Goal: Information Seeking & Learning: Learn about a topic

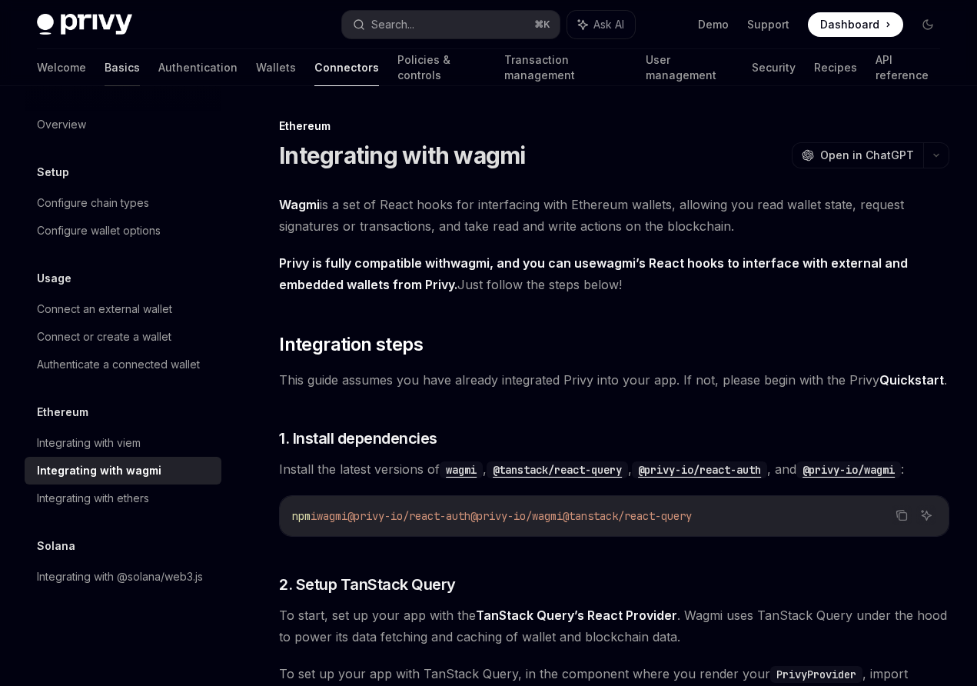
click at [105, 74] on link "Basics" at bounding box center [122, 67] width 35 height 37
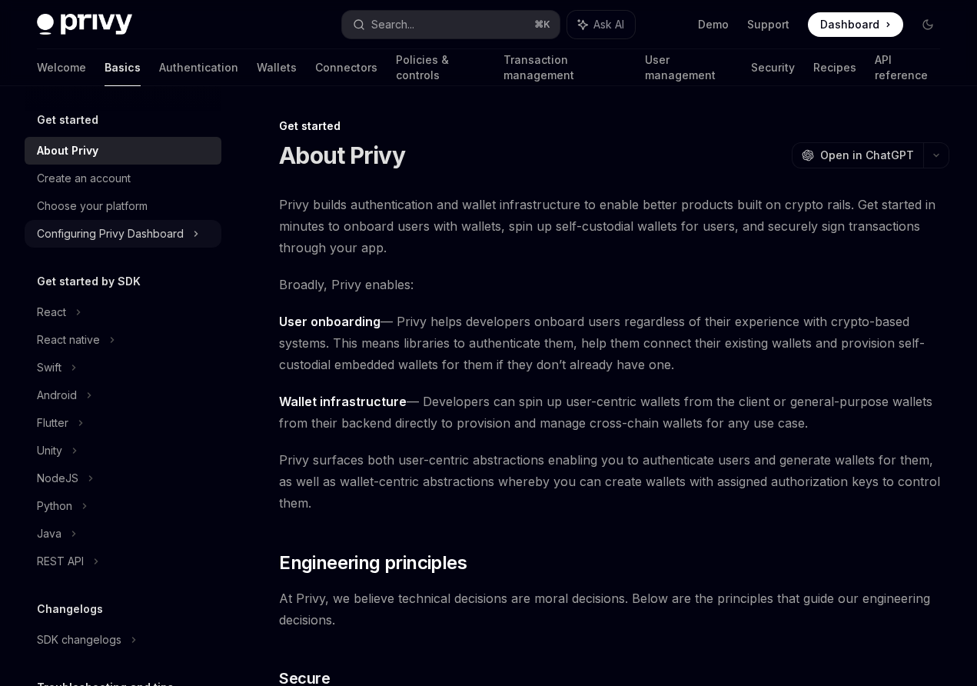
scroll to position [48, 0]
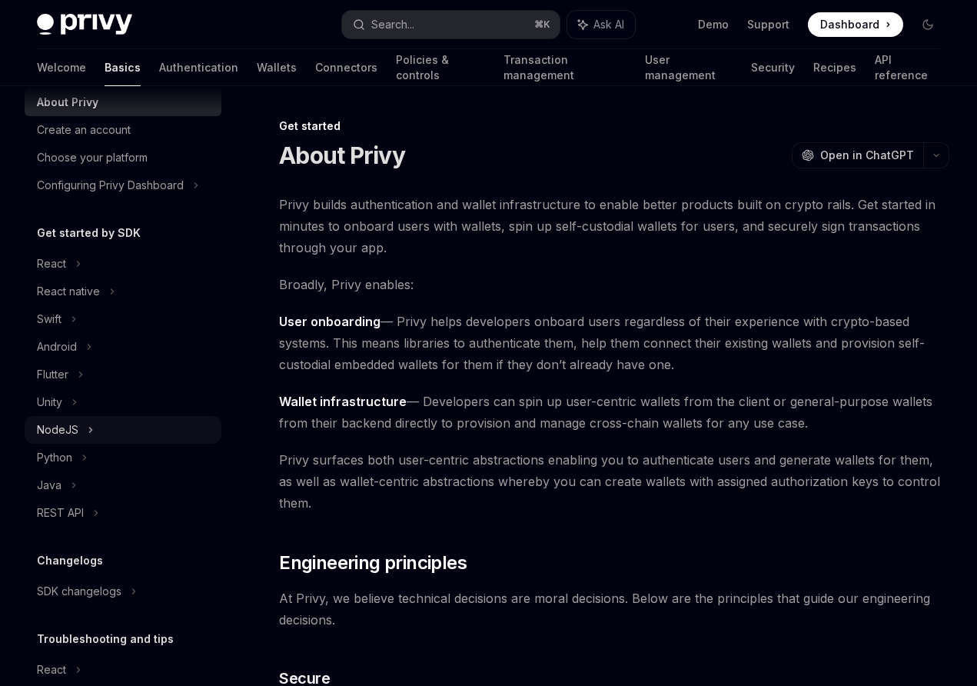
click at [88, 439] on div "NodeJS" at bounding box center [123, 430] width 197 height 28
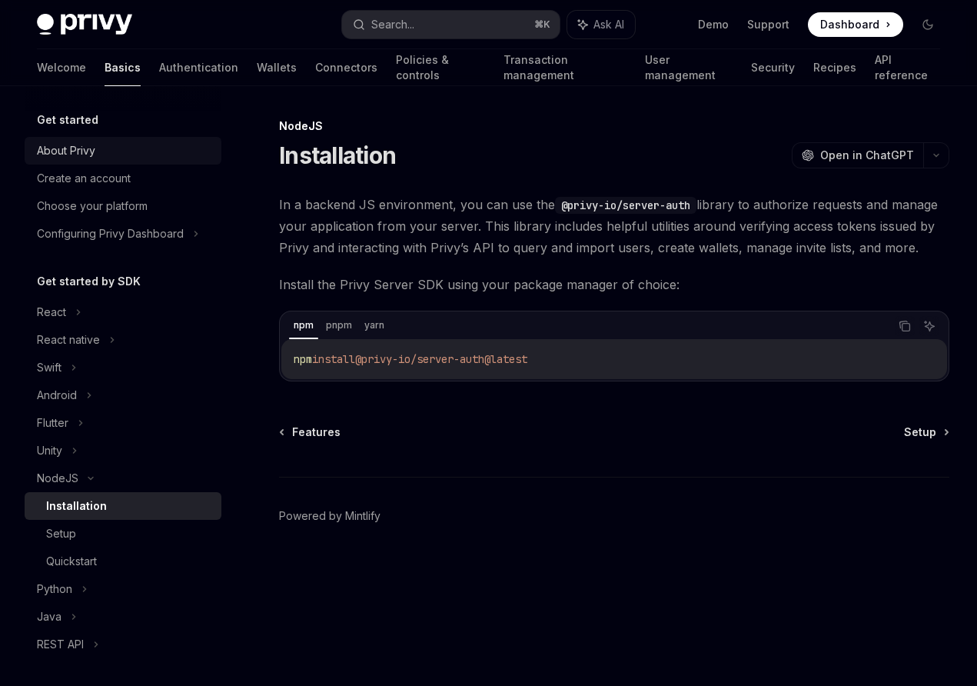
click at [79, 145] on div "About Privy" at bounding box center [66, 150] width 58 height 18
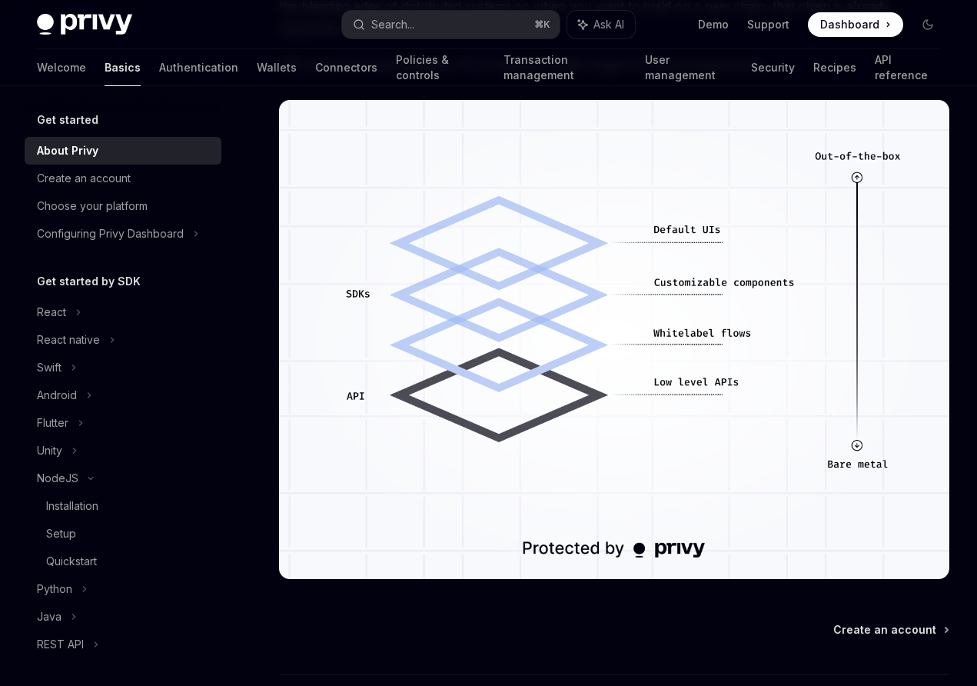
scroll to position [1300, 0]
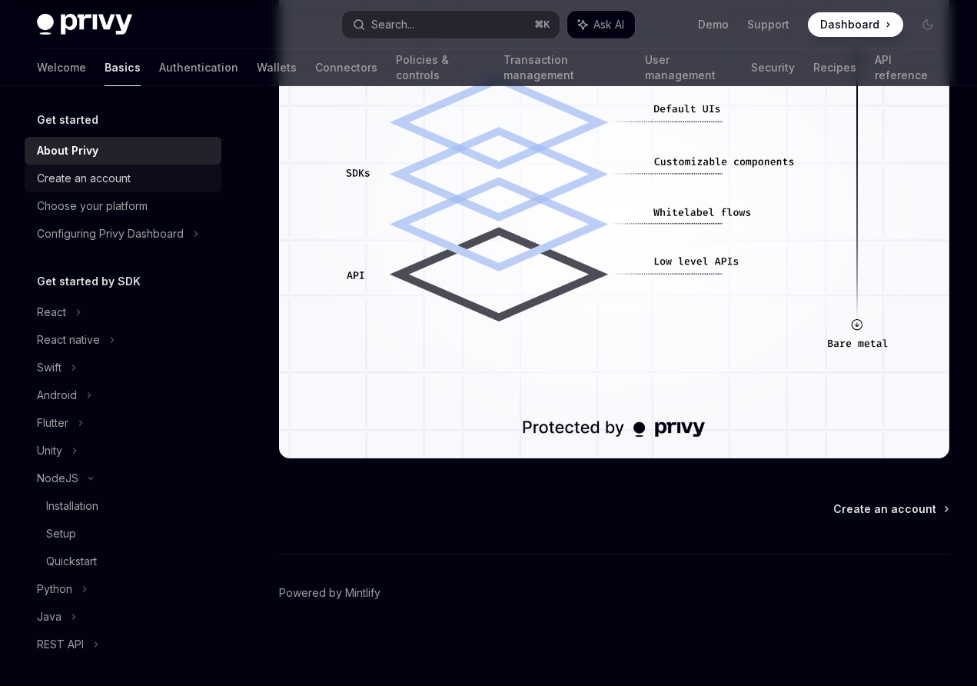
click at [155, 181] on div "Create an account" at bounding box center [124, 178] width 175 height 18
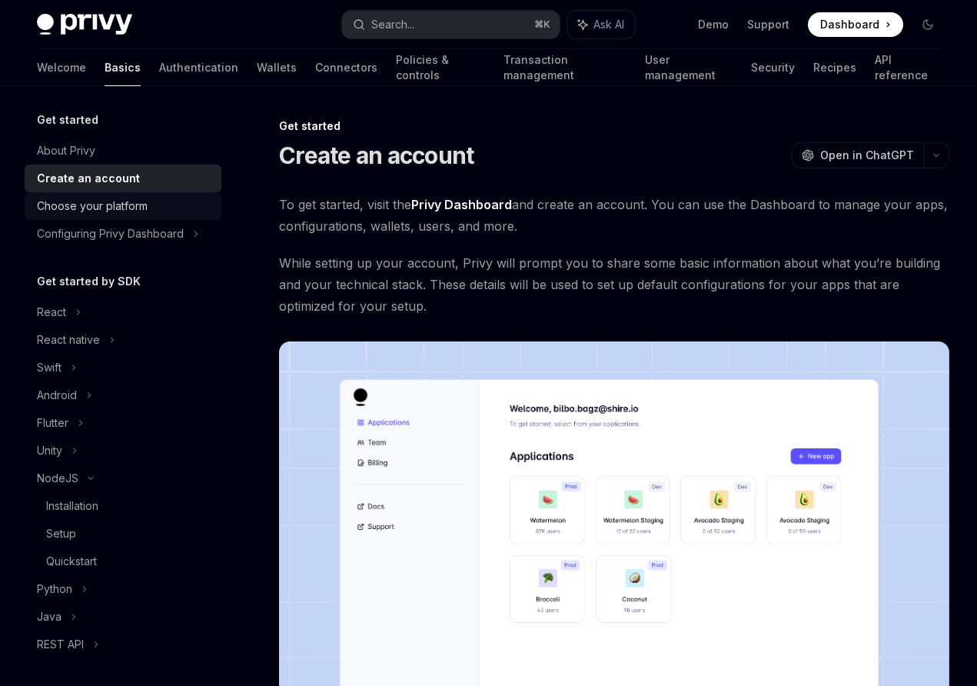
click at [162, 200] on div "Choose your platform" at bounding box center [124, 206] width 175 height 18
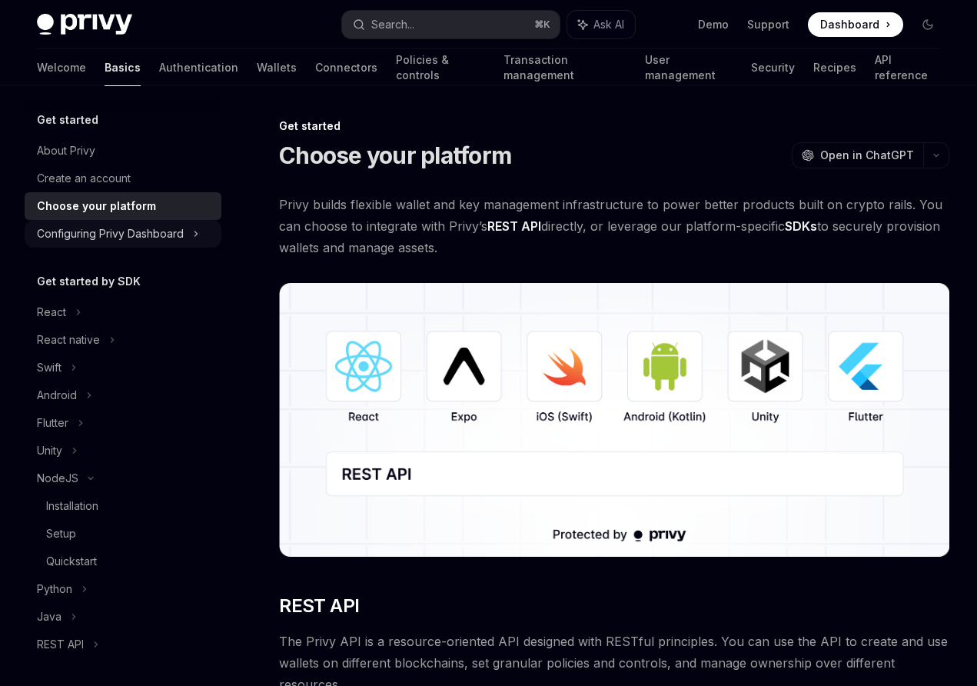
click at [174, 231] on div "Configuring Privy Dashboard" at bounding box center [110, 233] width 147 height 18
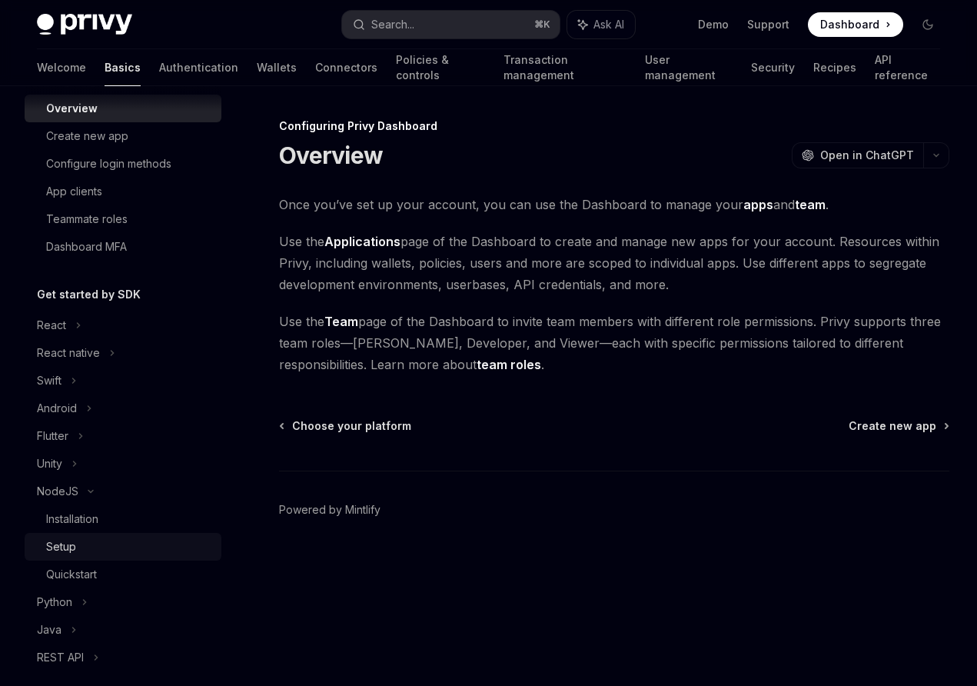
scroll to position [219, 0]
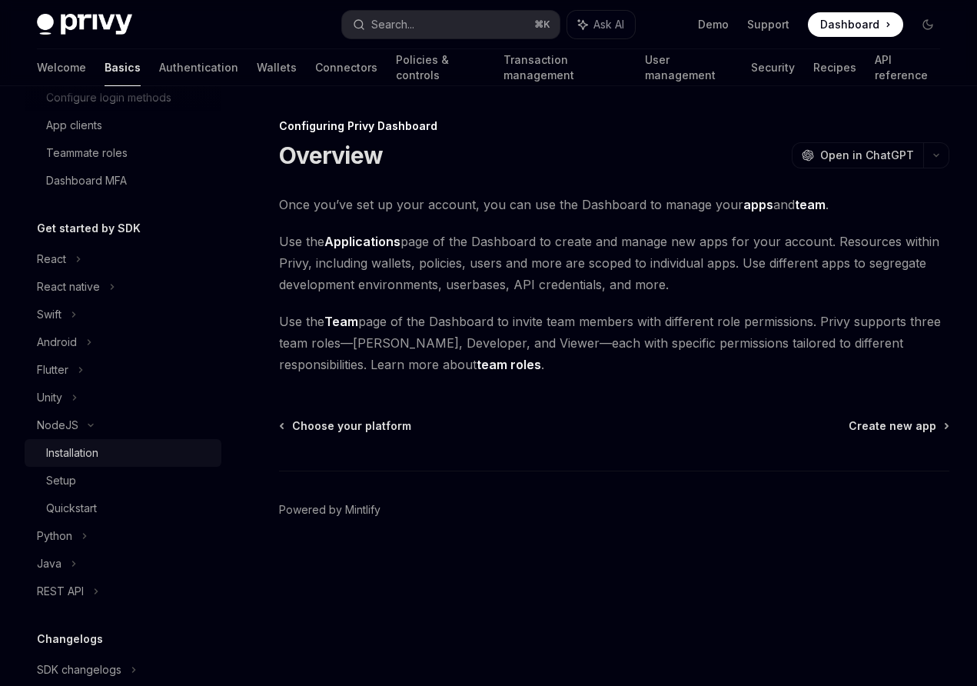
click at [94, 461] on div "Installation" at bounding box center [72, 453] width 52 height 18
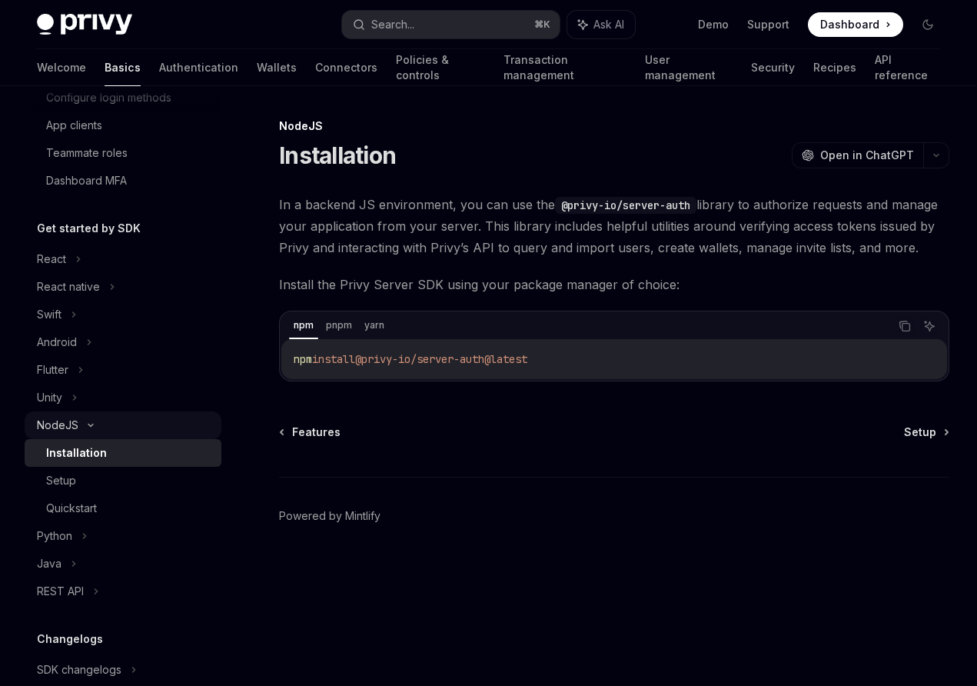
click at [65, 424] on div "NodeJS" at bounding box center [58, 425] width 42 height 18
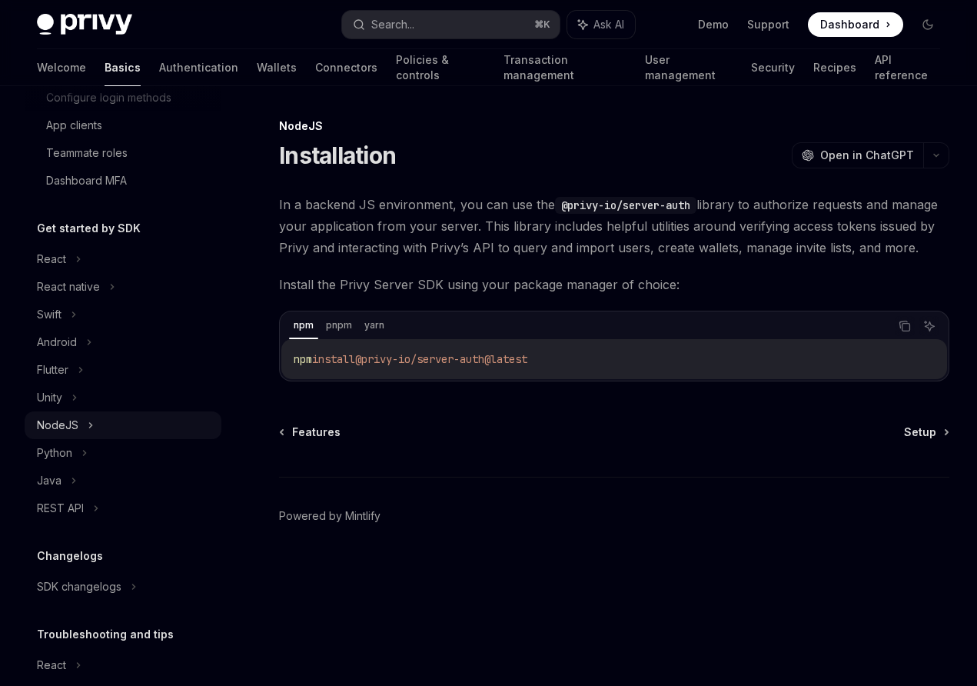
click at [65, 424] on div "NodeJS" at bounding box center [58, 425] width 42 height 18
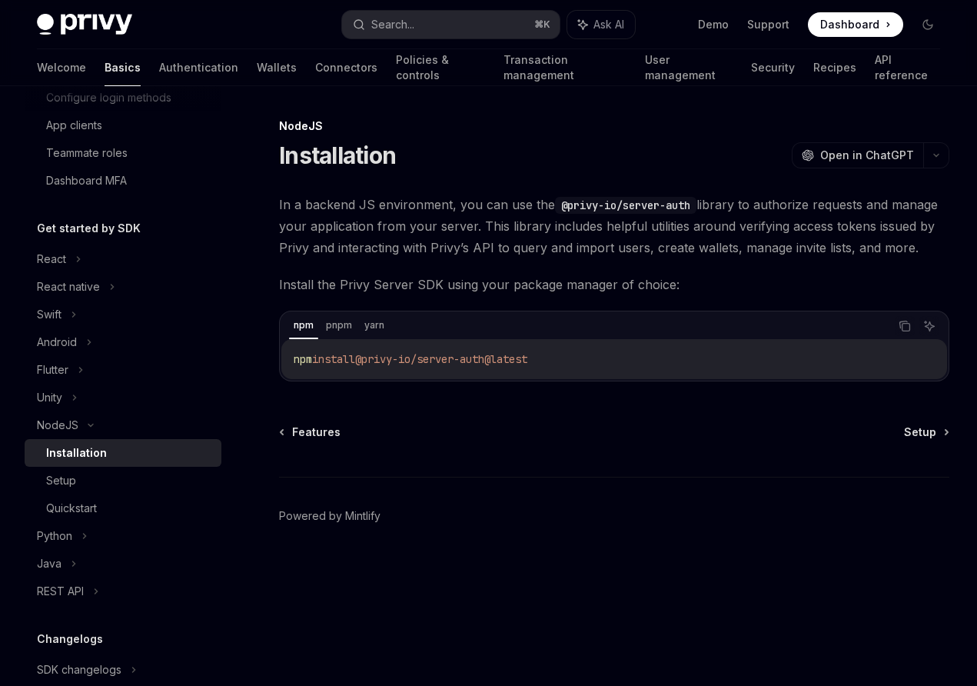
click at [319, 441] on div "Features Setup Powered by [PERSON_NAME]" at bounding box center [614, 516] width 670 height 185
click at [318, 437] on span "Features" at bounding box center [316, 431] width 48 height 15
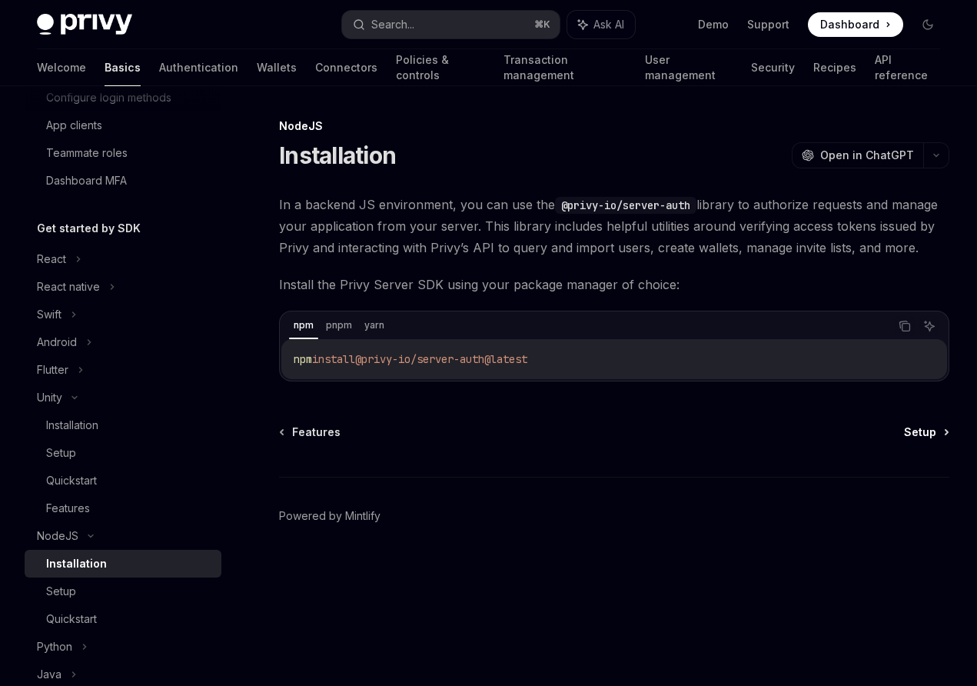
click at [912, 436] on span "Setup" at bounding box center [920, 431] width 32 height 15
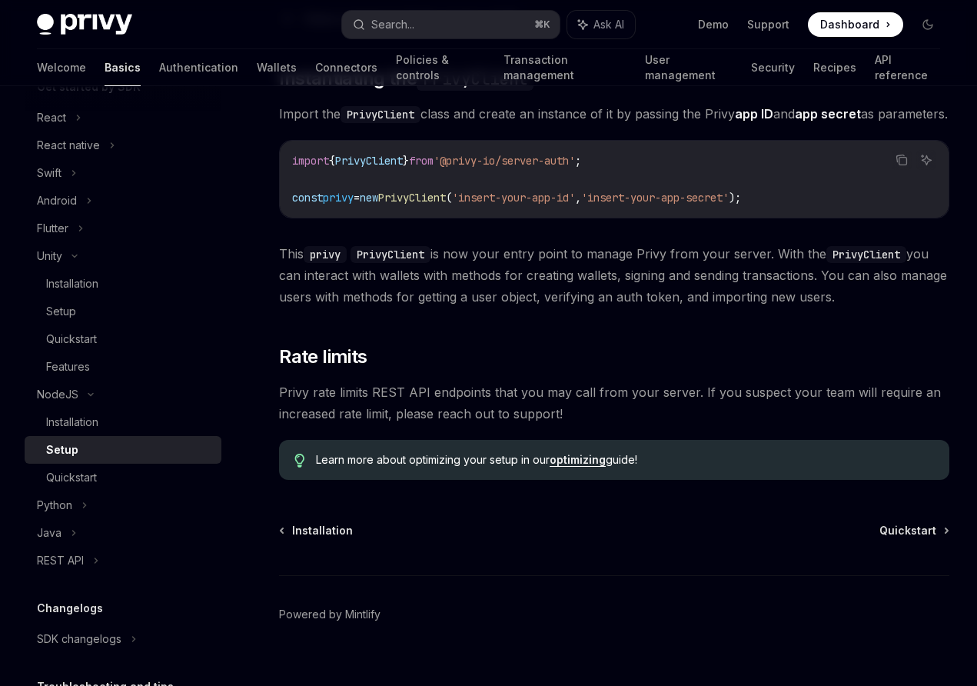
scroll to position [331, 0]
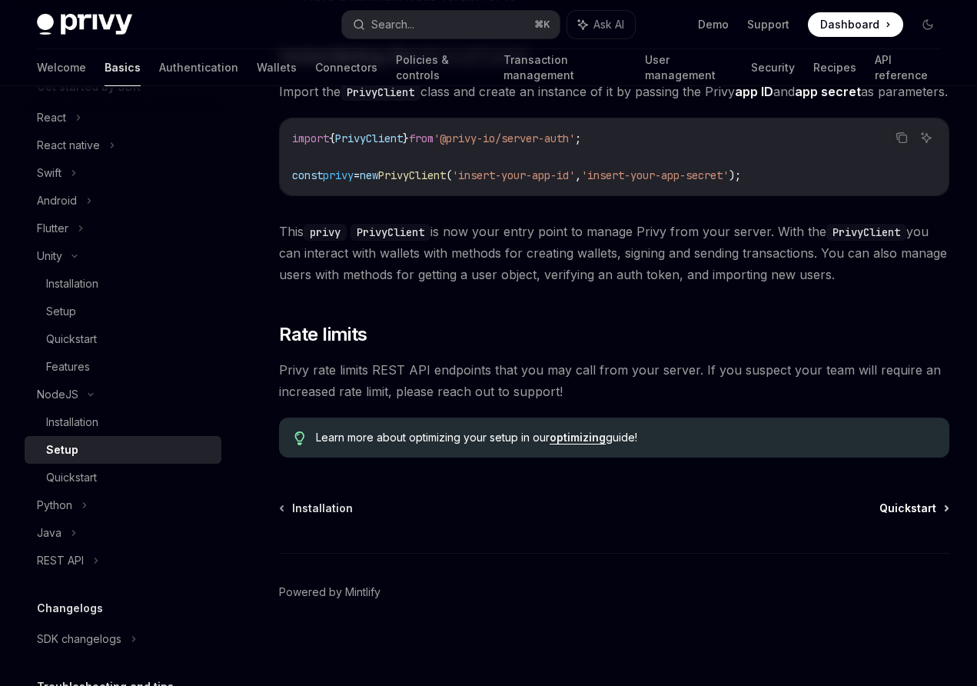
click at [901, 506] on span "Quickstart" at bounding box center [907, 507] width 57 height 15
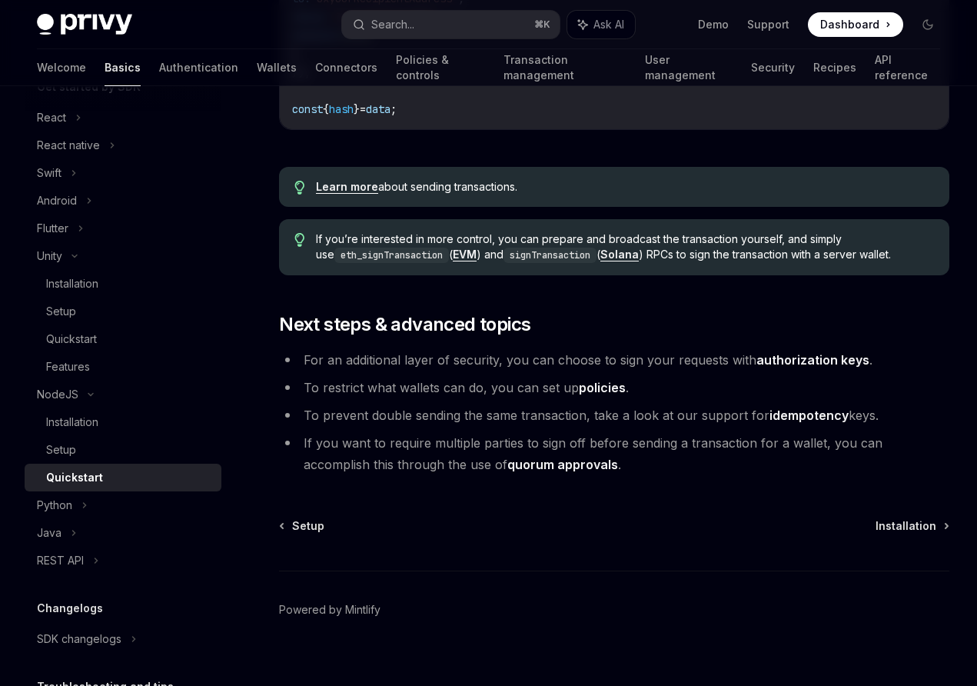
scroll to position [1477, 0]
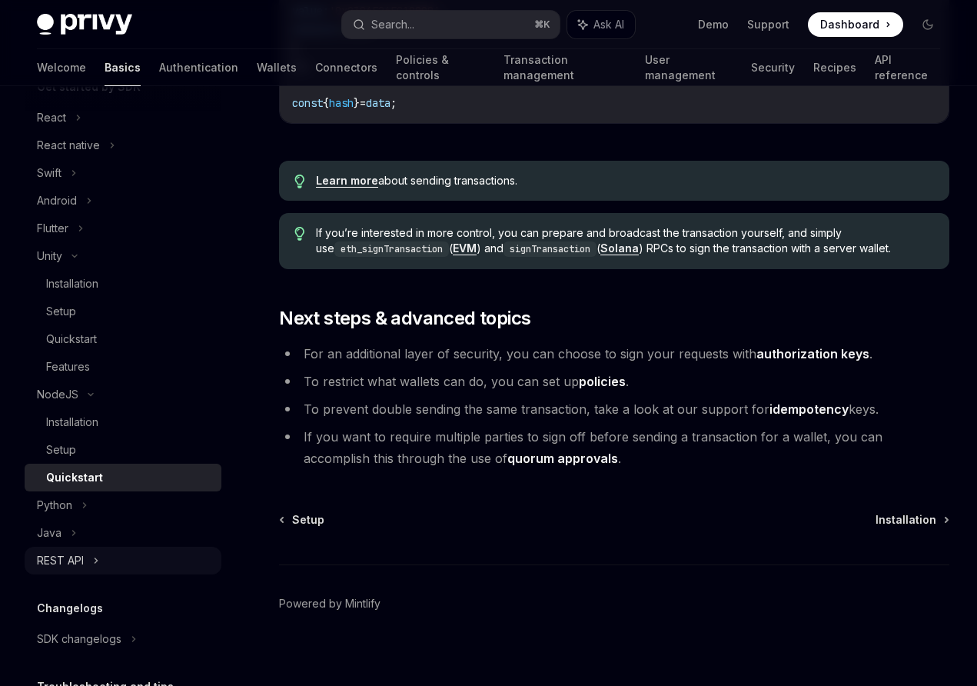
click at [50, 562] on div "REST API" at bounding box center [60, 560] width 47 height 18
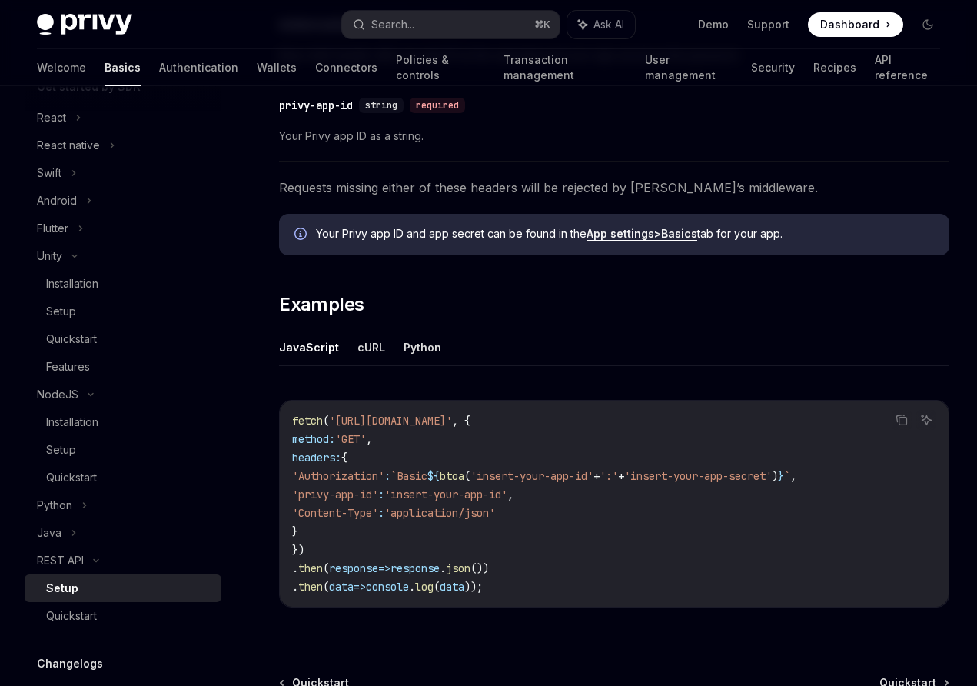
scroll to position [623, 0]
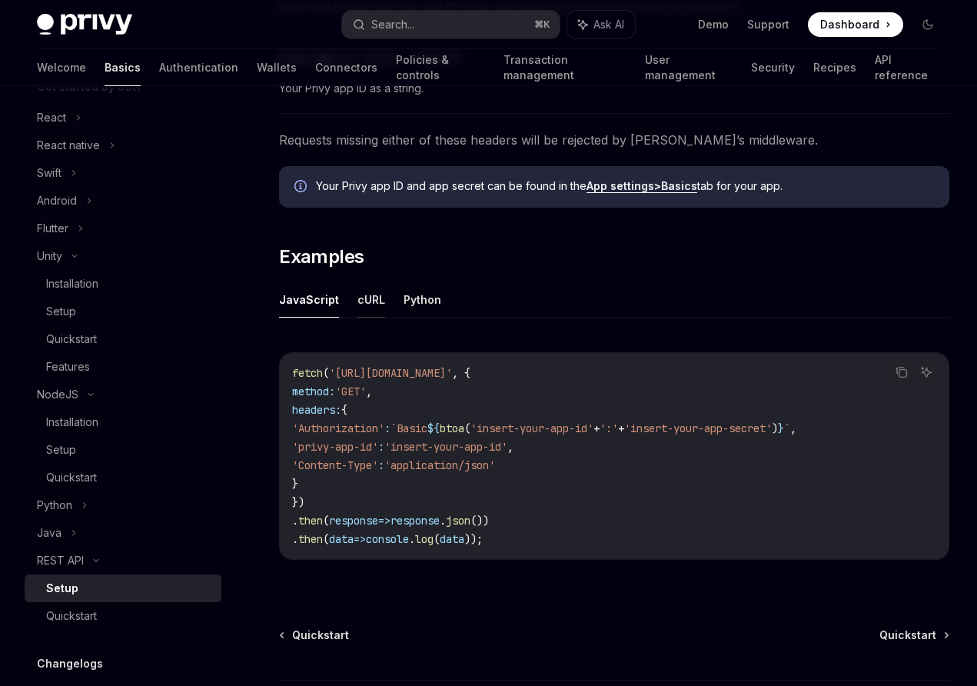
click at [366, 302] on button "cURL" at bounding box center [371, 299] width 28 height 36
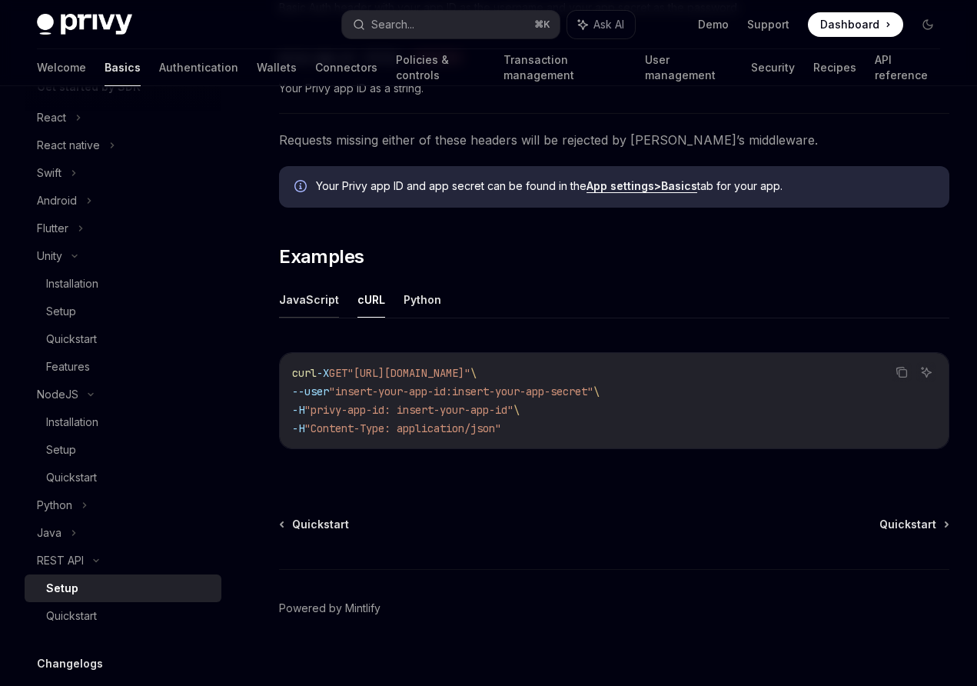
click at [321, 291] on button "JavaScript" at bounding box center [309, 299] width 60 height 36
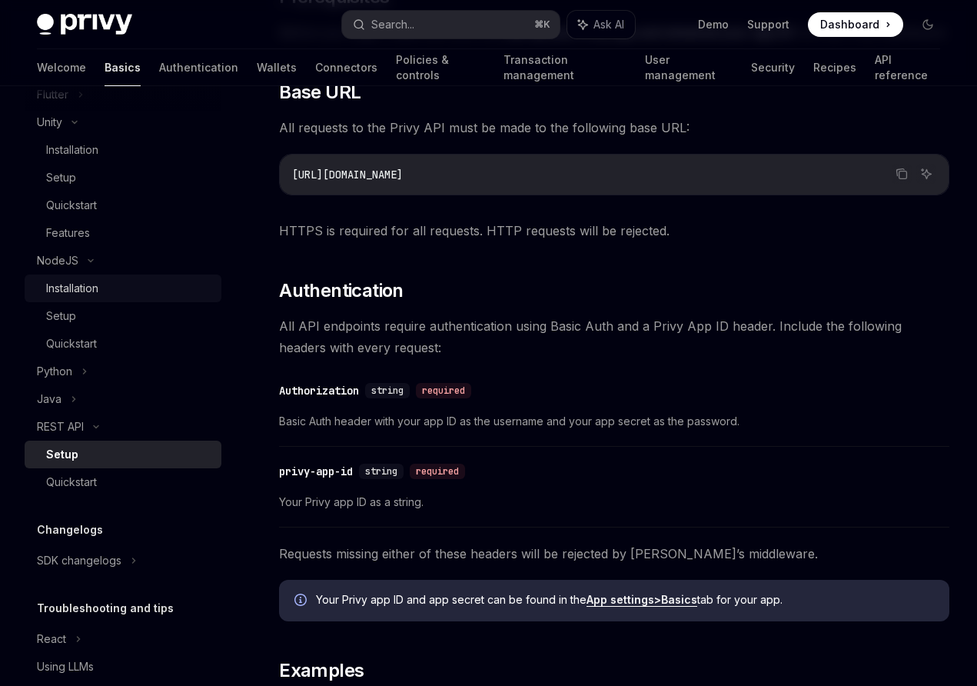
scroll to position [498, 0]
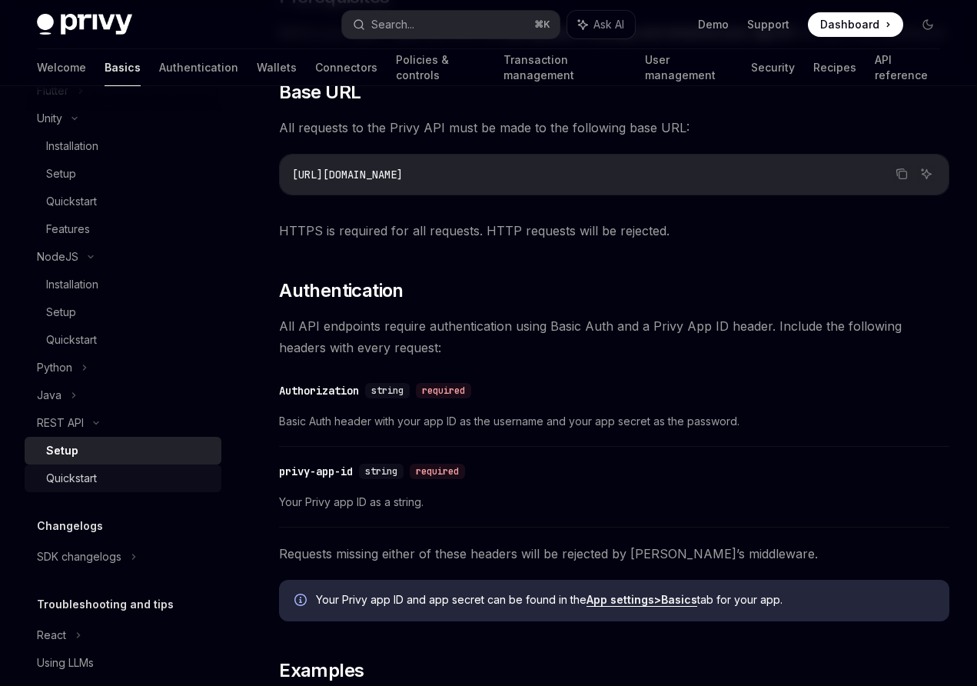
click at [142, 477] on div "Quickstart" at bounding box center [129, 478] width 166 height 18
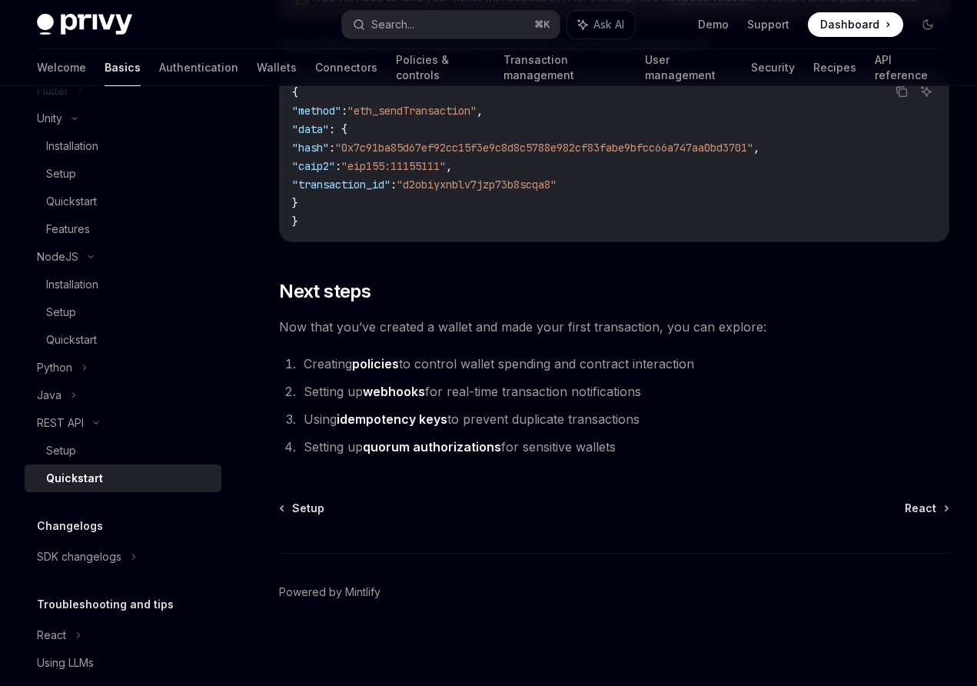
scroll to position [547, 0]
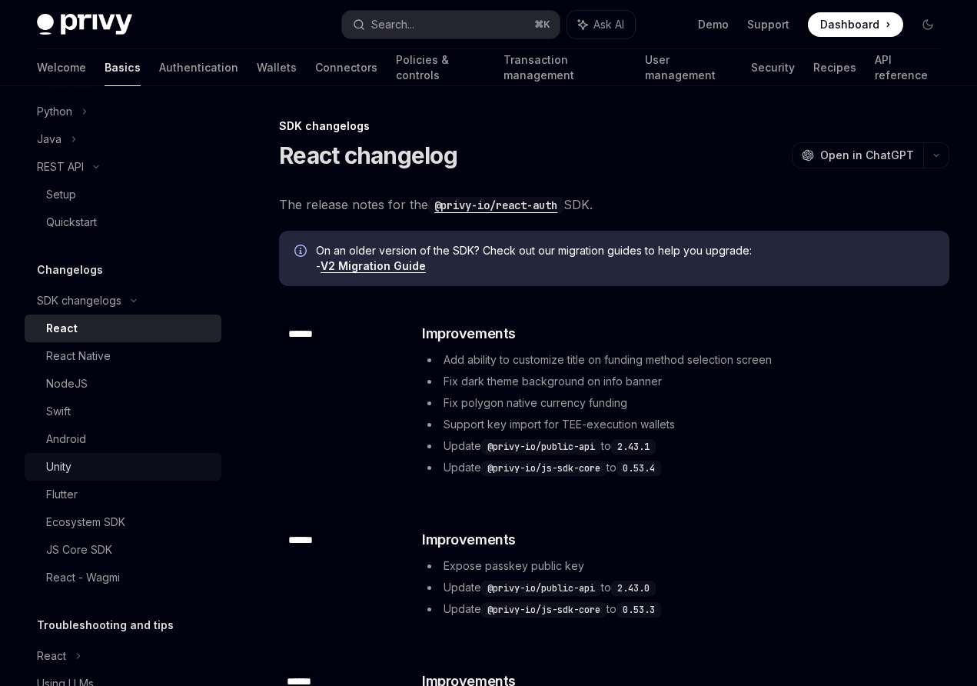
scroll to position [824, 0]
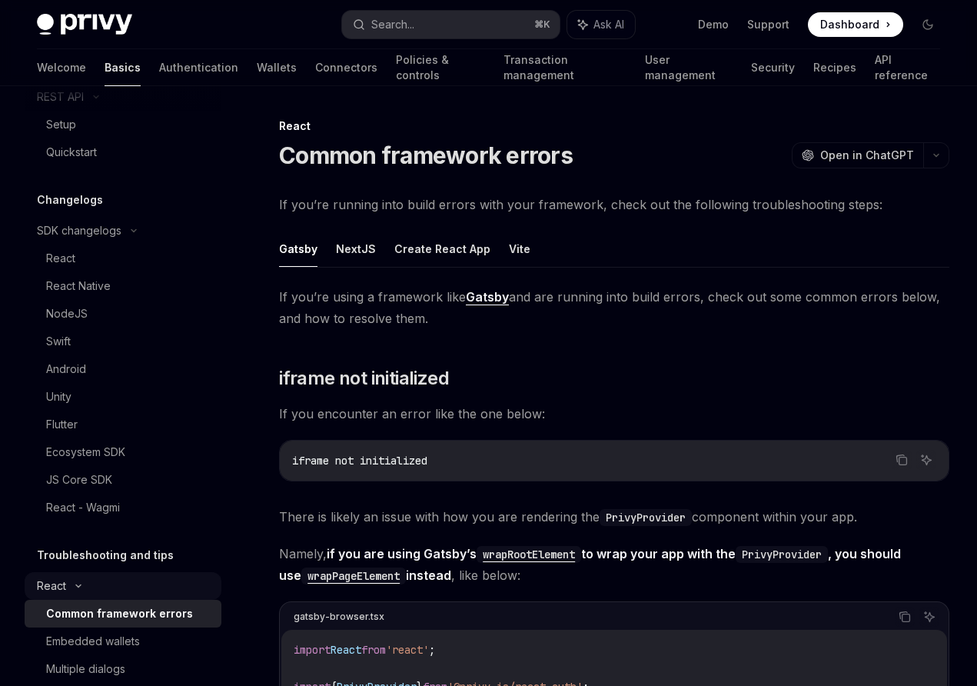
scroll to position [963, 0]
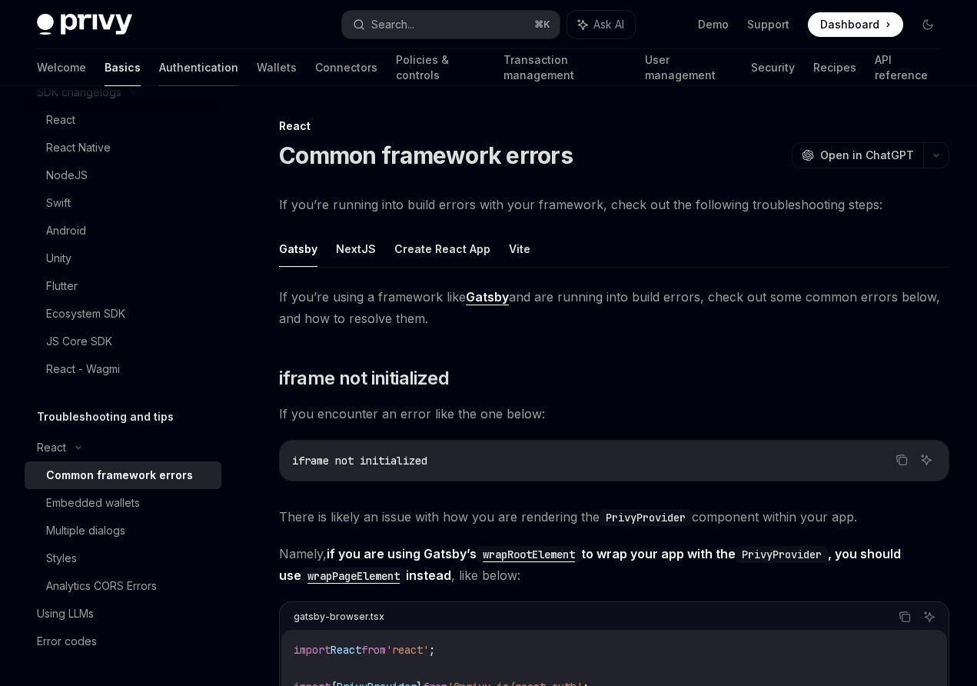
click at [159, 69] on link "Authentication" at bounding box center [198, 67] width 79 height 37
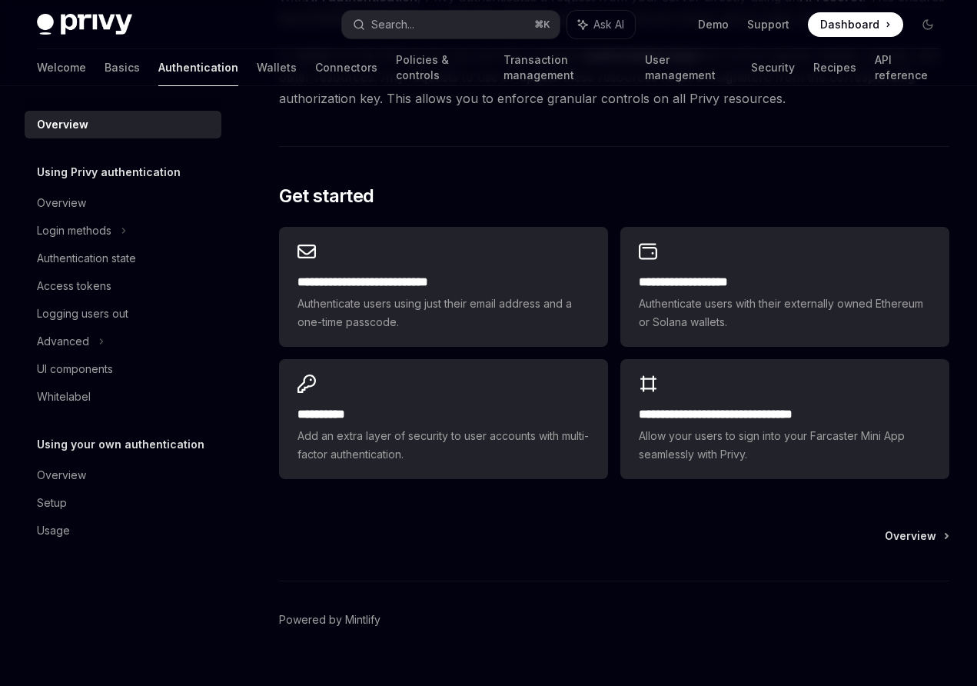
scroll to position [1093, 0]
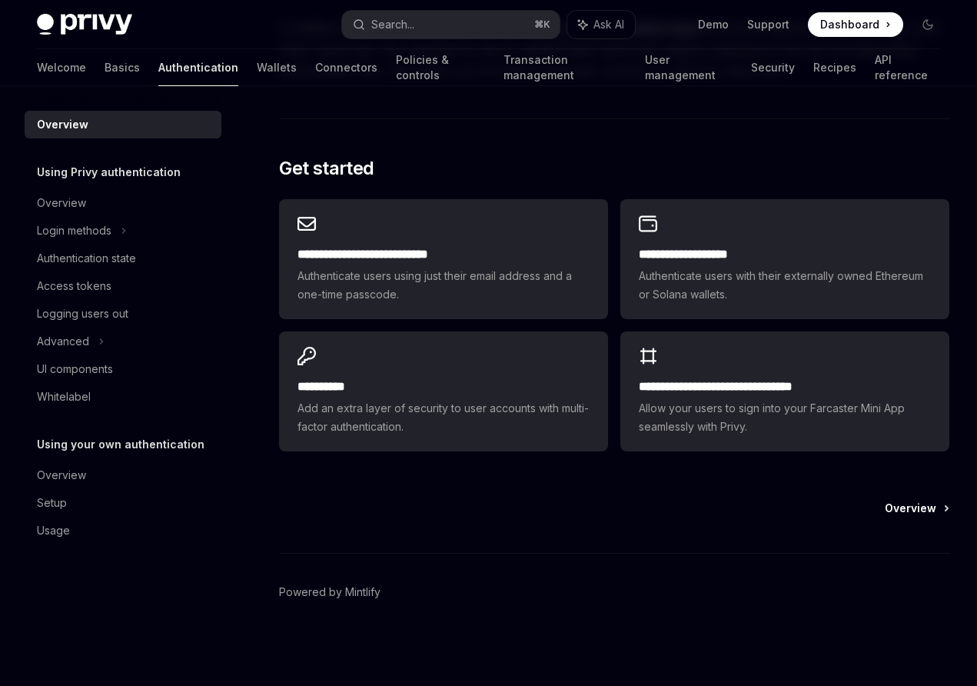
click at [939, 504] on link "Overview" at bounding box center [916, 507] width 63 height 15
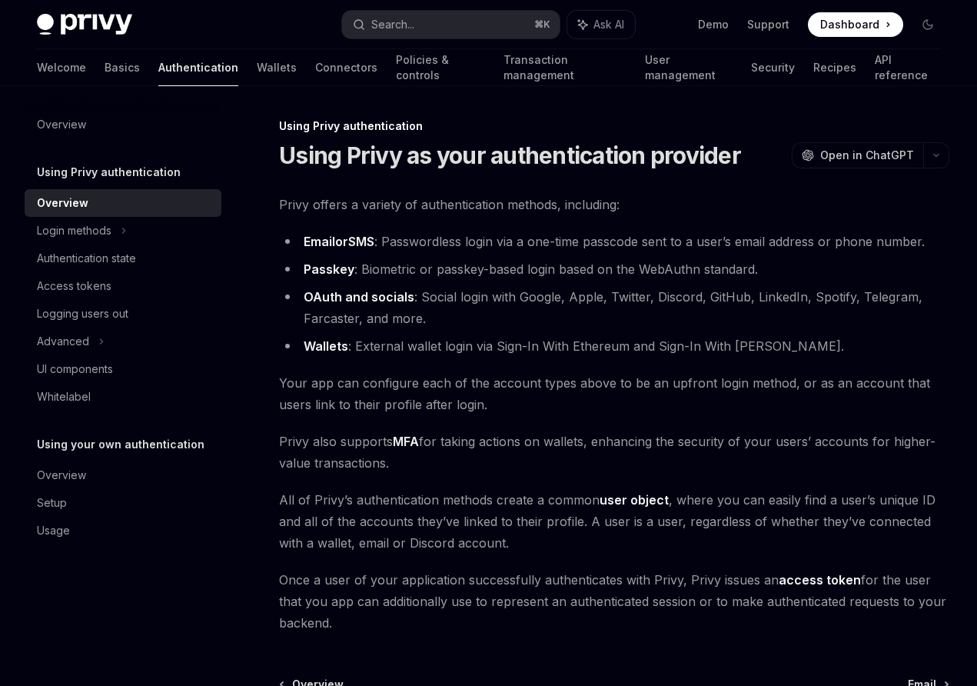
scroll to position [176, 0]
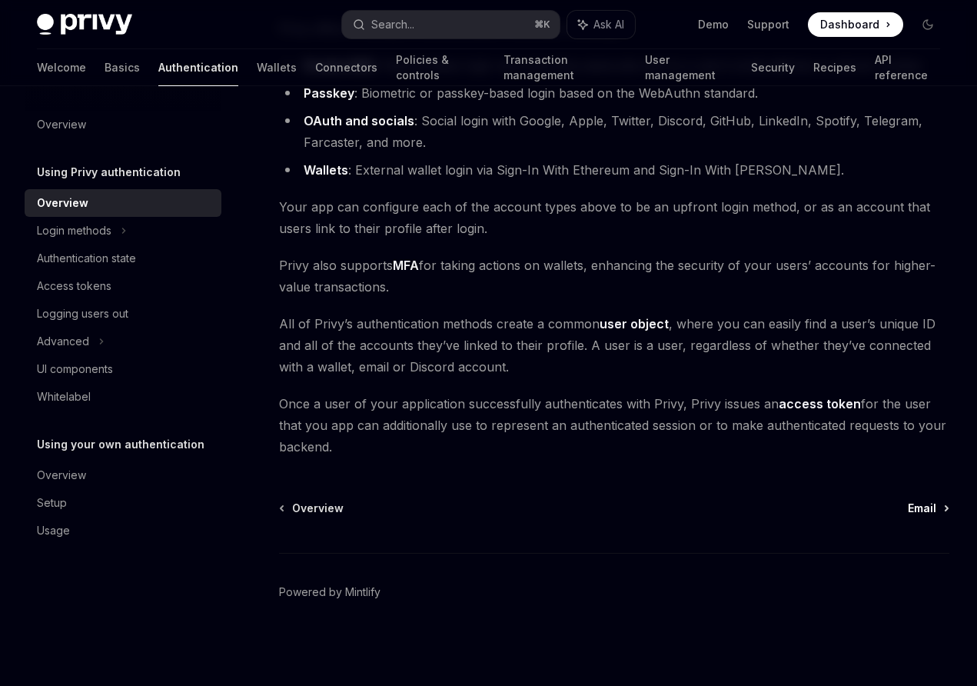
click at [926, 512] on span "Email" at bounding box center [922, 507] width 28 height 15
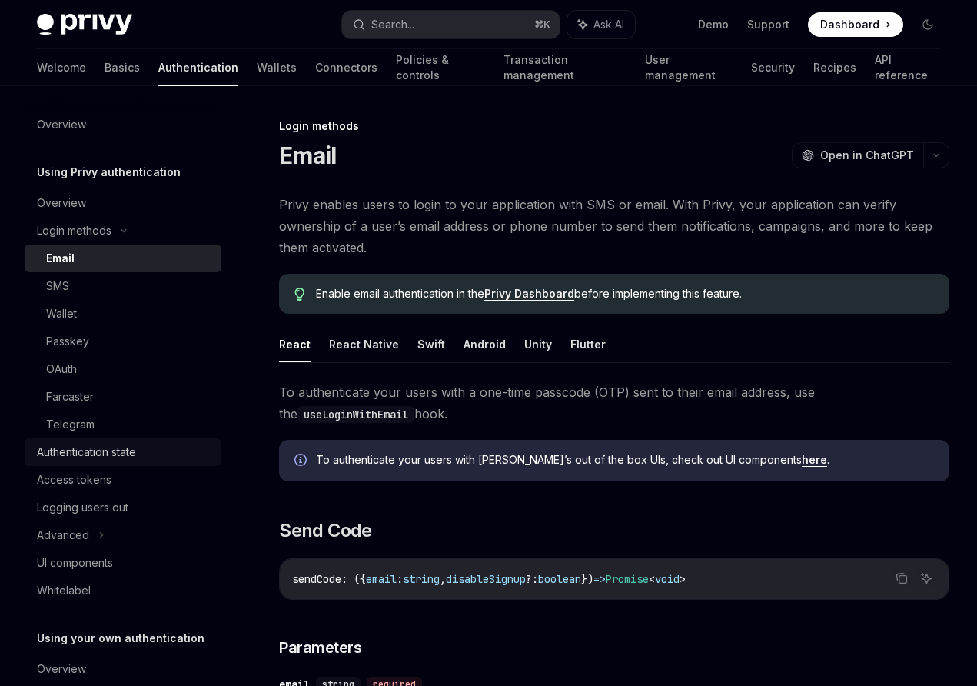
click at [120, 450] on div "Authentication state" at bounding box center [86, 452] width 99 height 18
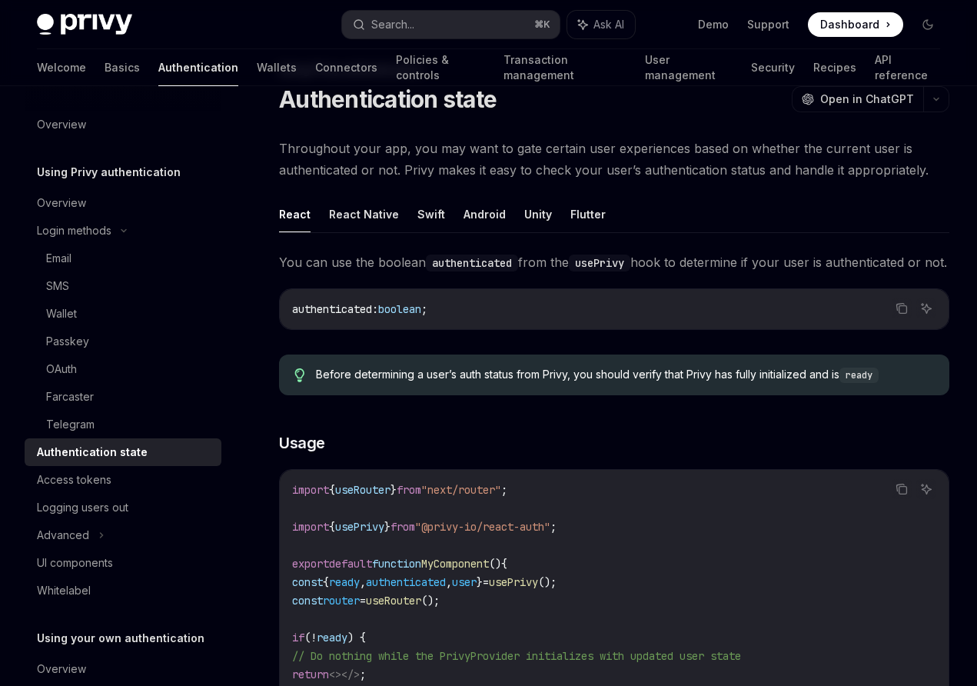
scroll to position [62, 0]
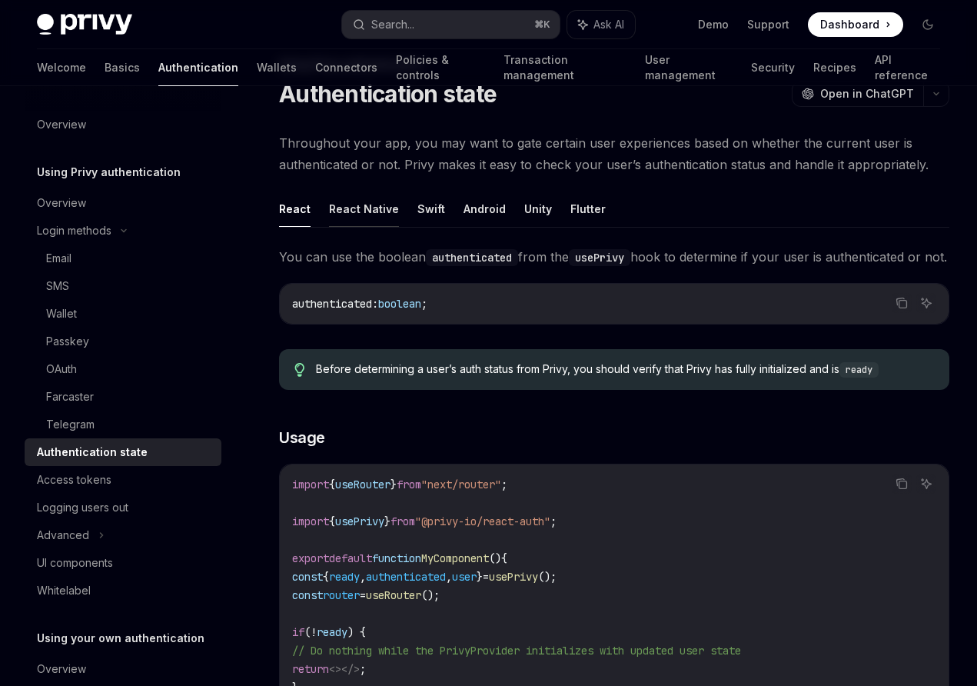
click at [379, 210] on button "React Native" at bounding box center [364, 209] width 70 height 36
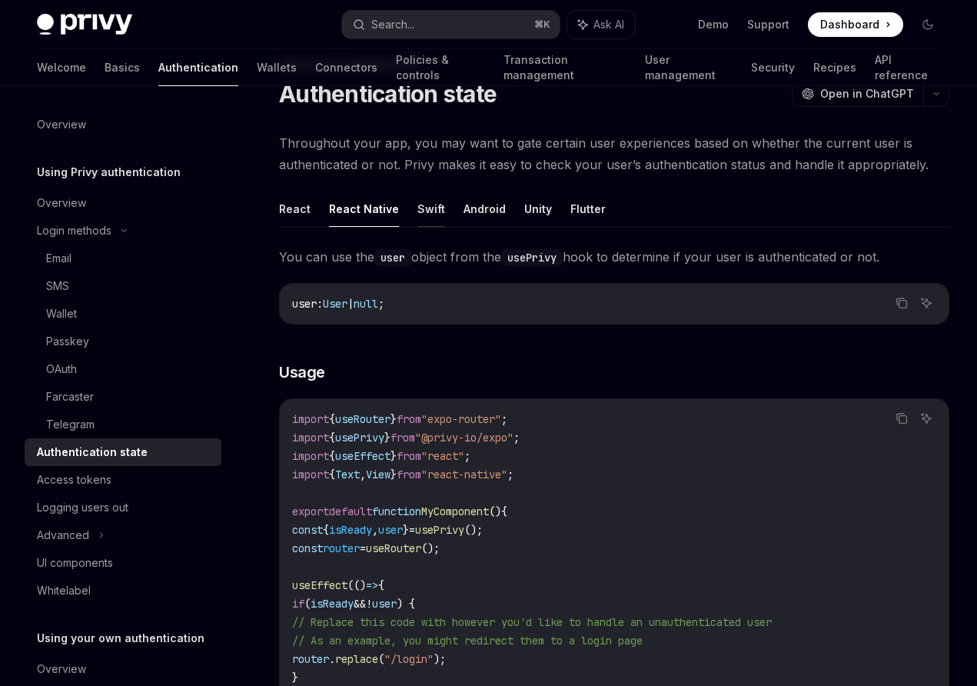
click at [427, 204] on button "Swift" at bounding box center [431, 209] width 28 height 36
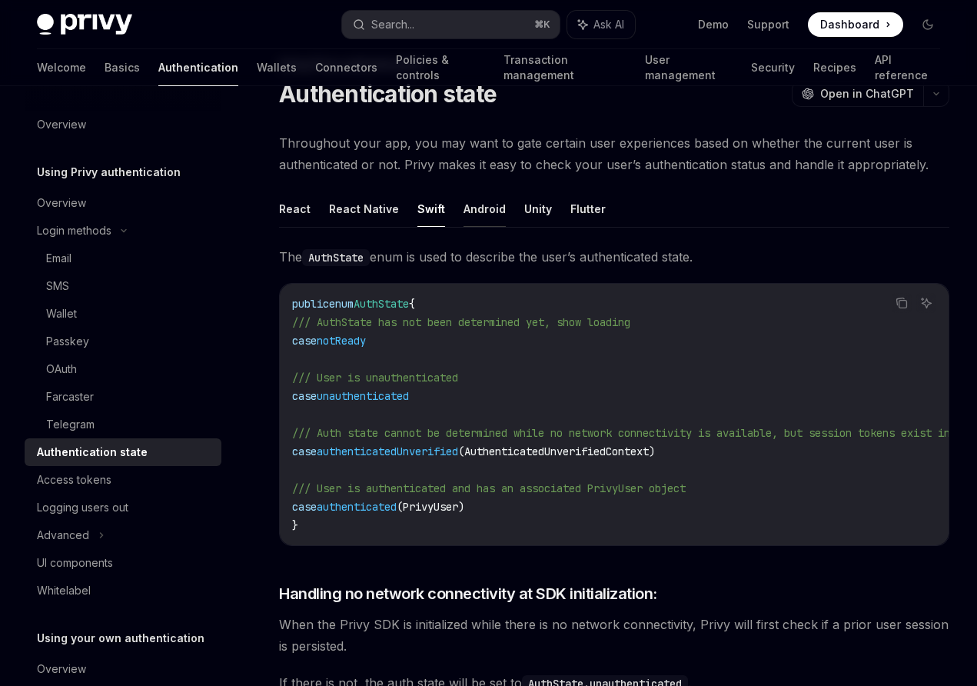
click at [472, 204] on button "Android" at bounding box center [485, 209] width 42 height 36
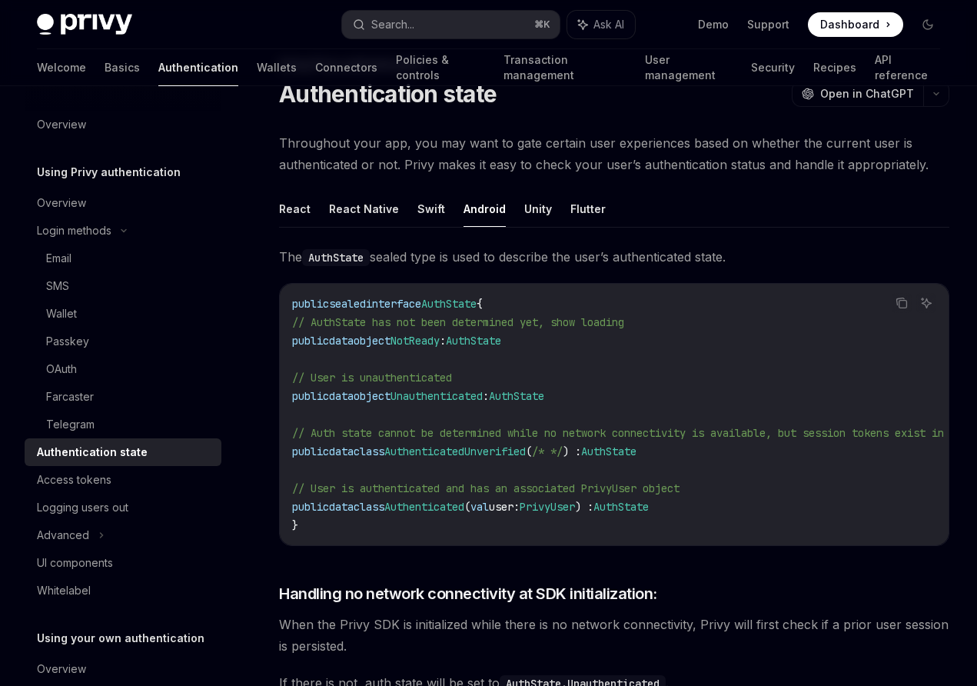
click at [545, 204] on ul "React React Native Swift Android Unity Flutter" at bounding box center [614, 209] width 670 height 37
click at [535, 210] on button "Unity" at bounding box center [538, 209] width 28 height 36
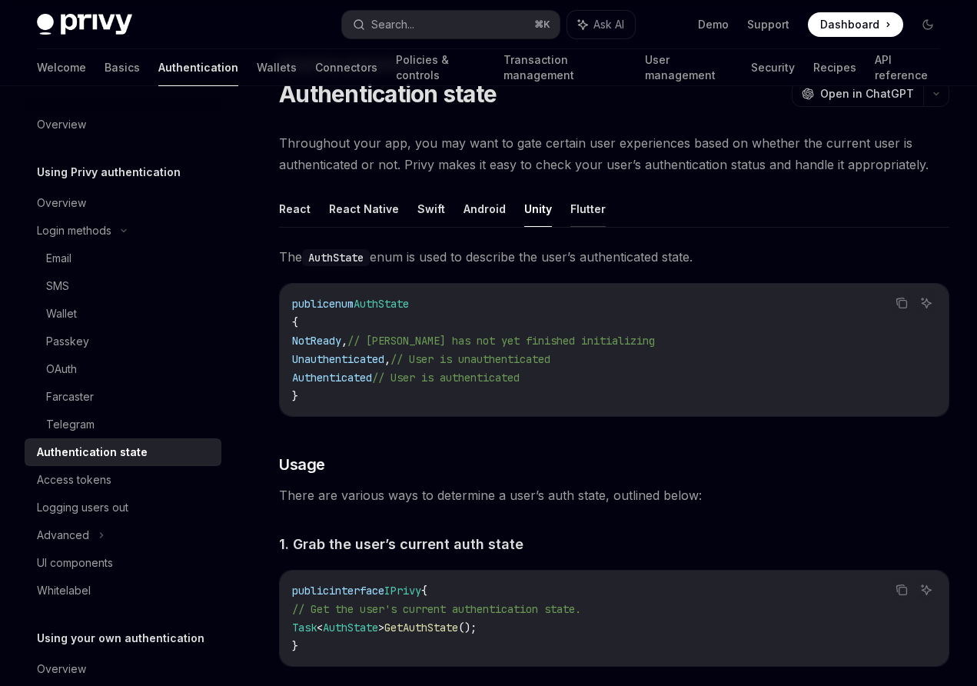
click at [577, 211] on button "Flutter" at bounding box center [587, 209] width 35 height 36
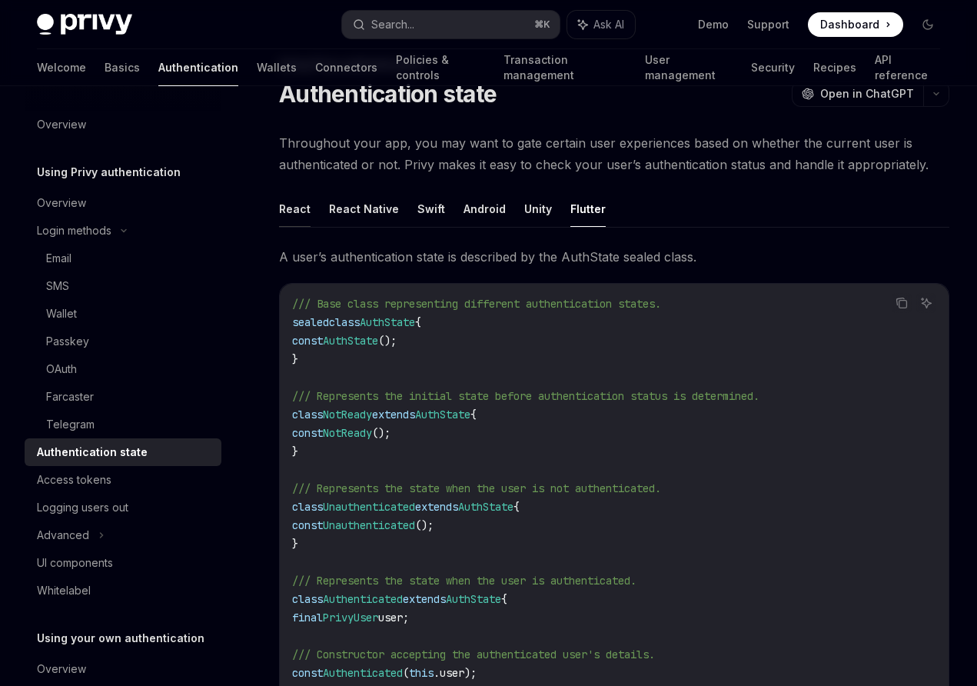
click at [284, 204] on button "React" at bounding box center [295, 209] width 32 height 36
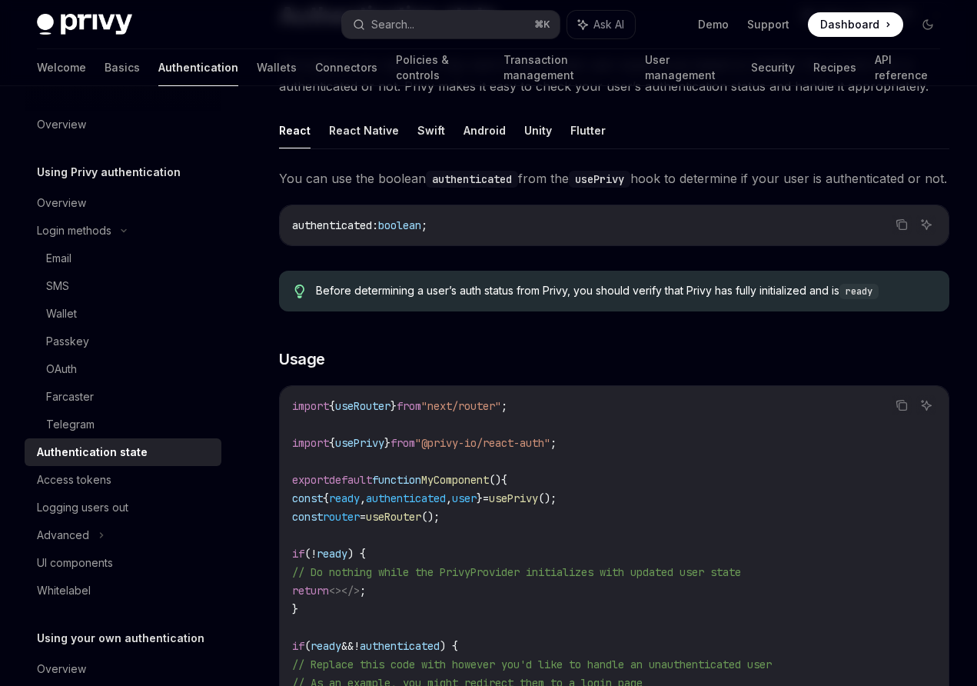
scroll to position [141, 0]
click at [556, 298] on span "Before determining a user’s auth status from Privy, you should verify that Priv…" at bounding box center [625, 289] width 618 height 16
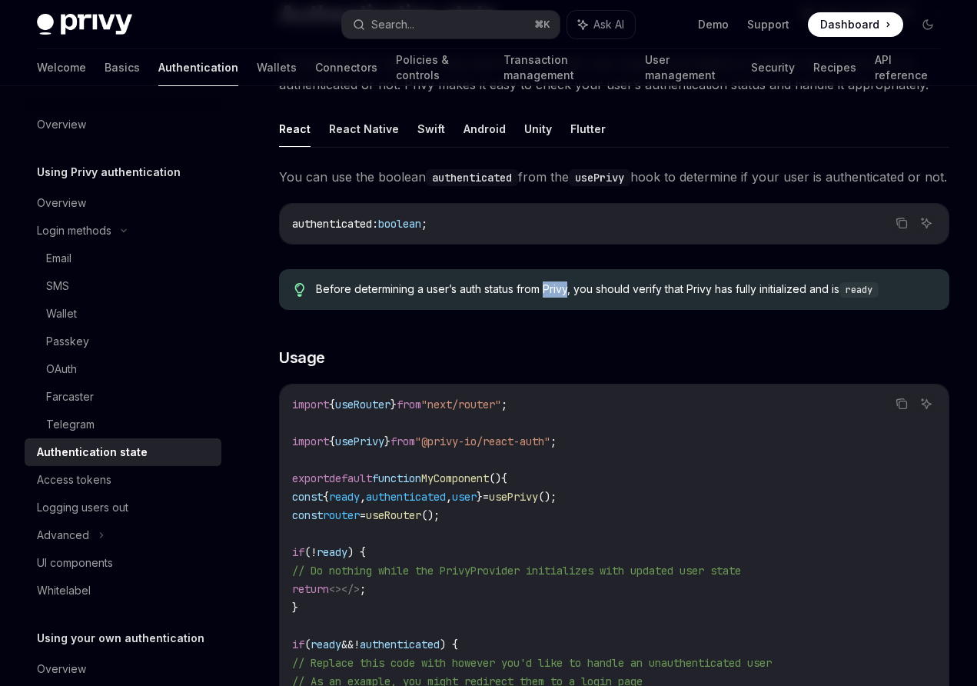
click at [556, 298] on span "Before determining a user’s auth status from Privy, you should verify that Priv…" at bounding box center [625, 289] width 618 height 16
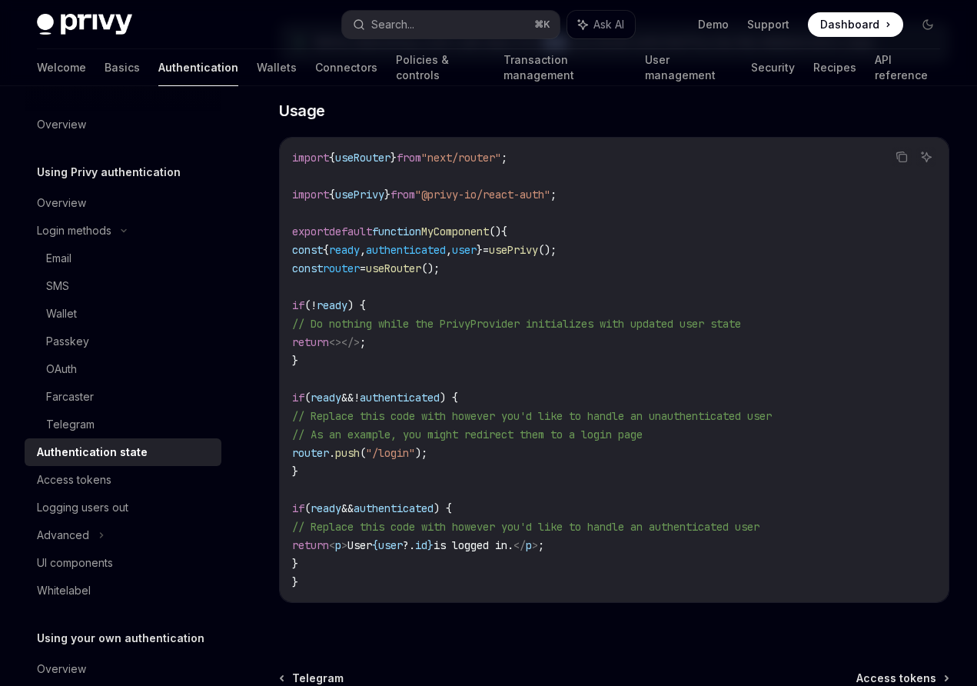
scroll to position [579, 0]
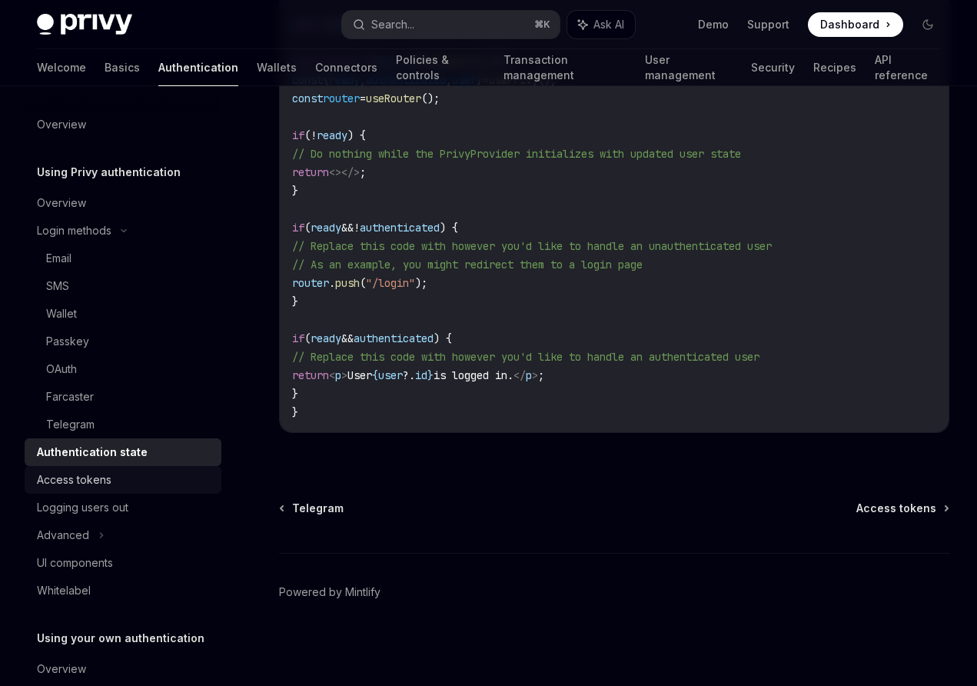
click at [146, 478] on div "Access tokens" at bounding box center [124, 479] width 175 height 18
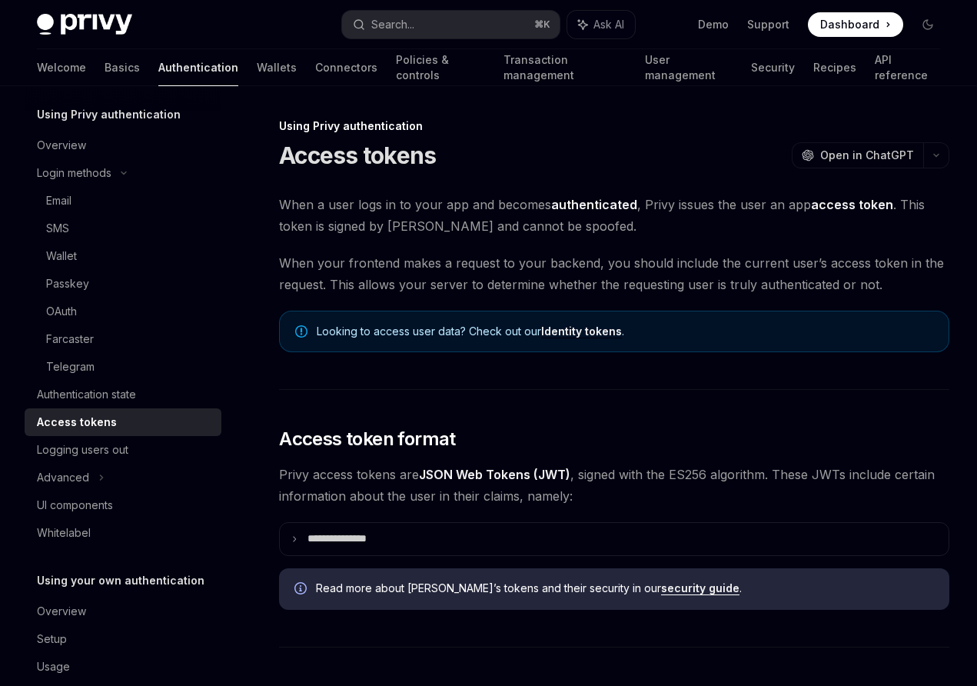
scroll to position [83, 0]
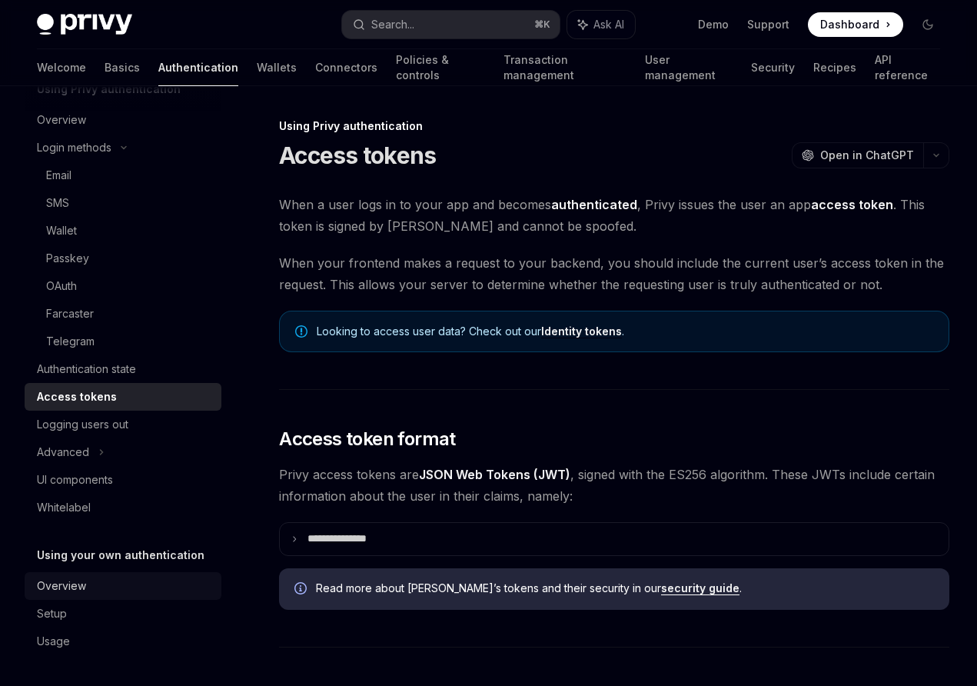
click at [103, 590] on div "Overview" at bounding box center [124, 586] width 175 height 18
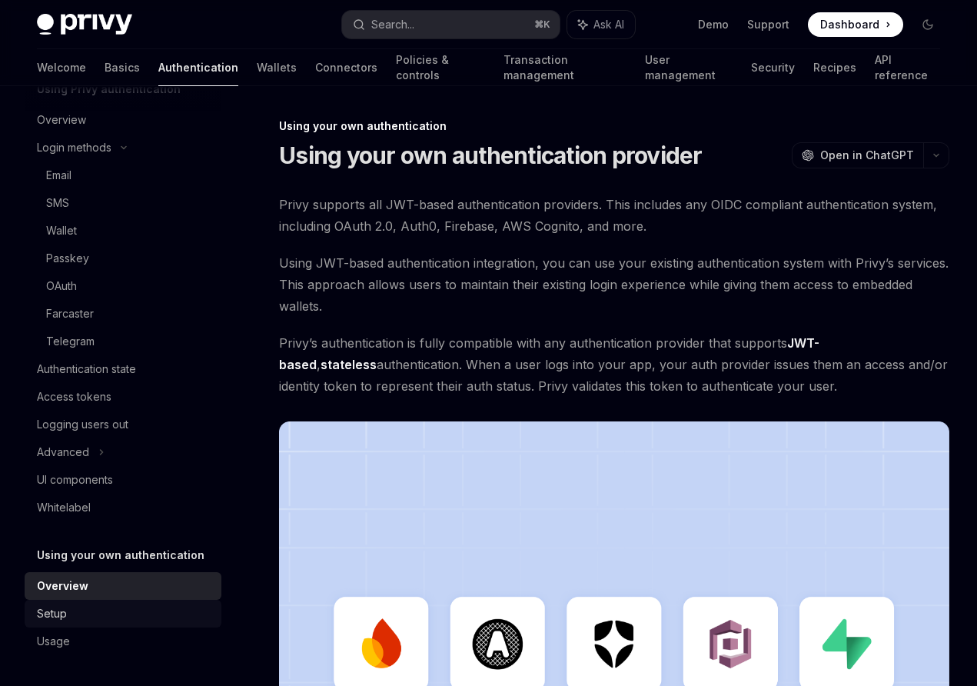
click at [129, 607] on div "Setup" at bounding box center [124, 613] width 175 height 18
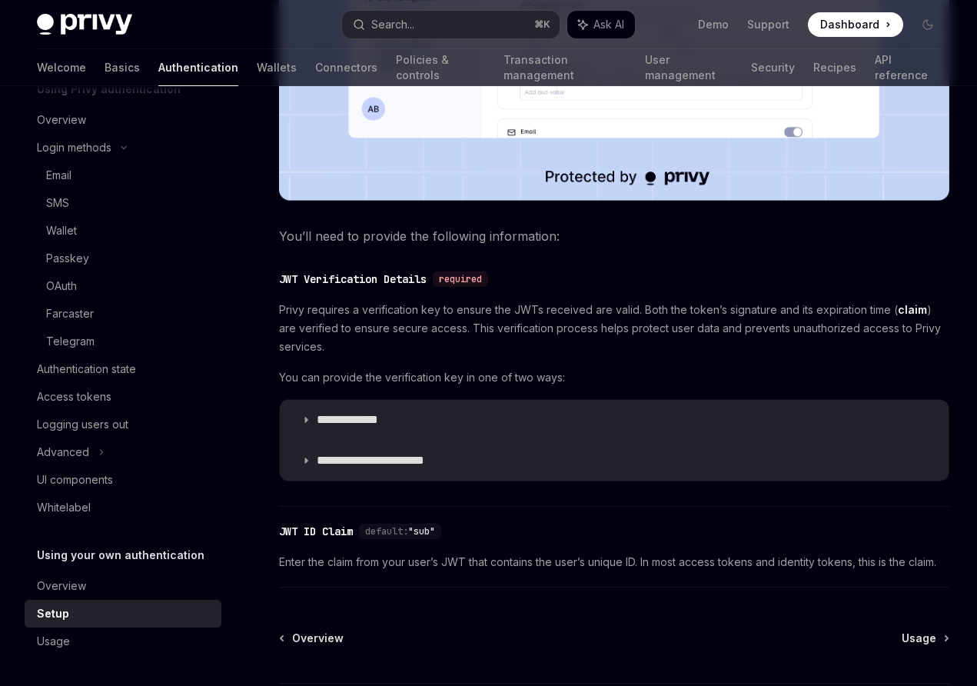
scroll to position [768, 0]
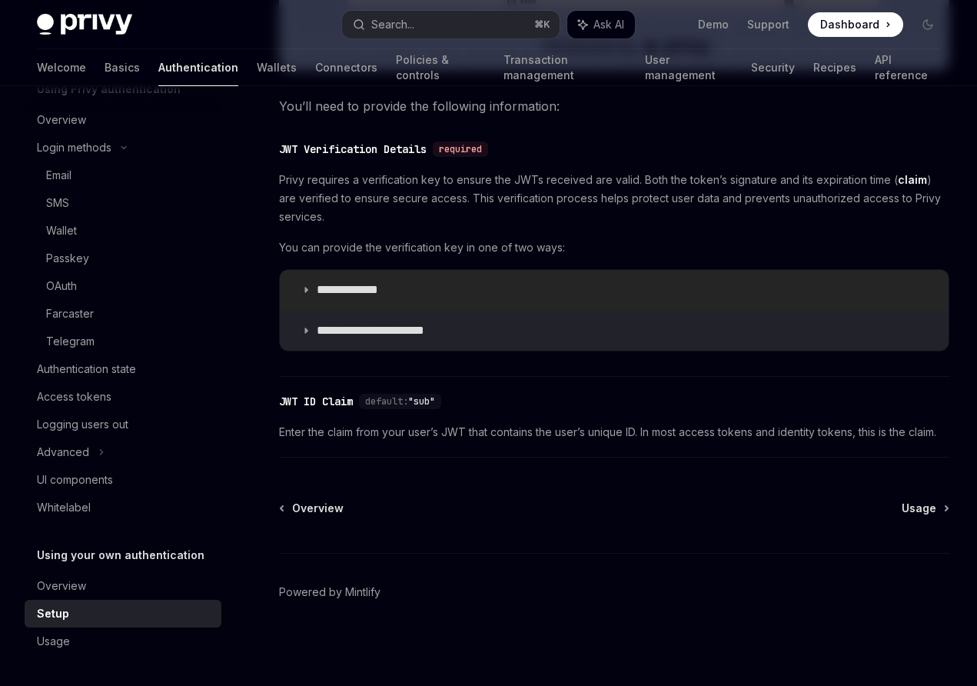
click at [333, 291] on p "**********" at bounding box center [362, 289] width 91 height 15
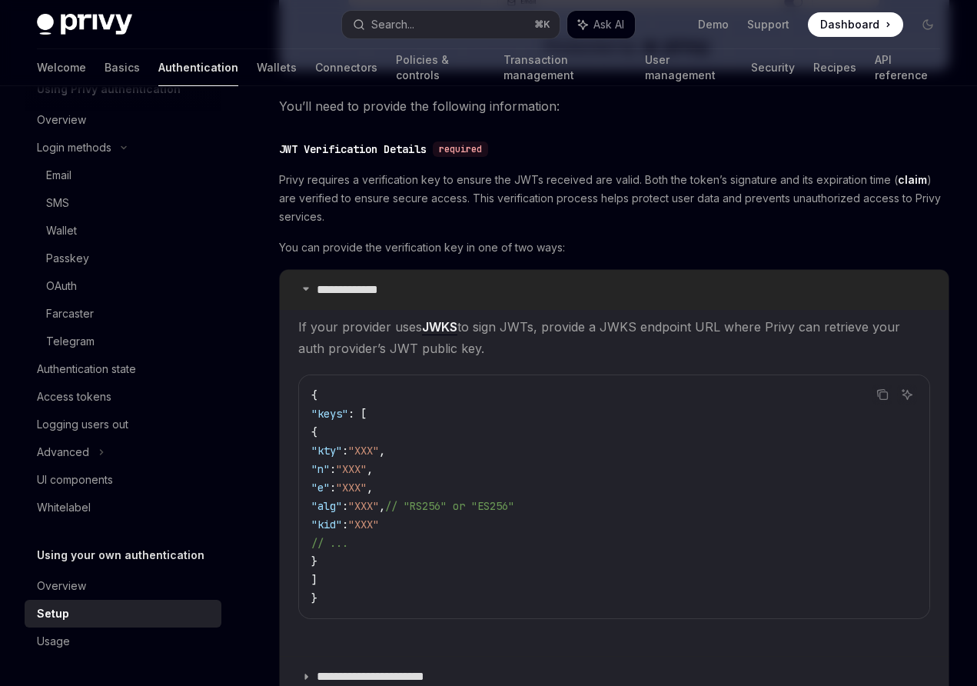
click at [333, 291] on p "**********" at bounding box center [362, 289] width 91 height 15
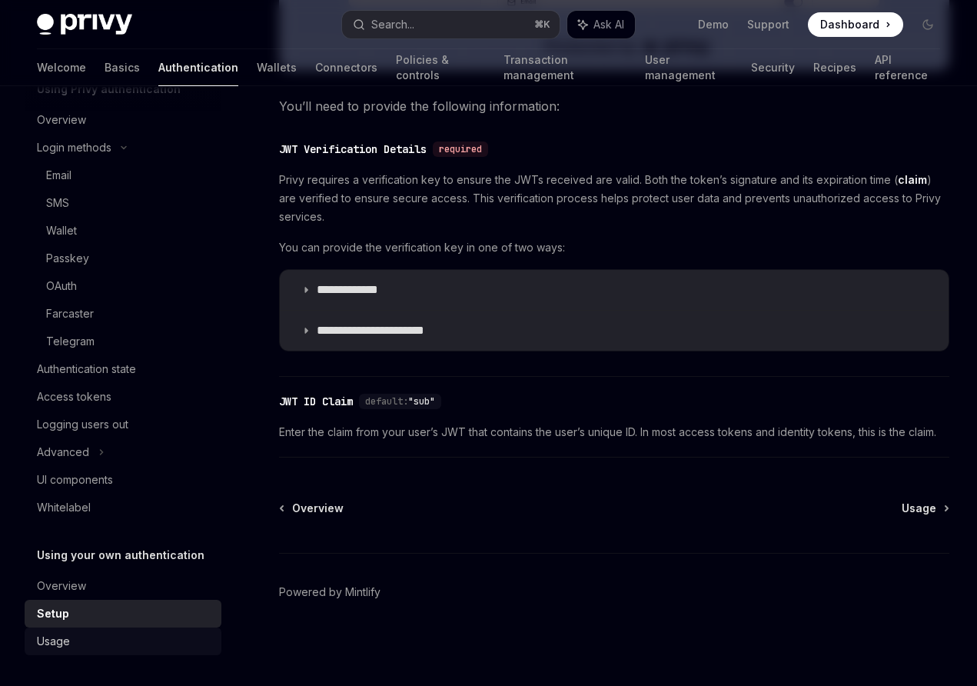
click at [83, 639] on div "Usage" at bounding box center [124, 641] width 175 height 18
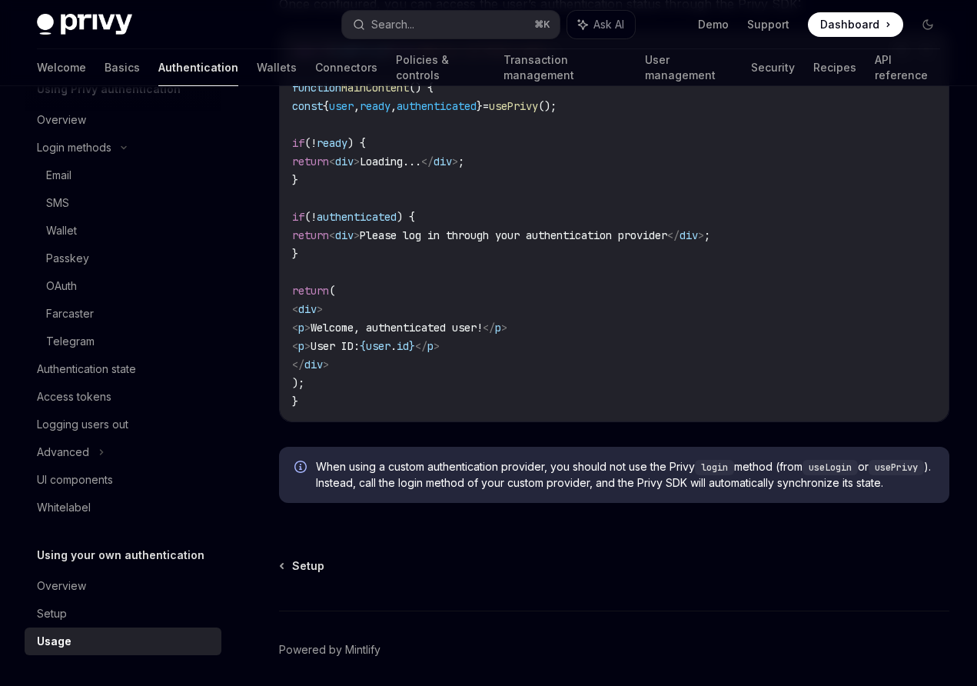
scroll to position [3174, 0]
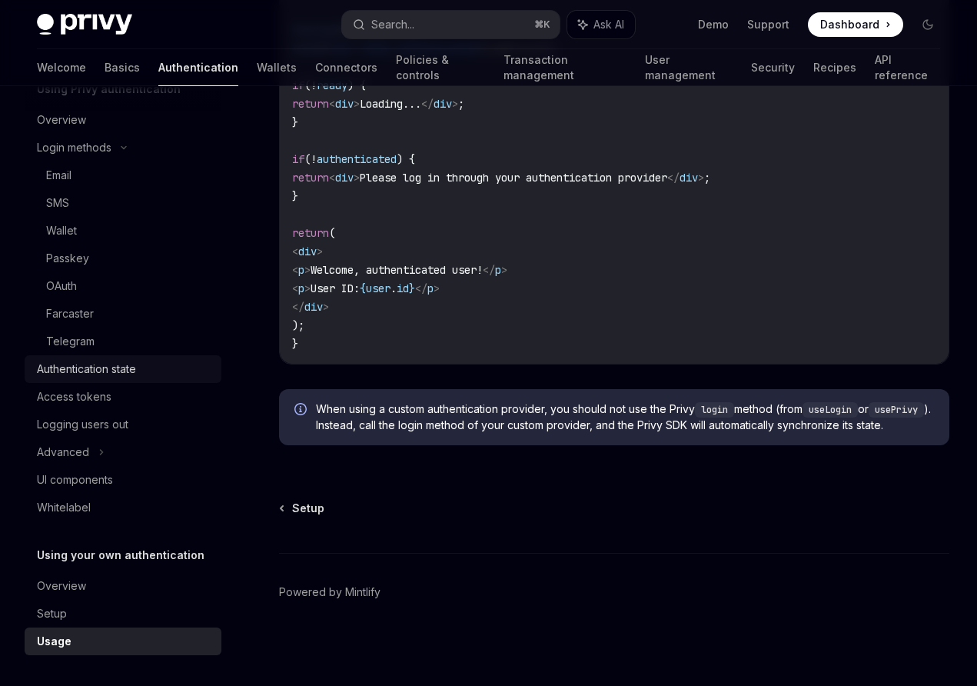
click at [128, 368] on div "Authentication state" at bounding box center [86, 369] width 99 height 18
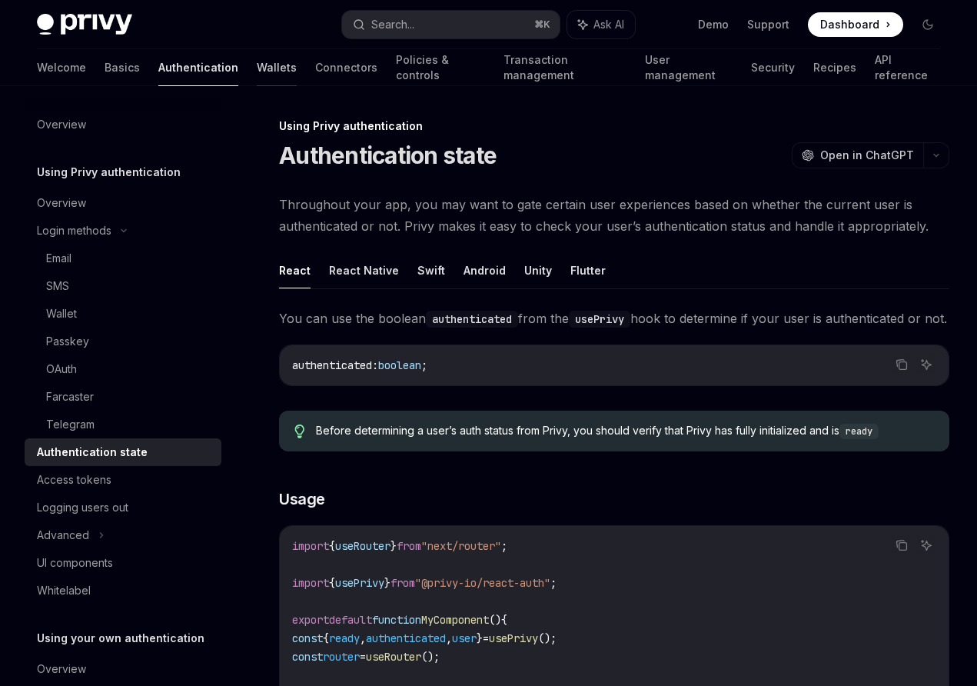
click at [257, 70] on link "Wallets" at bounding box center [277, 67] width 40 height 37
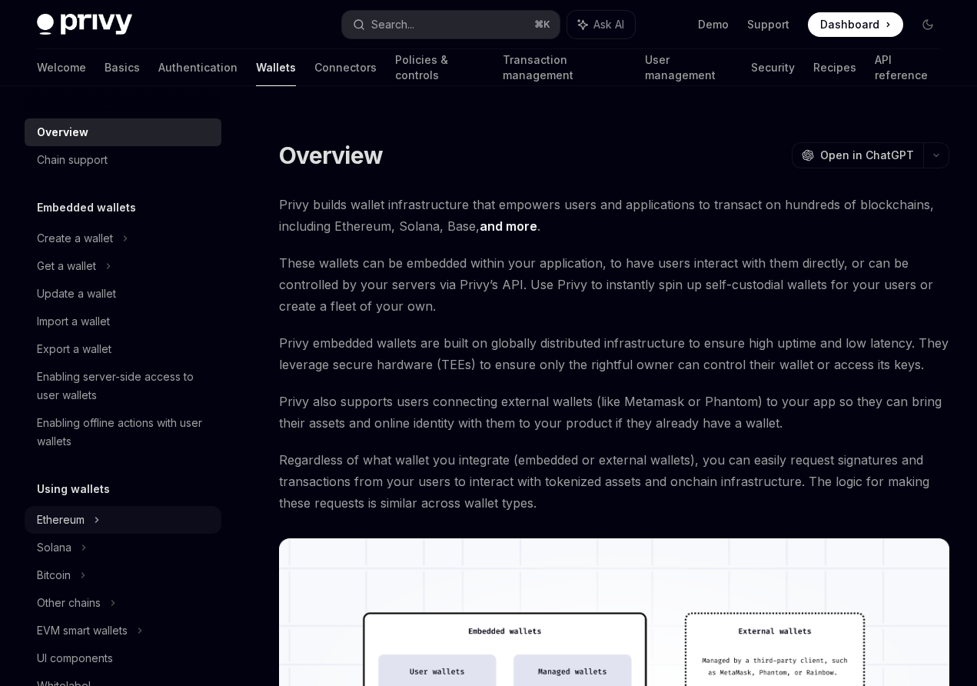
click at [81, 248] on div "Ethereum" at bounding box center [75, 238] width 76 height 18
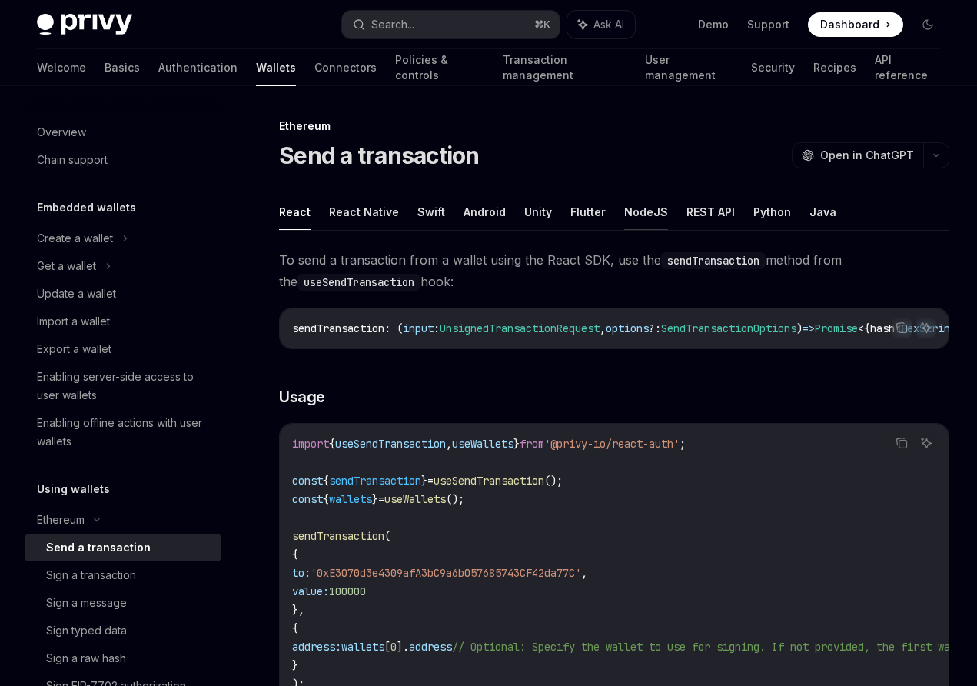
click at [638, 208] on button "NodeJS" at bounding box center [646, 212] width 44 height 36
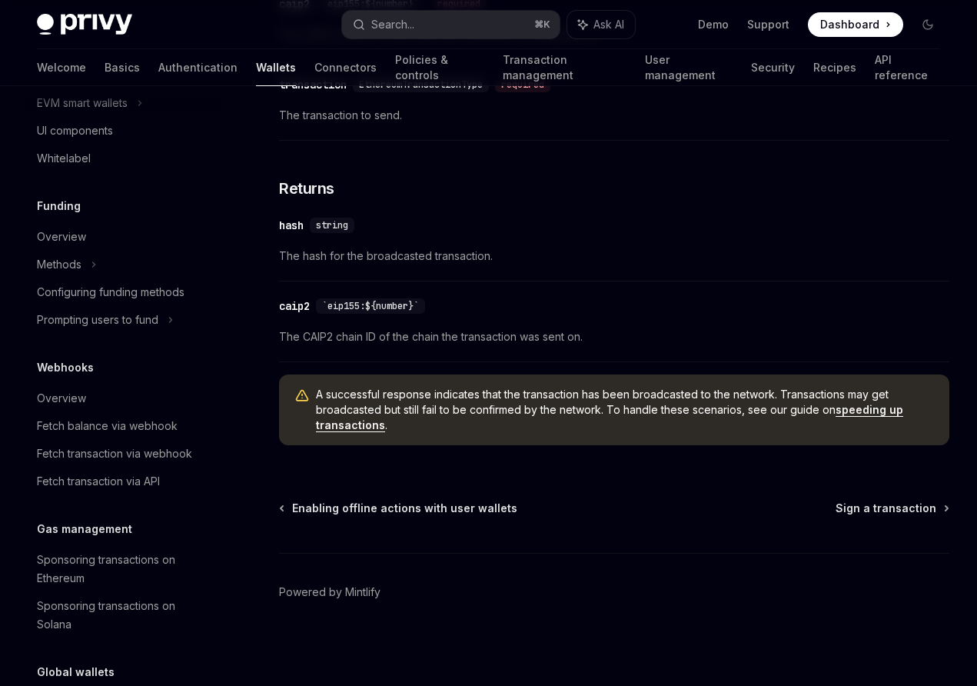
scroll to position [884, 0]
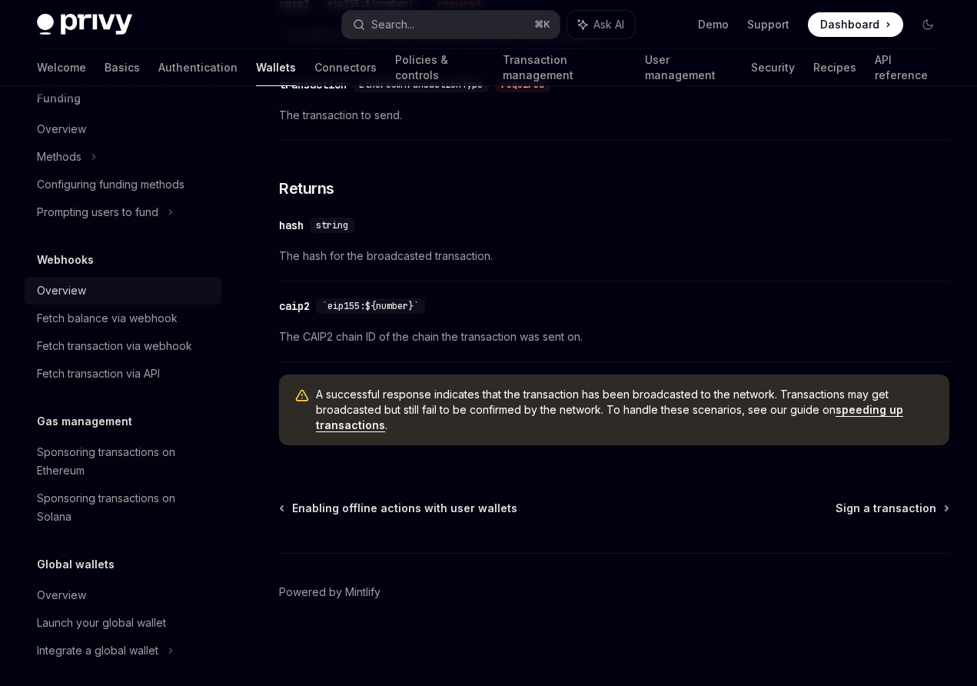
click at [152, 300] on div "Overview" at bounding box center [124, 290] width 175 height 18
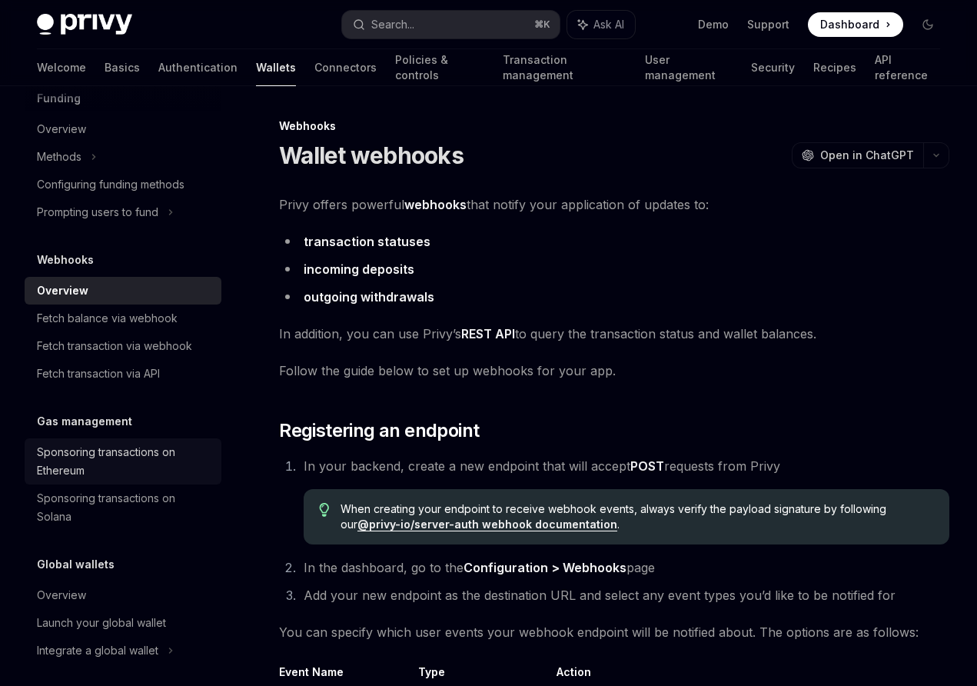
scroll to position [912, 0]
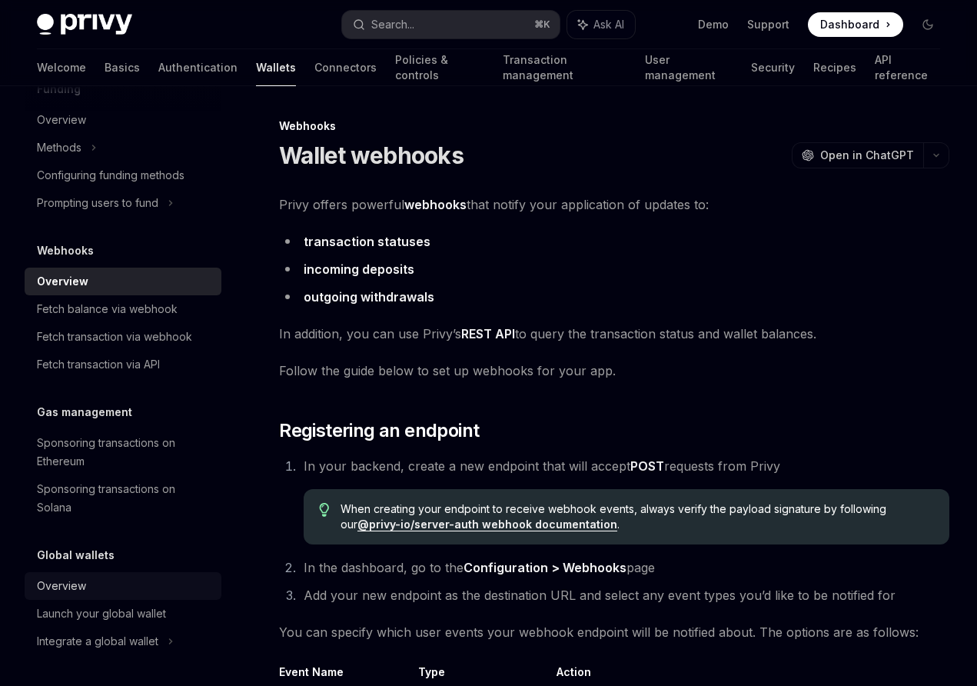
click at [165, 583] on div "Overview" at bounding box center [124, 586] width 175 height 18
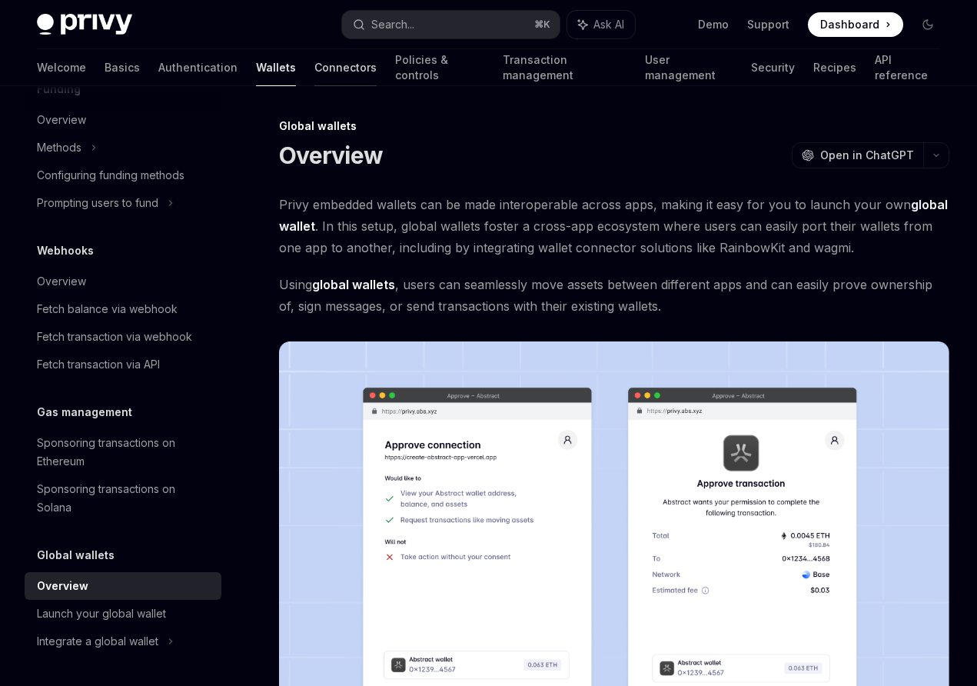
click at [314, 63] on link "Connectors" at bounding box center [345, 67] width 62 height 37
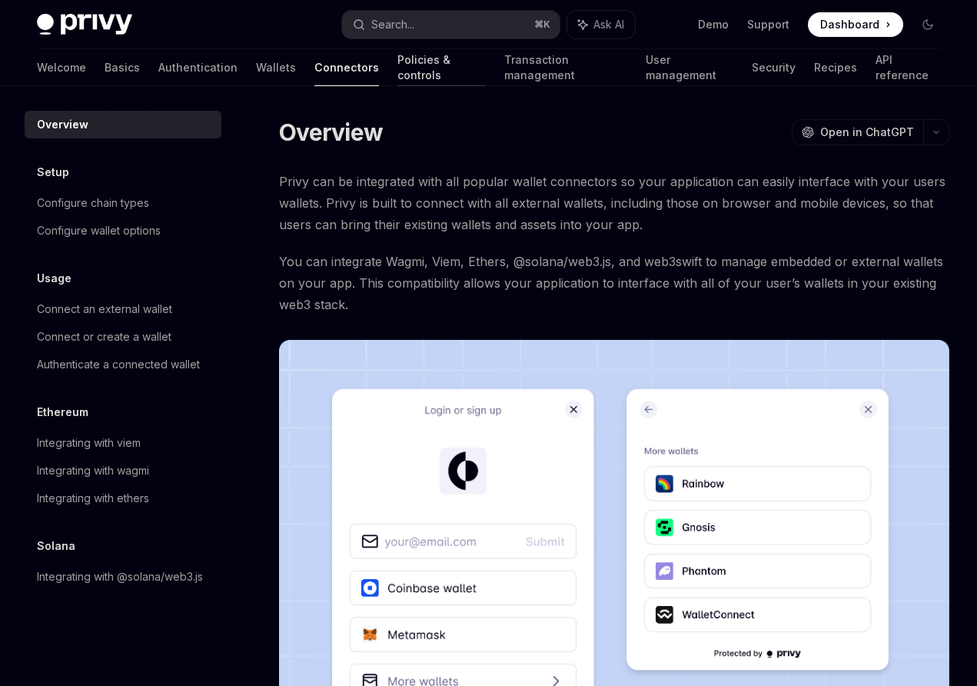
click at [397, 78] on link "Policies & controls" at bounding box center [441, 67] width 88 height 37
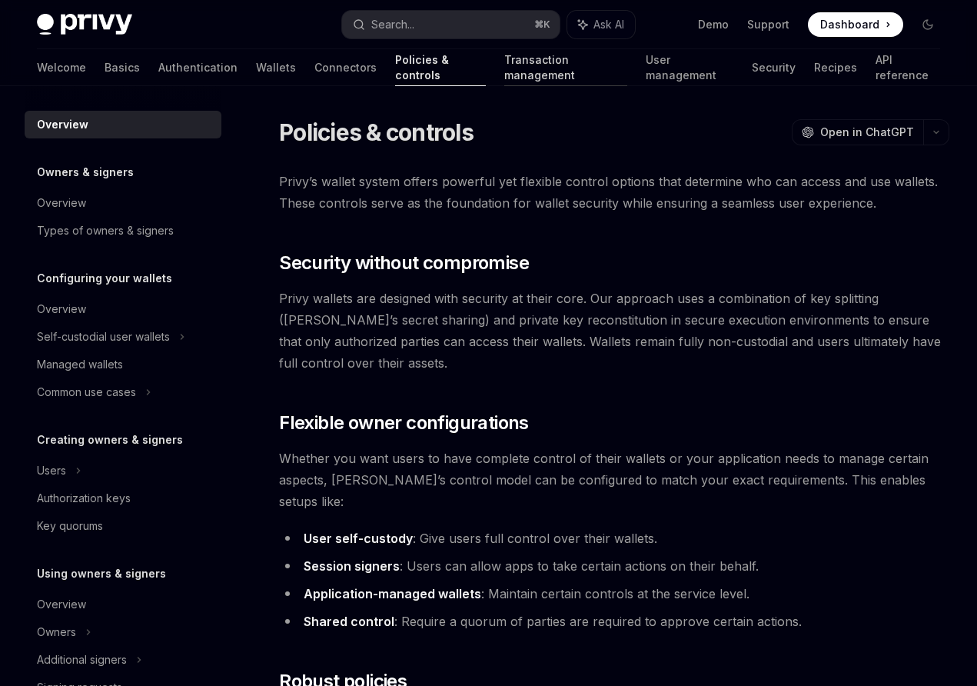
click at [504, 68] on link "Transaction management" at bounding box center [565, 67] width 123 height 37
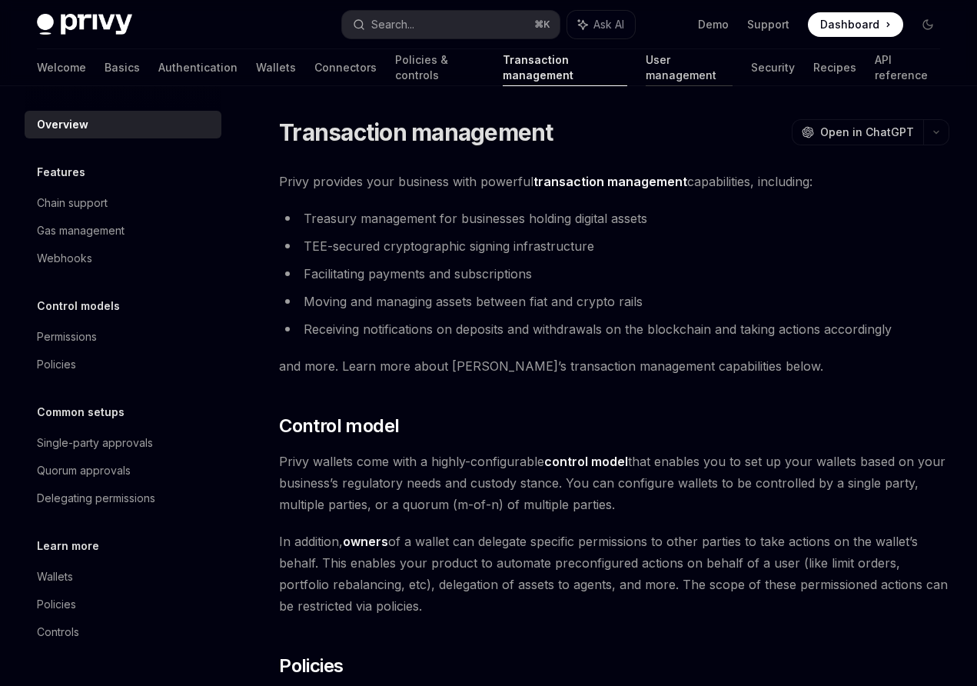
click at [646, 75] on link "User management" at bounding box center [690, 67] width 88 height 37
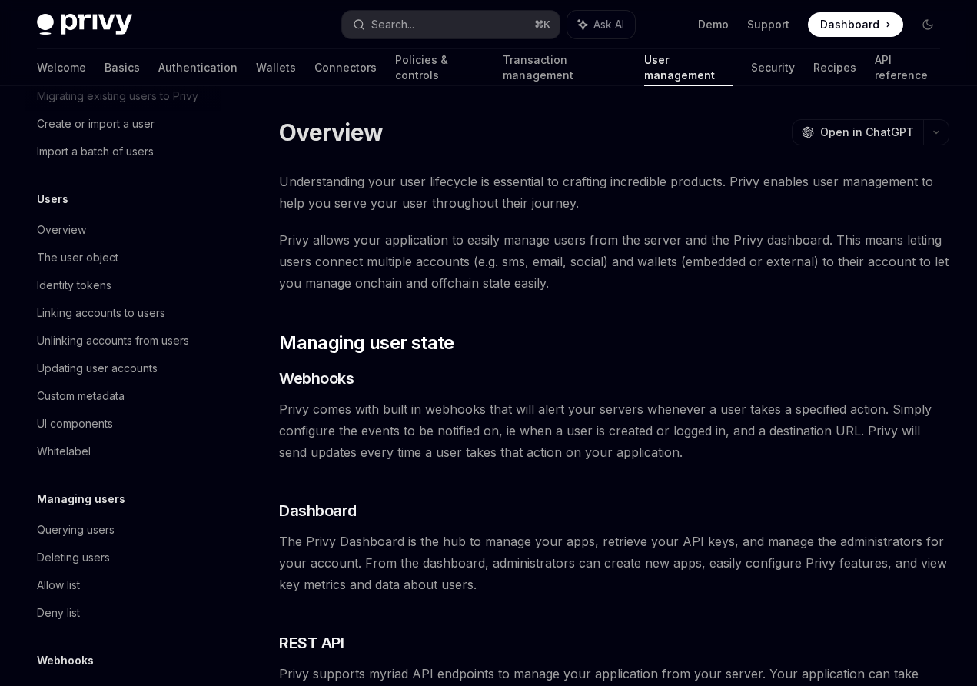
scroll to position [185, 0]
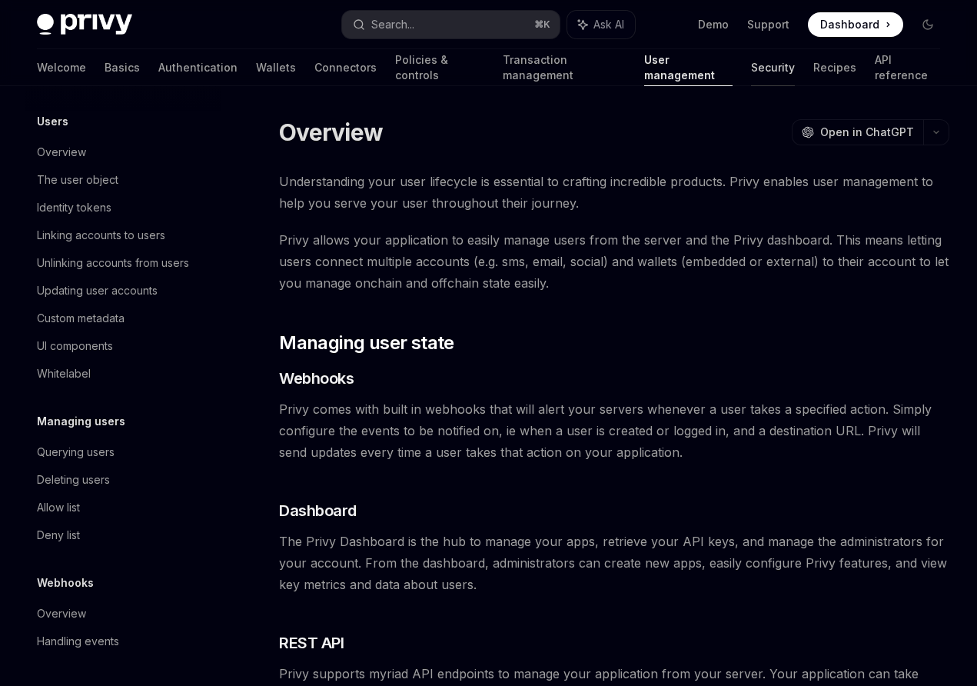
click at [751, 69] on link "Security" at bounding box center [773, 67] width 44 height 37
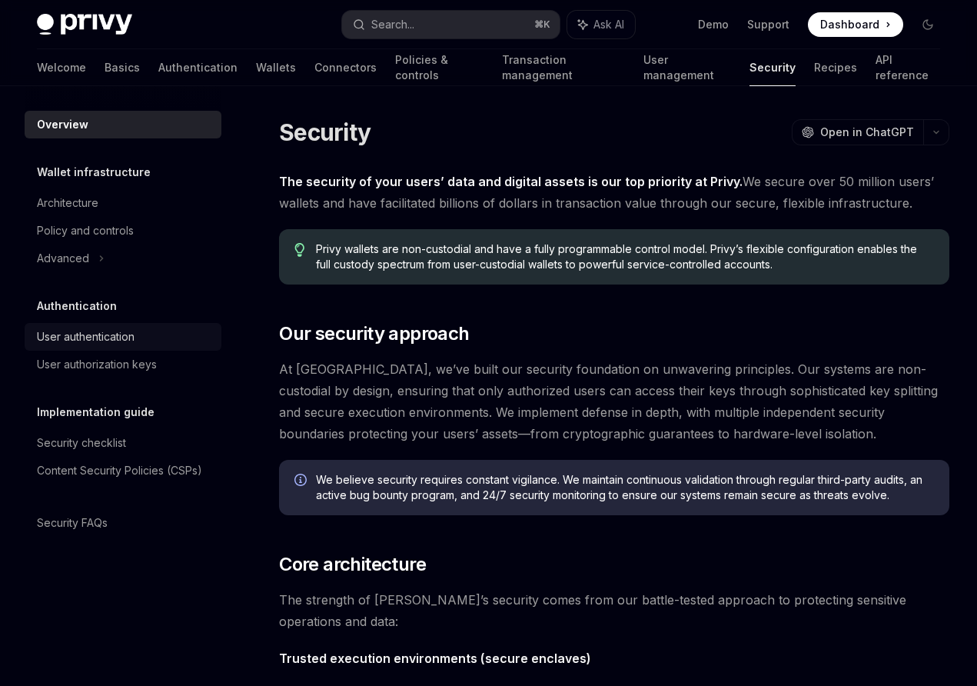
click at [161, 339] on div "User authentication" at bounding box center [124, 337] width 175 height 18
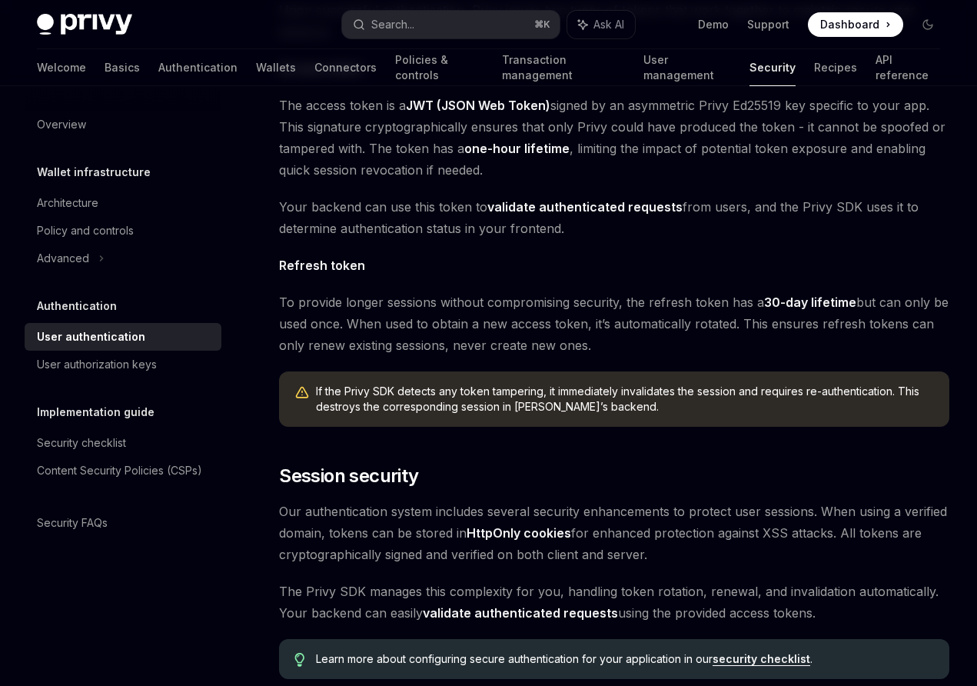
scroll to position [1111, 0]
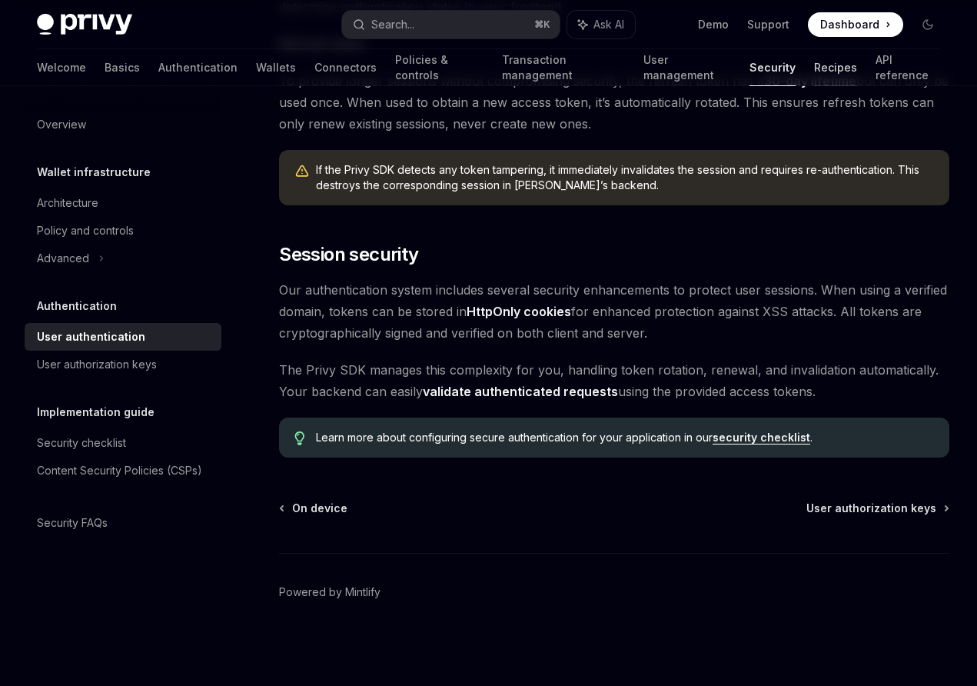
click at [814, 71] on link "Recipes" at bounding box center [835, 67] width 43 height 37
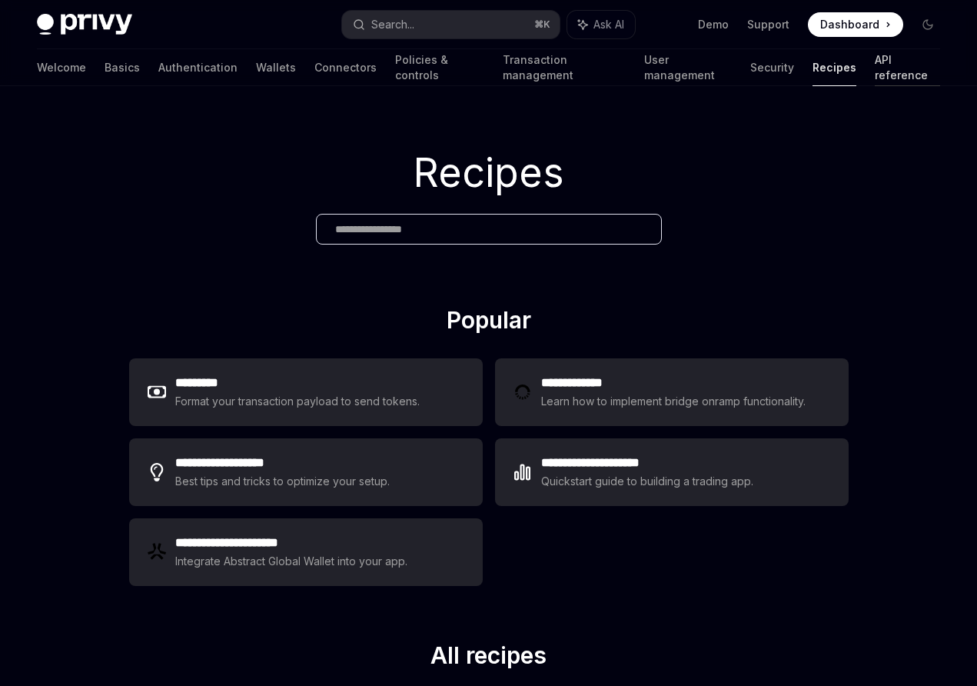
click at [875, 68] on link "API reference" at bounding box center [907, 67] width 65 height 37
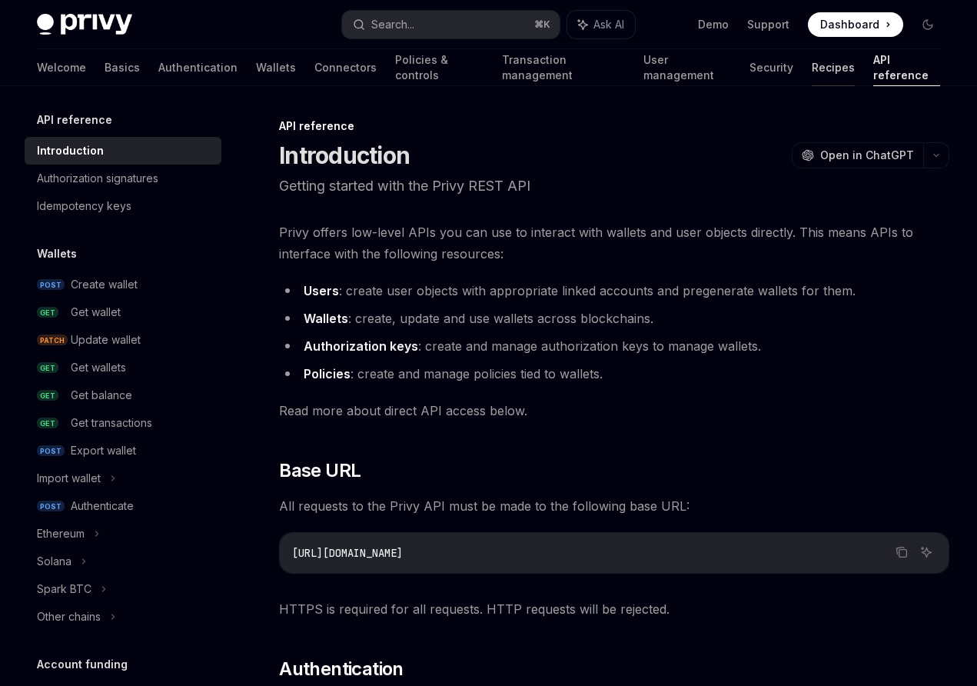
click at [812, 73] on link "Recipes" at bounding box center [833, 67] width 43 height 37
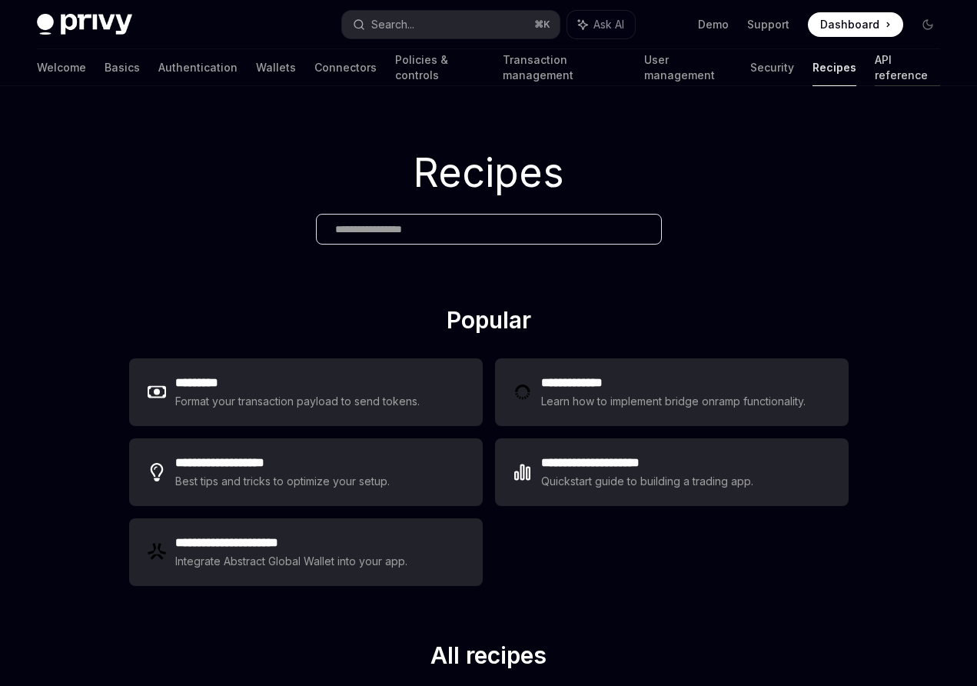
click at [875, 68] on link "API reference" at bounding box center [907, 67] width 65 height 37
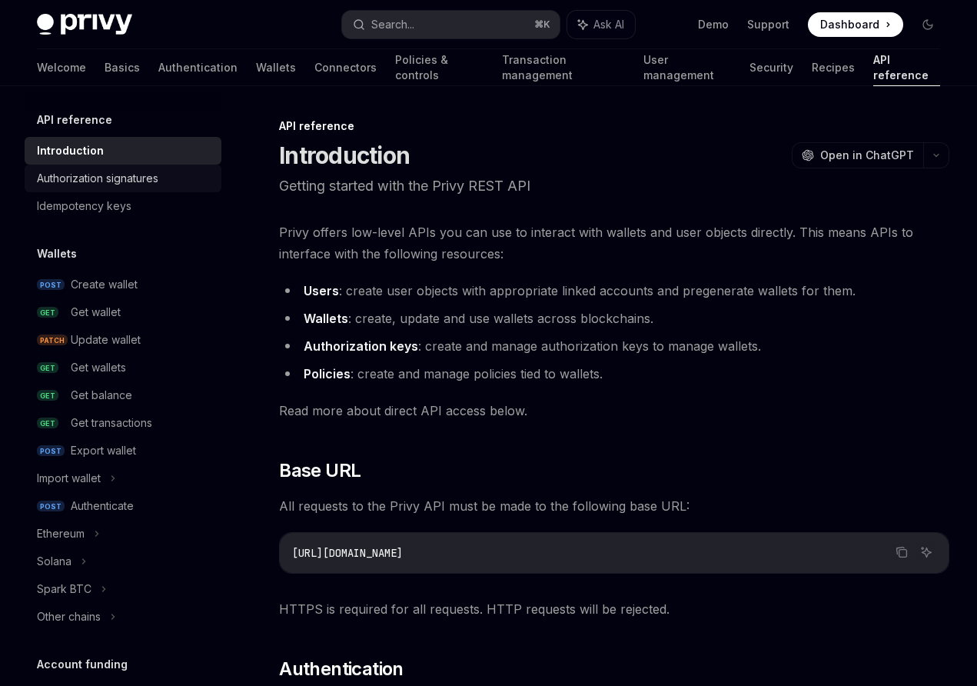
click at [173, 182] on div "Authorization signatures" at bounding box center [124, 178] width 175 height 18
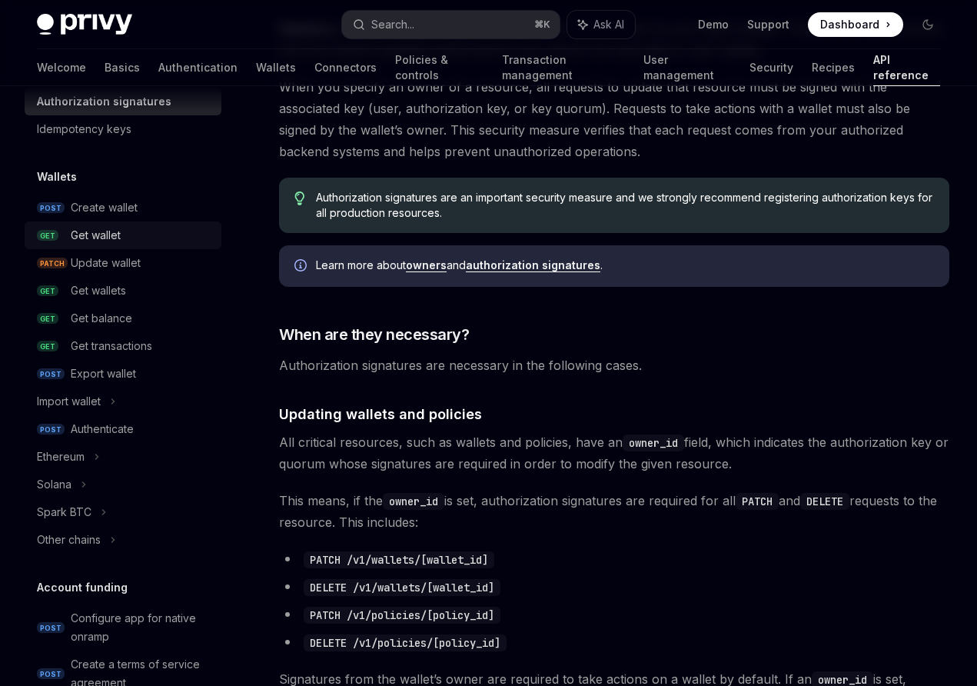
scroll to position [158, 0]
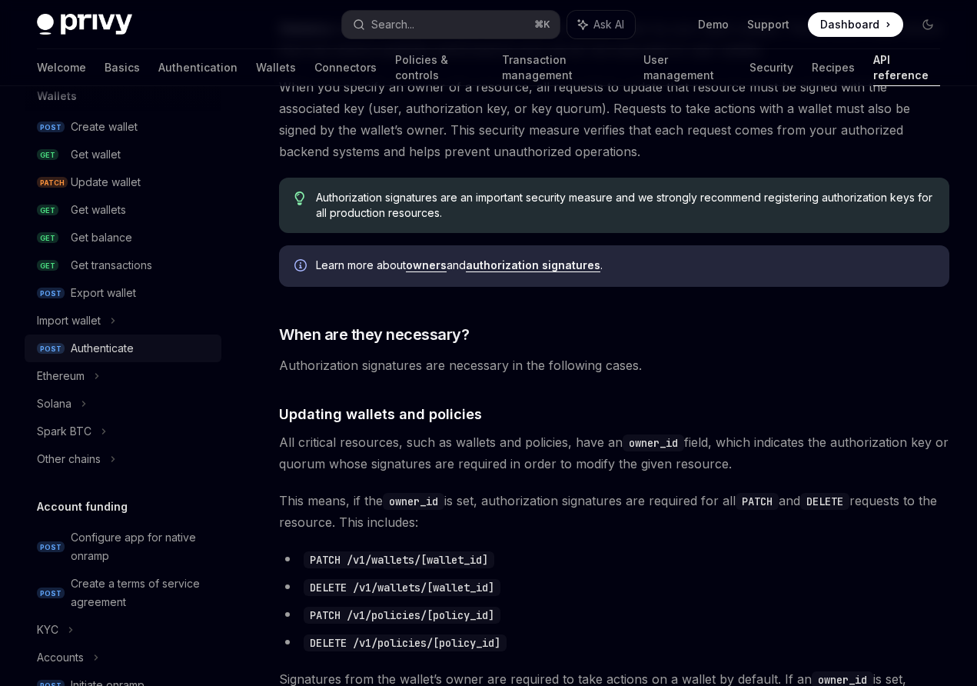
click at [175, 345] on div "Authenticate" at bounding box center [141, 348] width 141 height 18
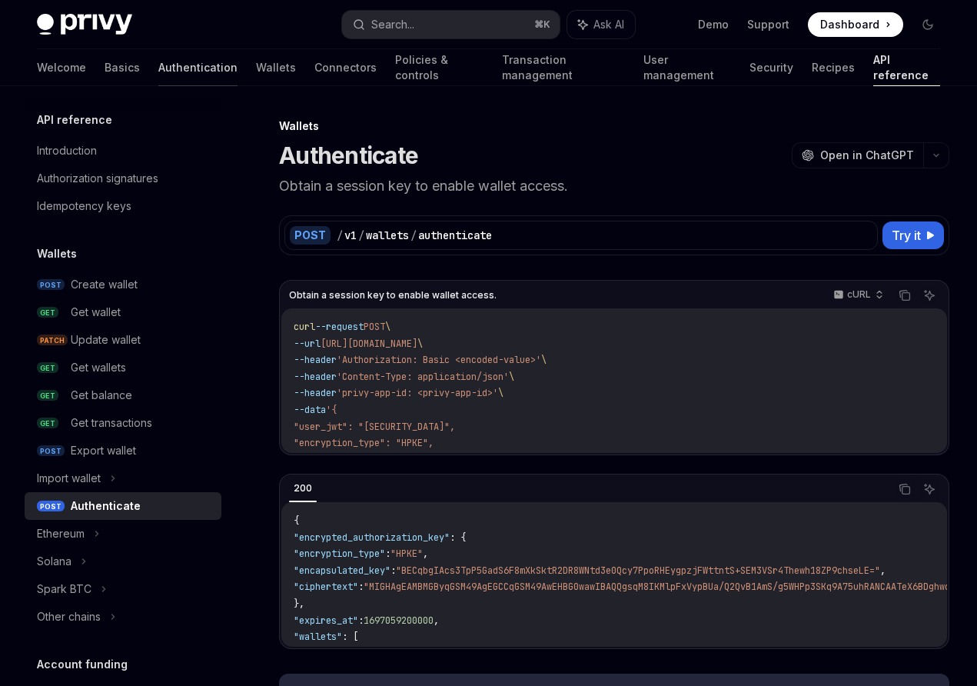
click at [158, 73] on link "Authentication" at bounding box center [197, 67] width 79 height 37
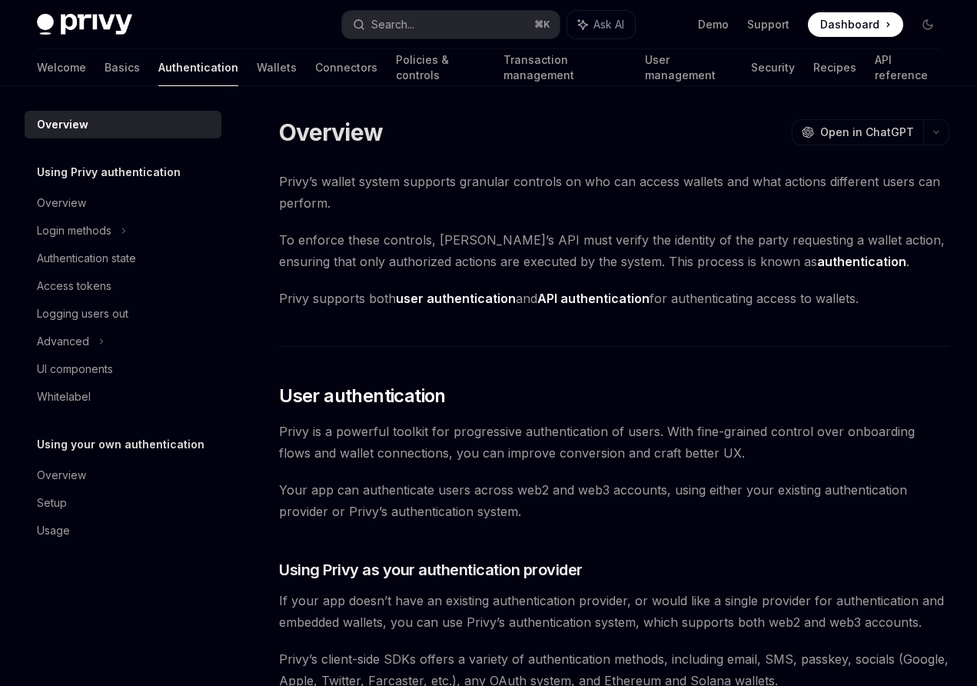
click at [390, 298] on span "Privy supports both user authentication and API authentication for authenticati…" at bounding box center [614, 299] width 670 height 22
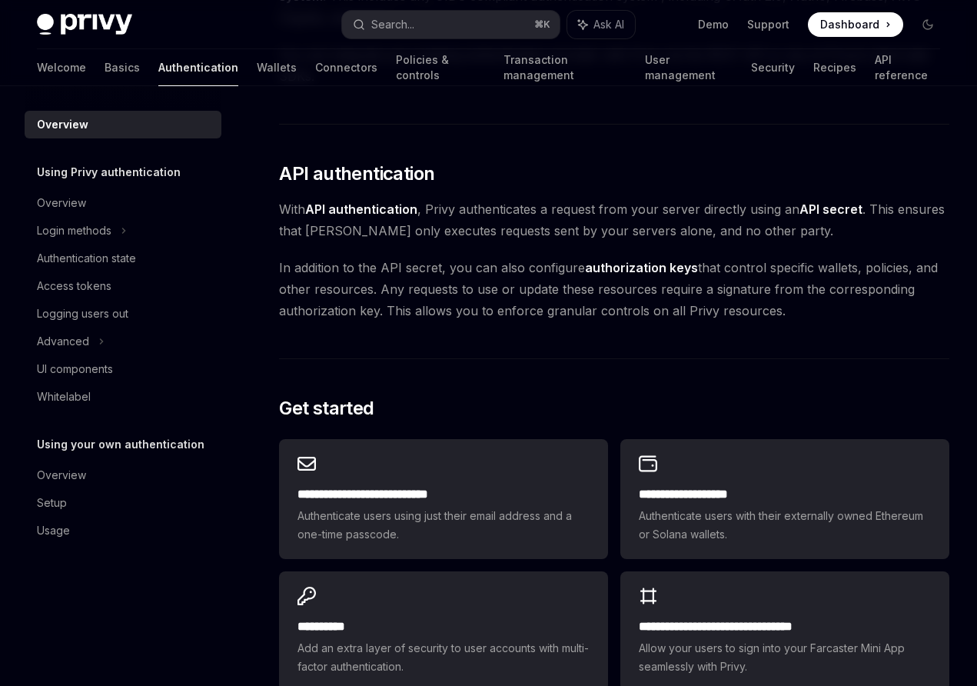
scroll to position [1093, 0]
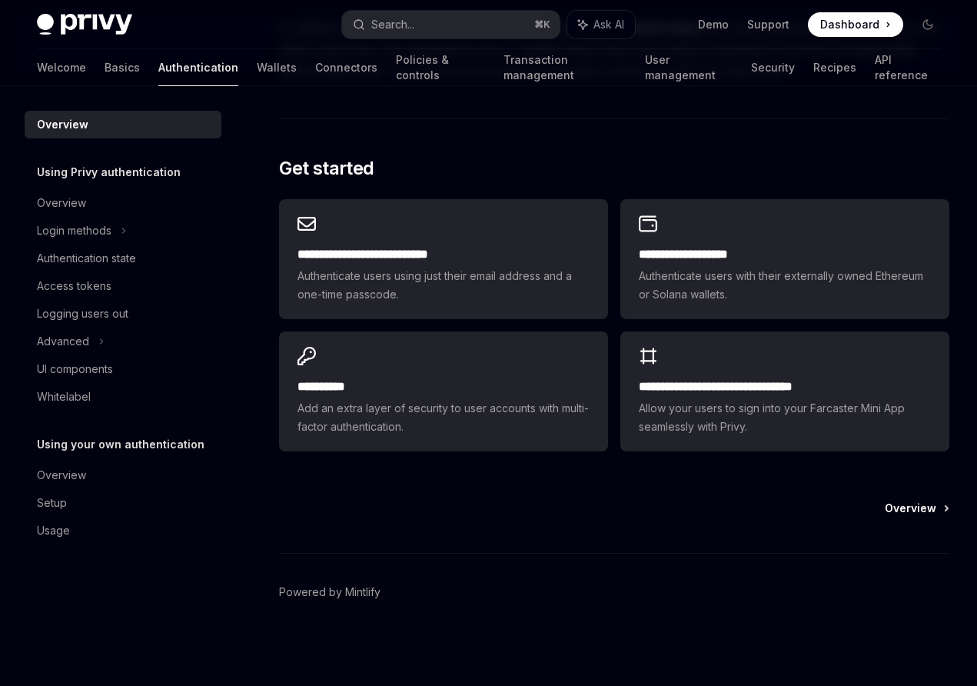
click at [903, 509] on span "Overview" at bounding box center [911, 507] width 52 height 15
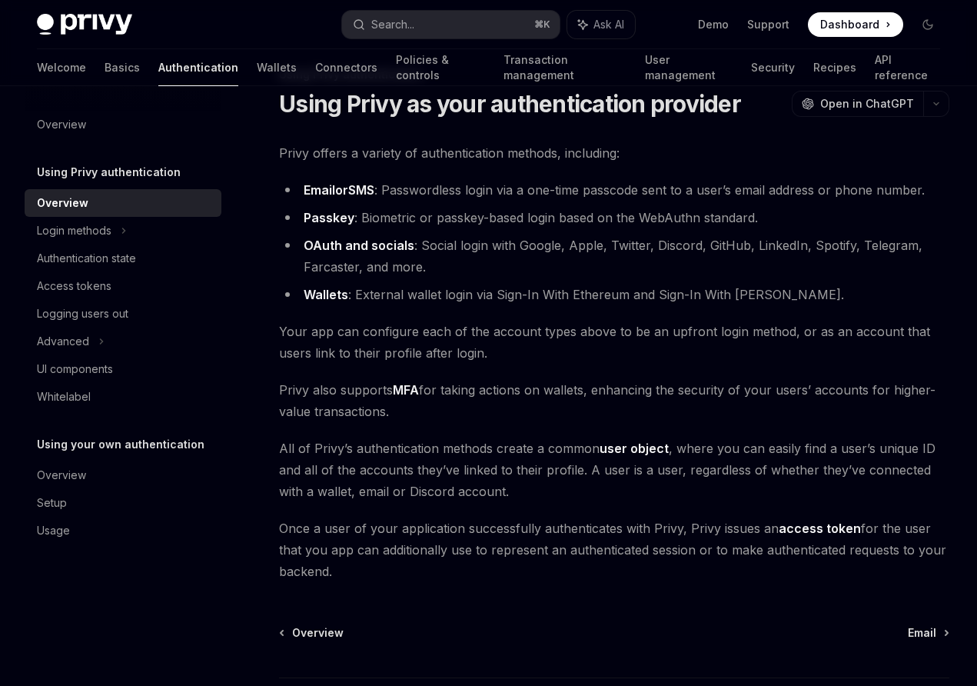
scroll to position [56, 0]
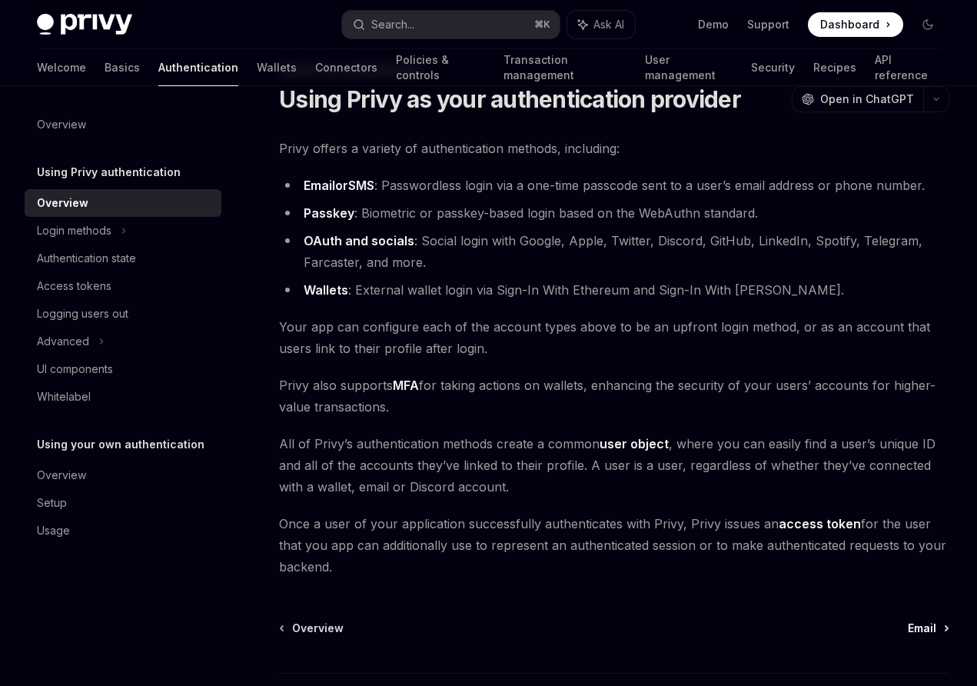
click at [936, 630] on link "Email" at bounding box center [928, 627] width 40 height 15
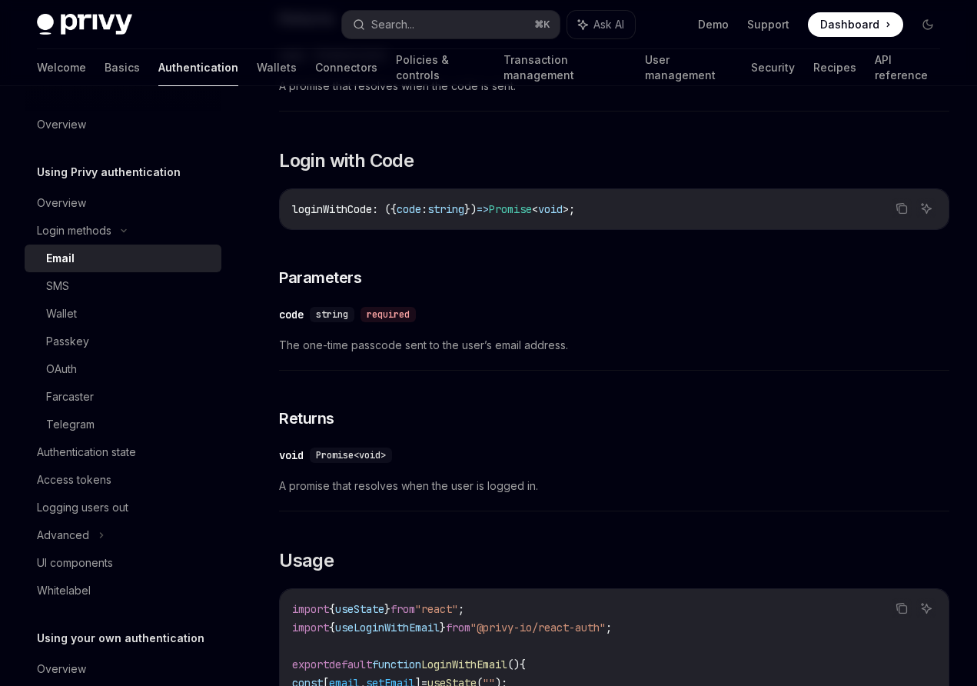
scroll to position [891, 0]
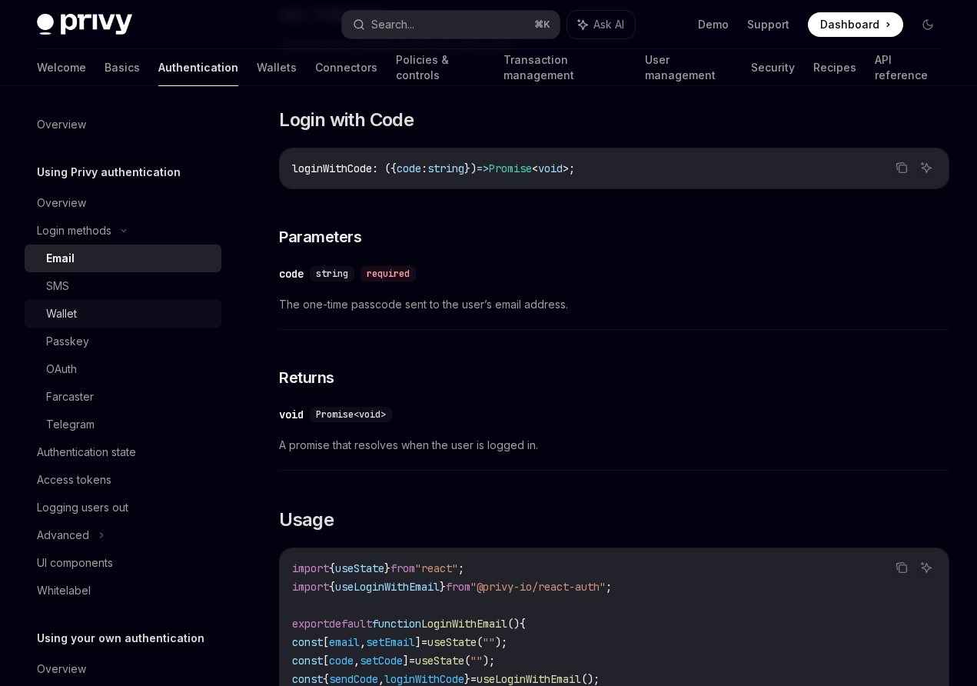
click at [87, 310] on div "Wallet" at bounding box center [129, 313] width 166 height 18
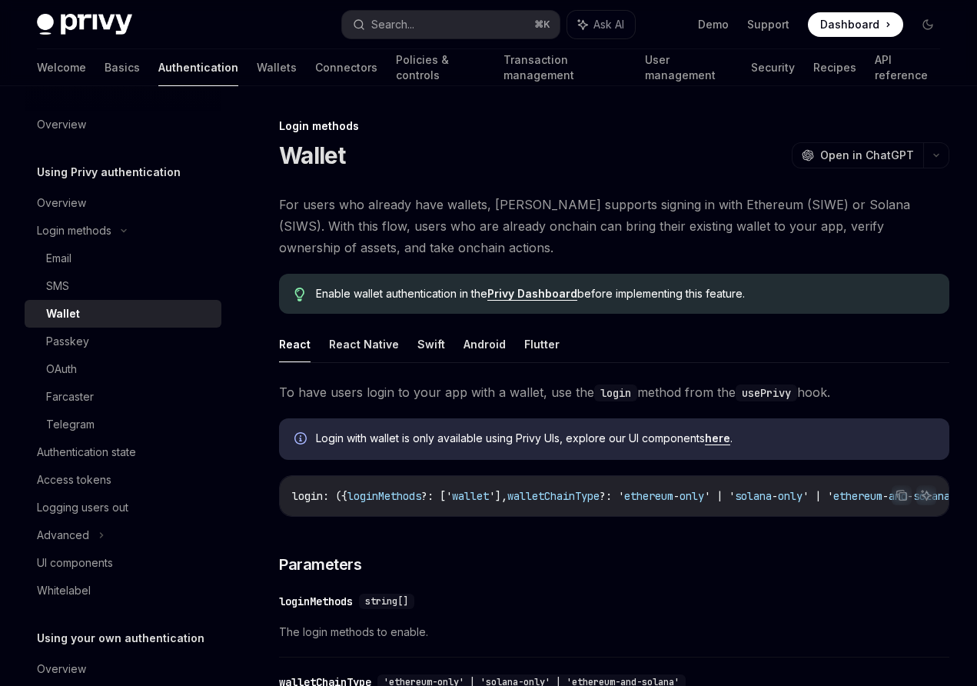
click at [725, 440] on link "here" at bounding box center [717, 438] width 25 height 14
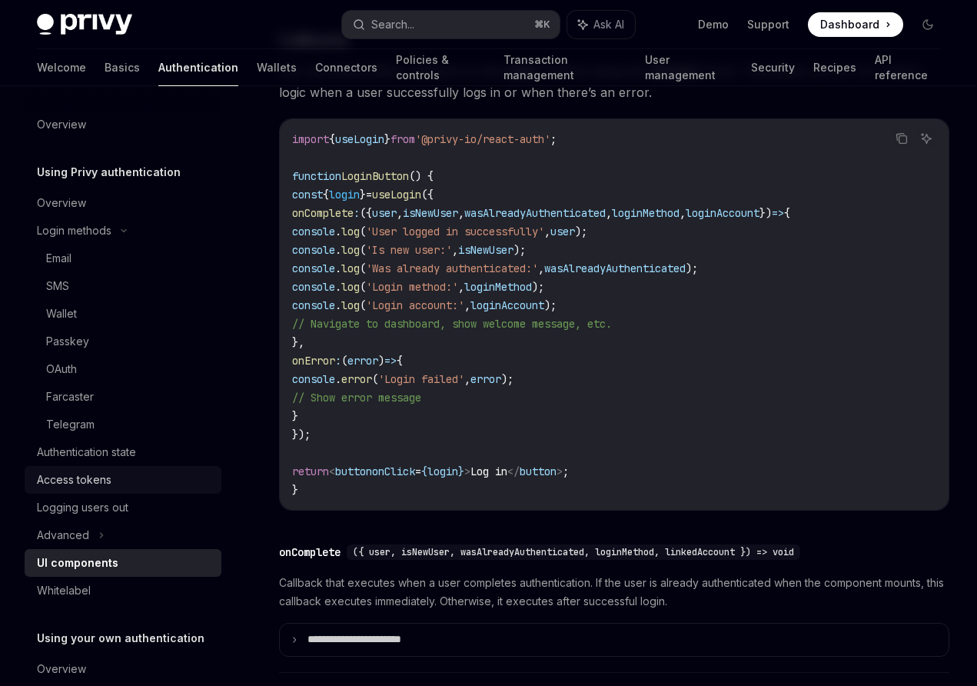
scroll to position [83, 0]
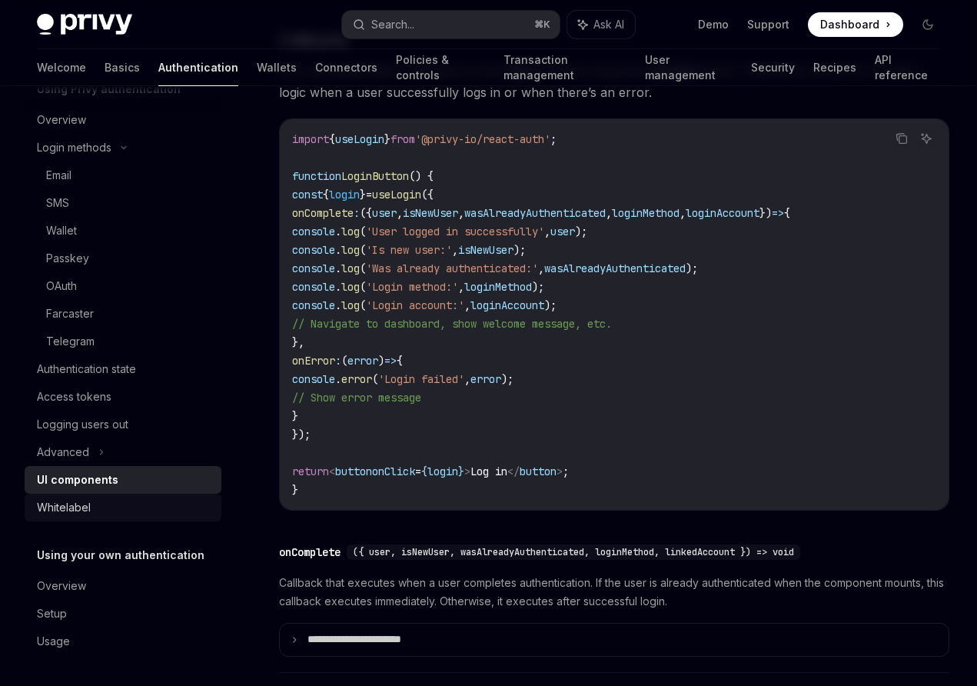
click at [182, 507] on div "Whitelabel" at bounding box center [124, 507] width 175 height 18
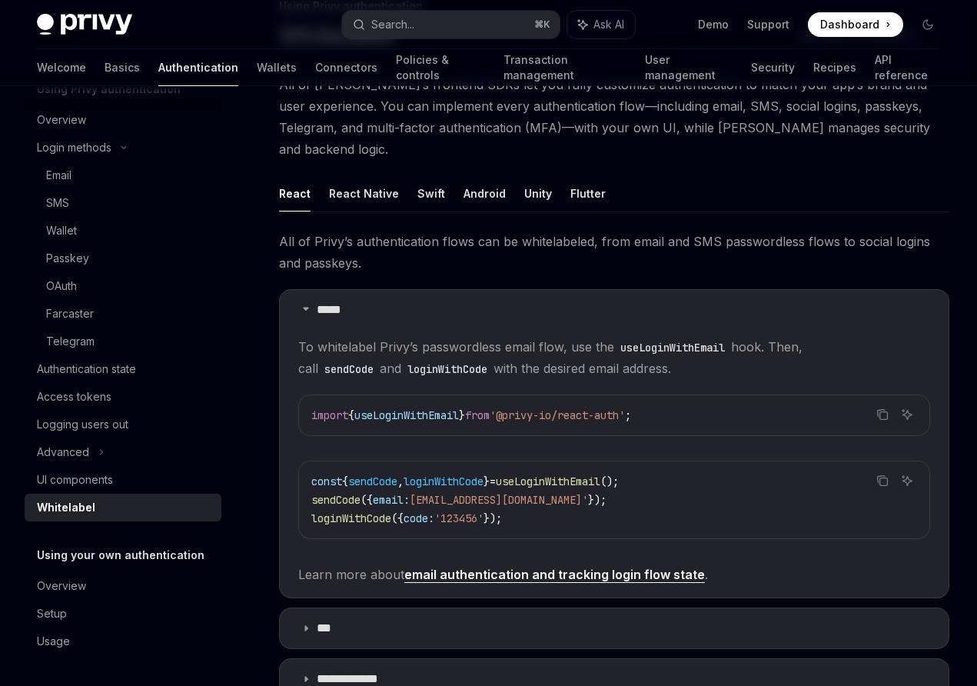
scroll to position [130, 0]
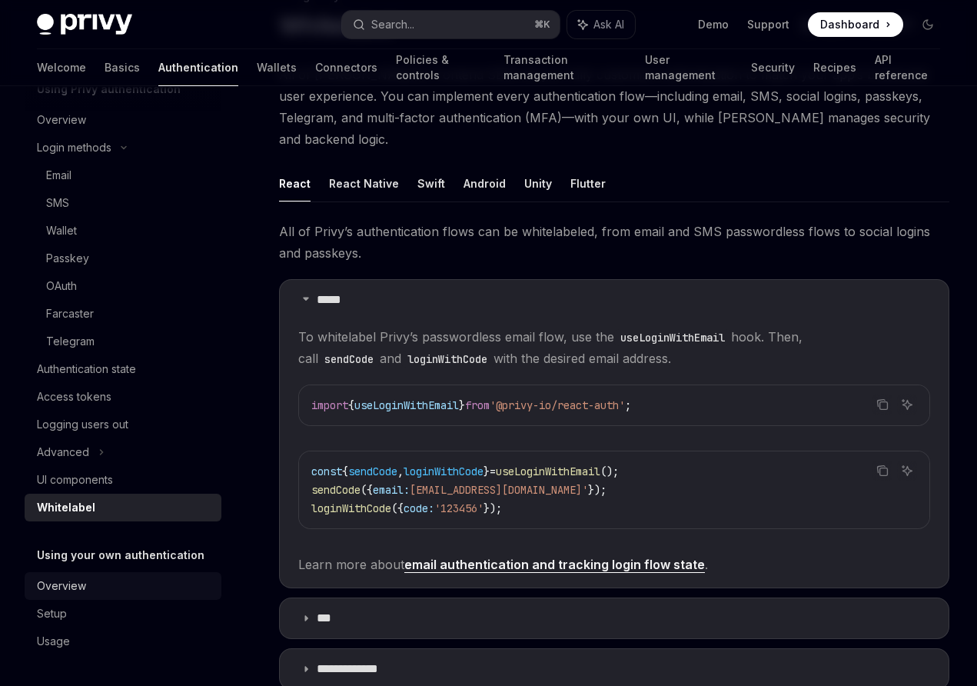
click at [160, 585] on div "Overview" at bounding box center [124, 586] width 175 height 18
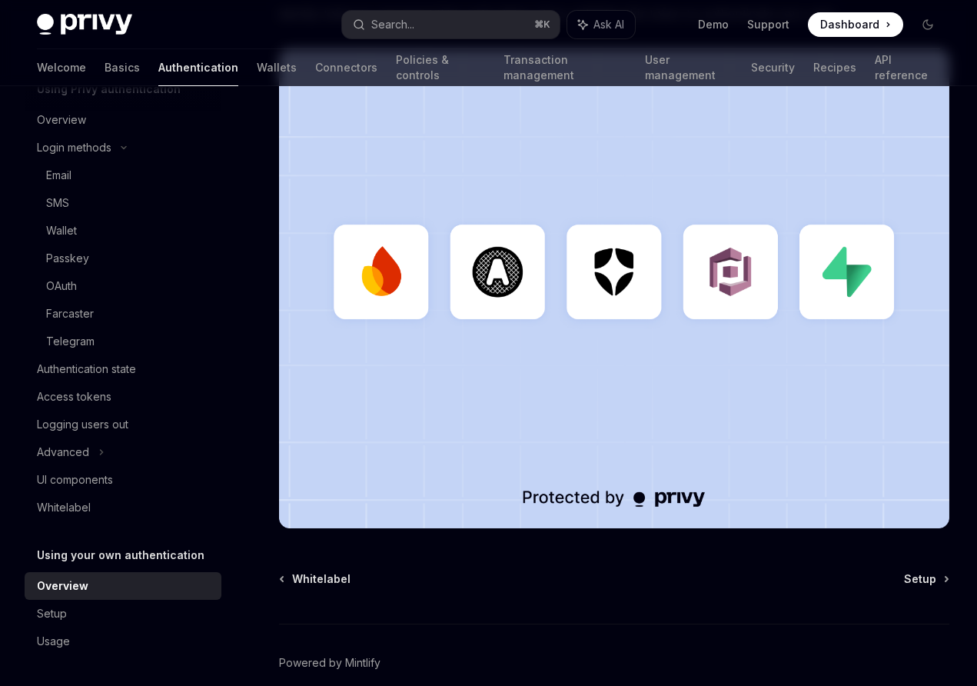
scroll to position [442, 0]
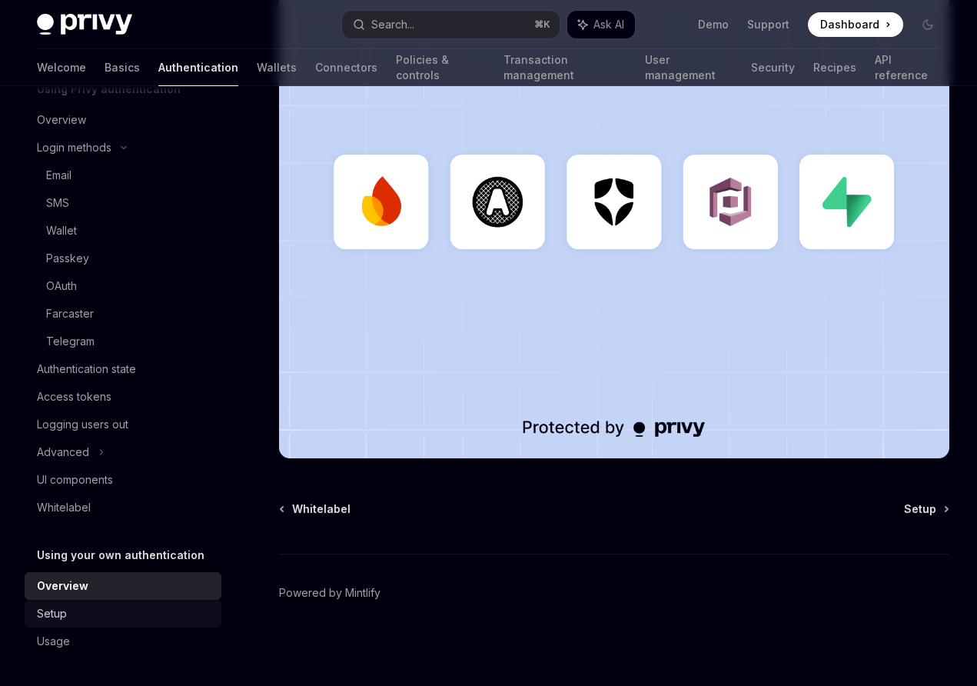
click at [76, 616] on div "Setup" at bounding box center [124, 613] width 175 height 18
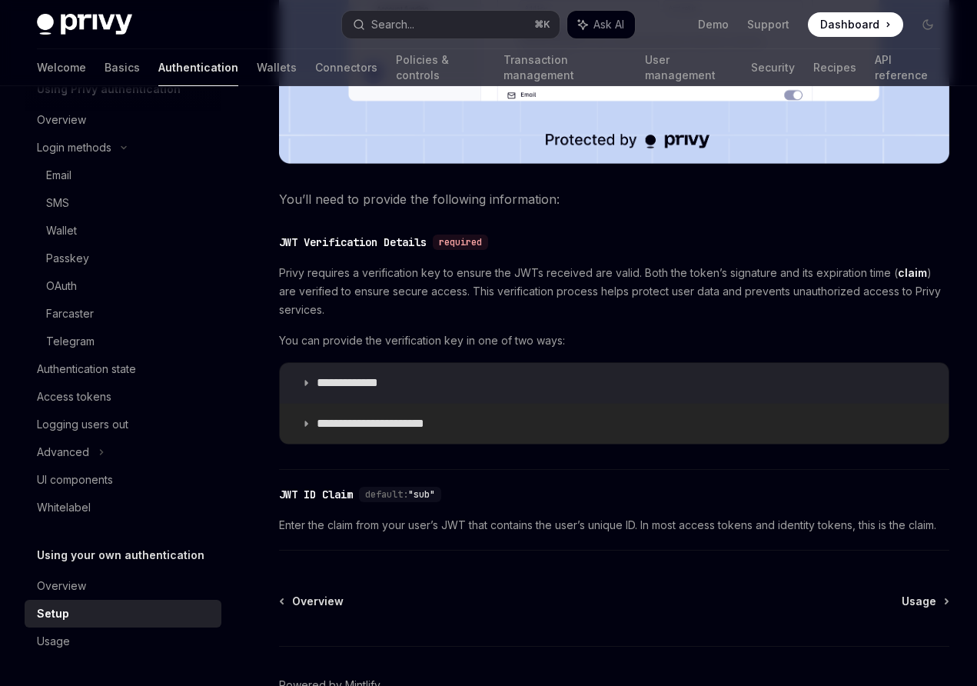
scroll to position [768, 0]
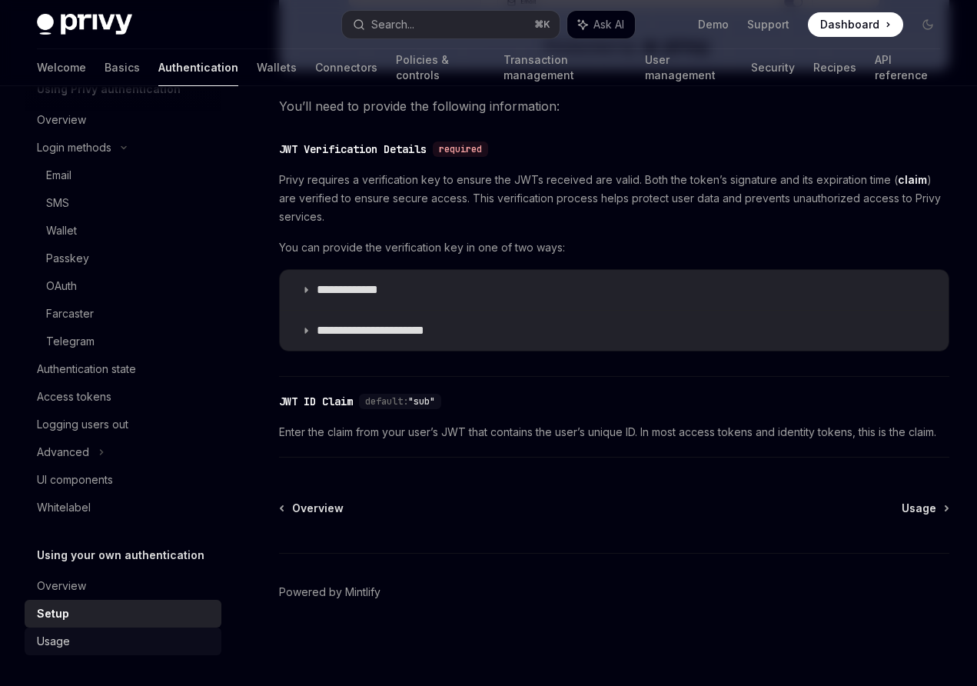
click at [92, 641] on div "Usage" at bounding box center [124, 641] width 175 height 18
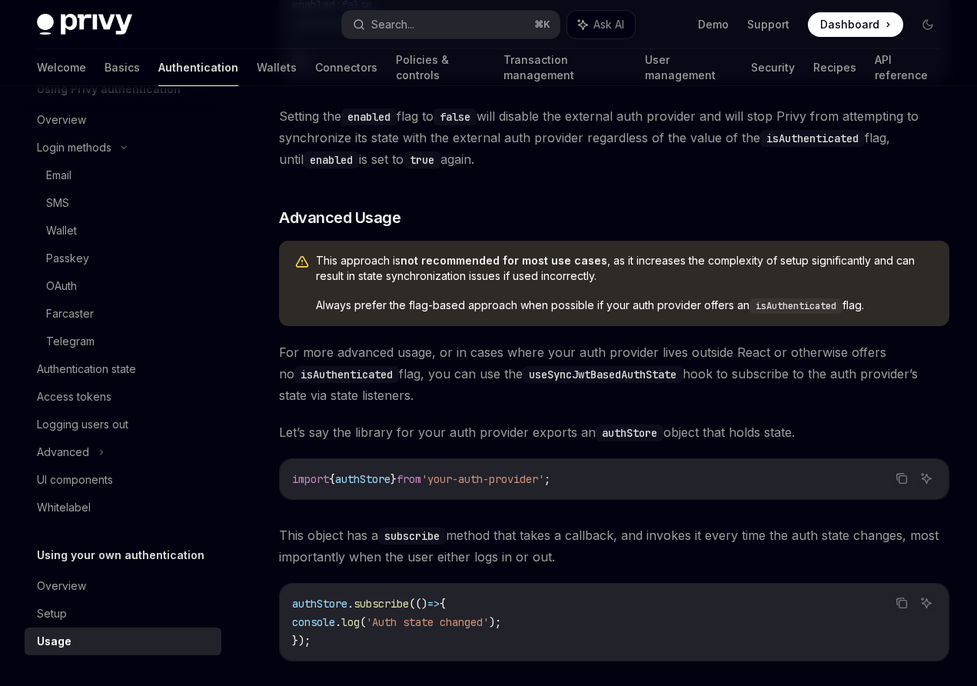
scroll to position [1960, 0]
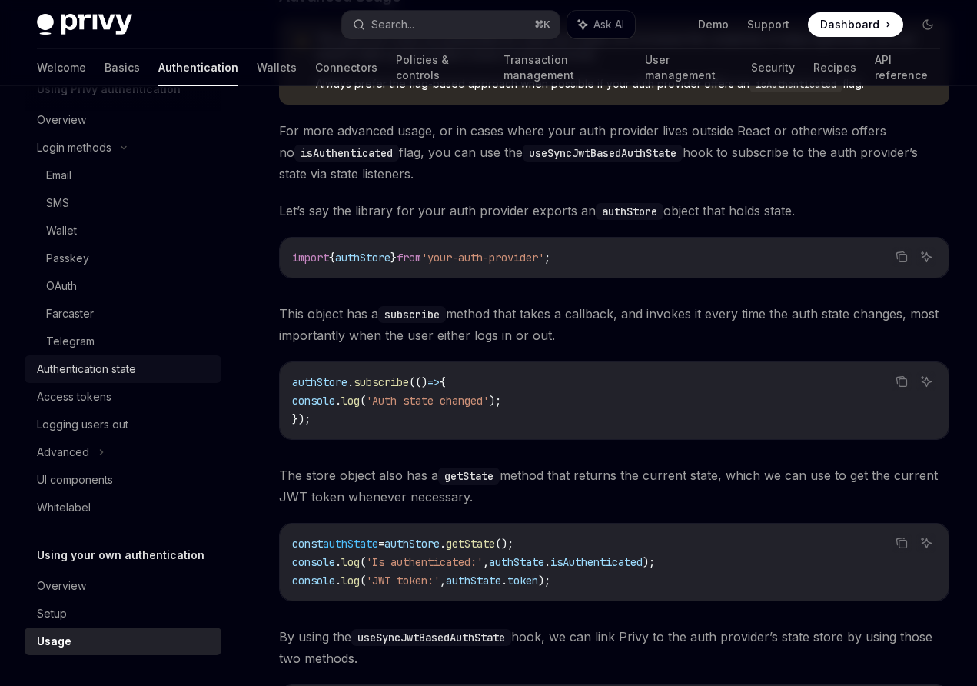
click at [134, 378] on link "Authentication state" at bounding box center [123, 369] width 197 height 28
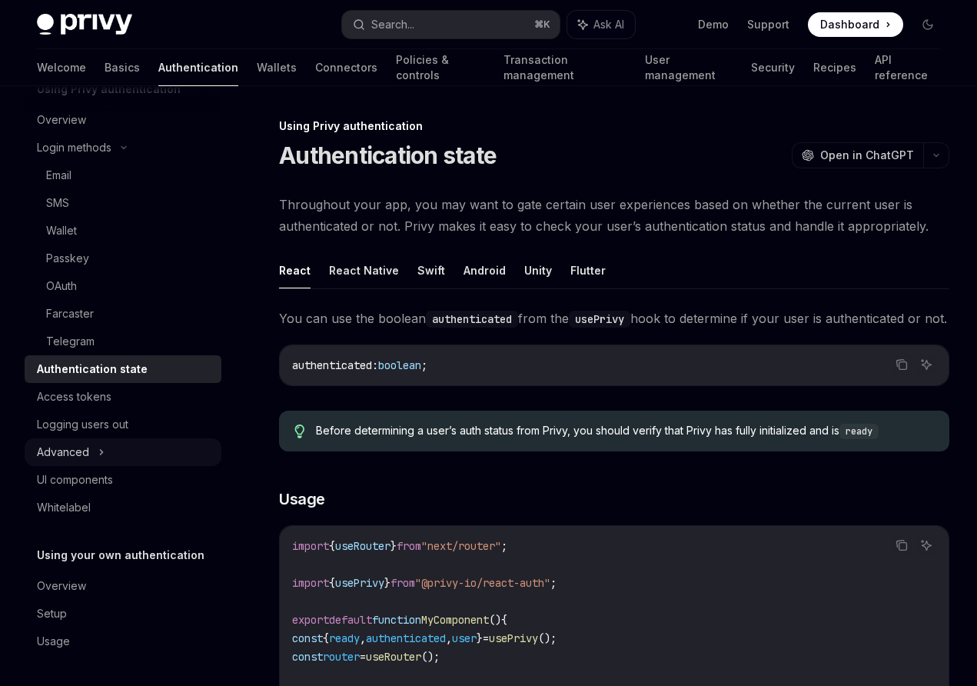
click at [98, 441] on div "Advanced" at bounding box center [123, 452] width 197 height 28
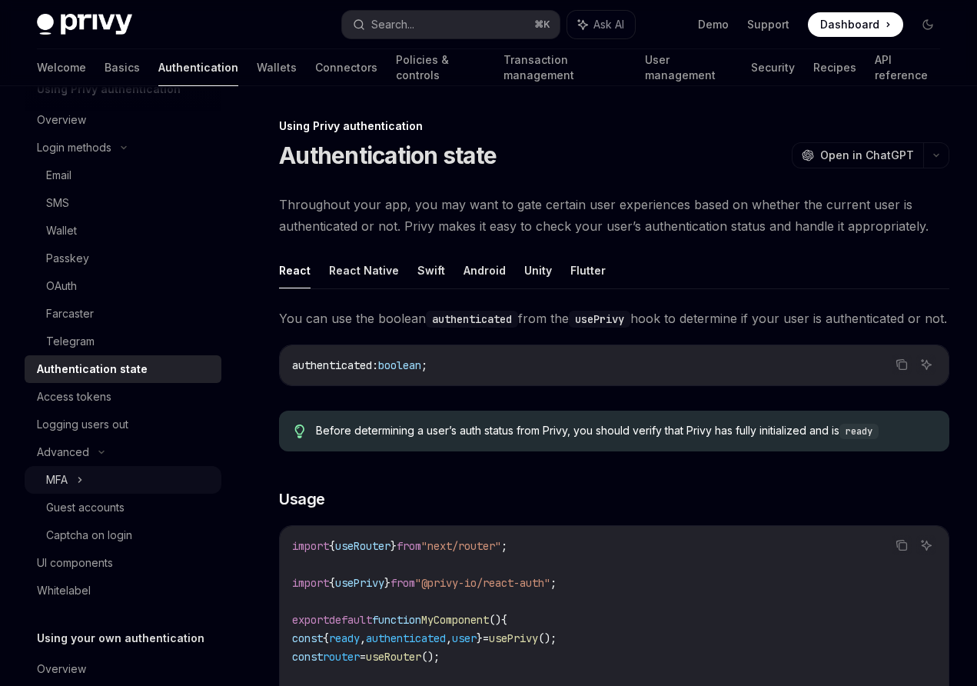
click at [83, 474] on icon at bounding box center [80, 479] width 6 height 18
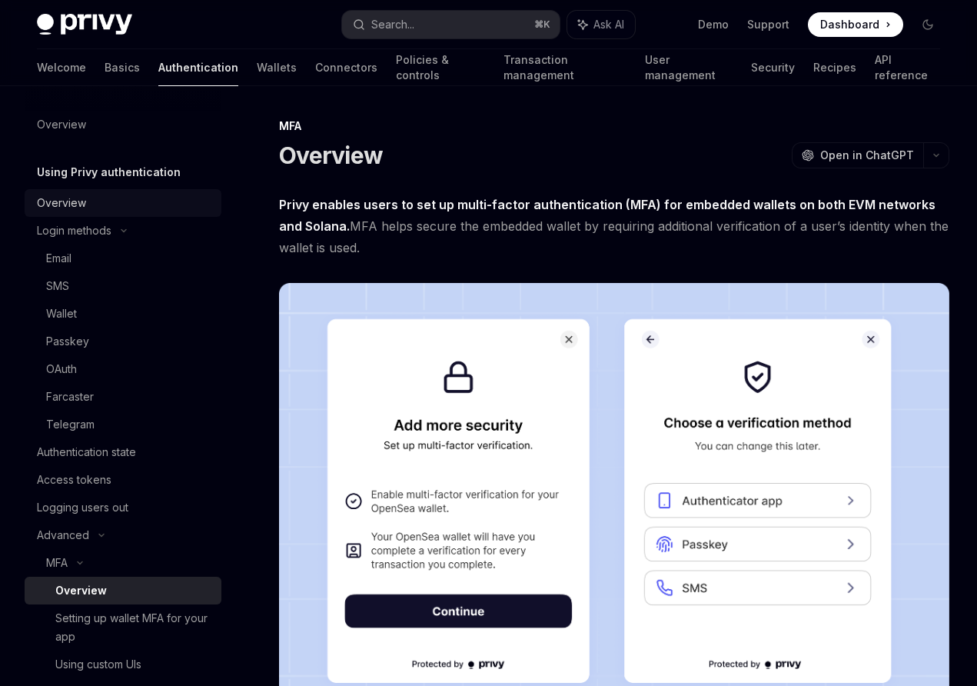
click at [85, 197] on div "Overview" at bounding box center [124, 203] width 175 height 18
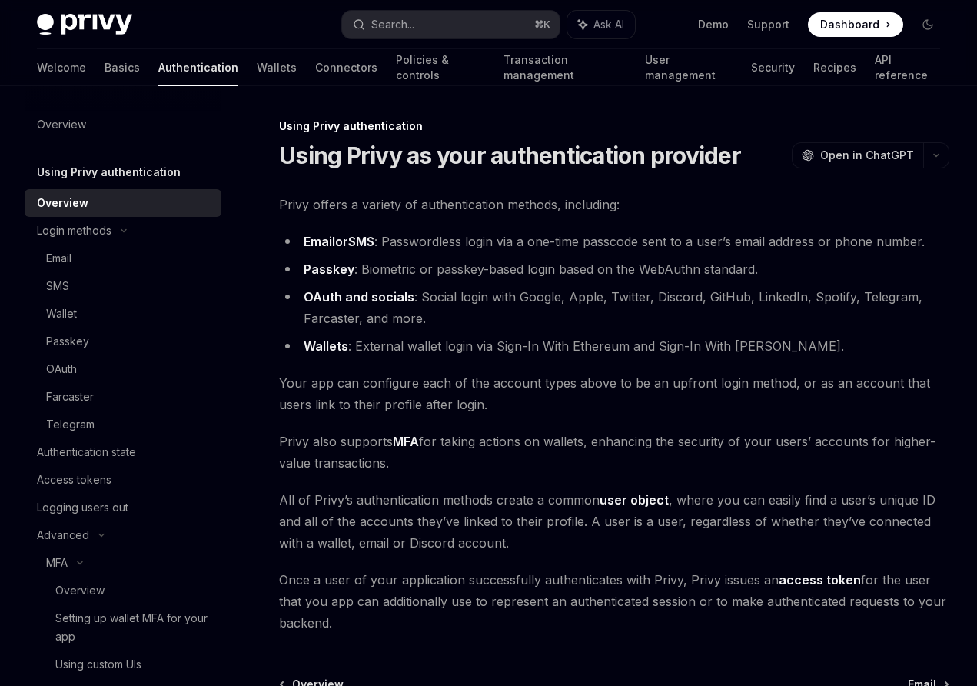
click at [99, 176] on h5 "Using Privy authentication" at bounding box center [109, 172] width 144 height 18
click at [69, 122] on div "Overview" at bounding box center [61, 124] width 49 height 18
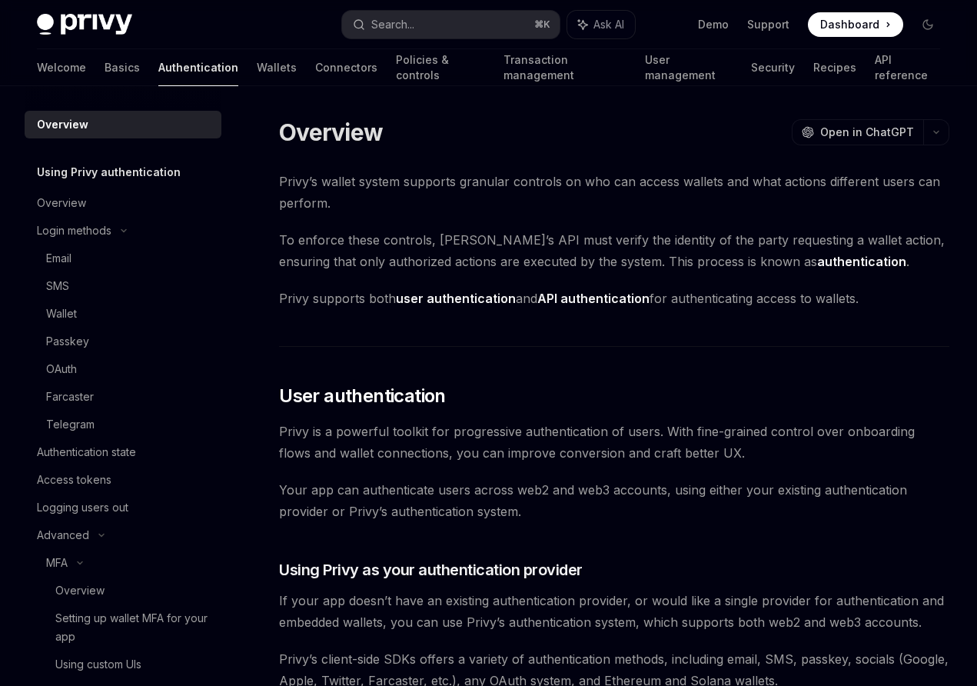
scroll to position [295, 0]
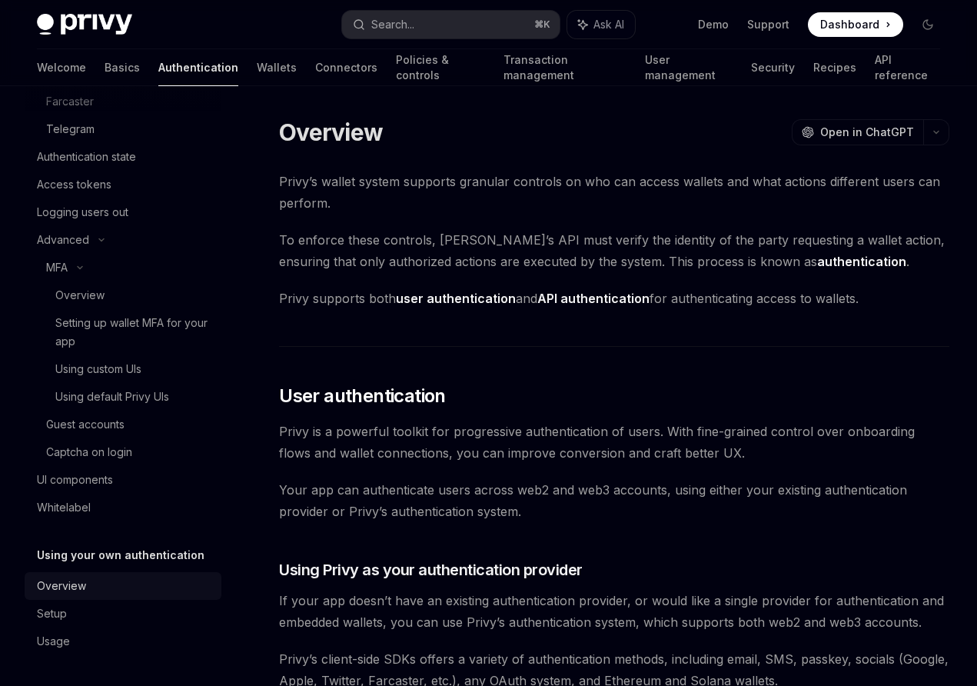
click at [131, 594] on div "Overview" at bounding box center [124, 586] width 175 height 18
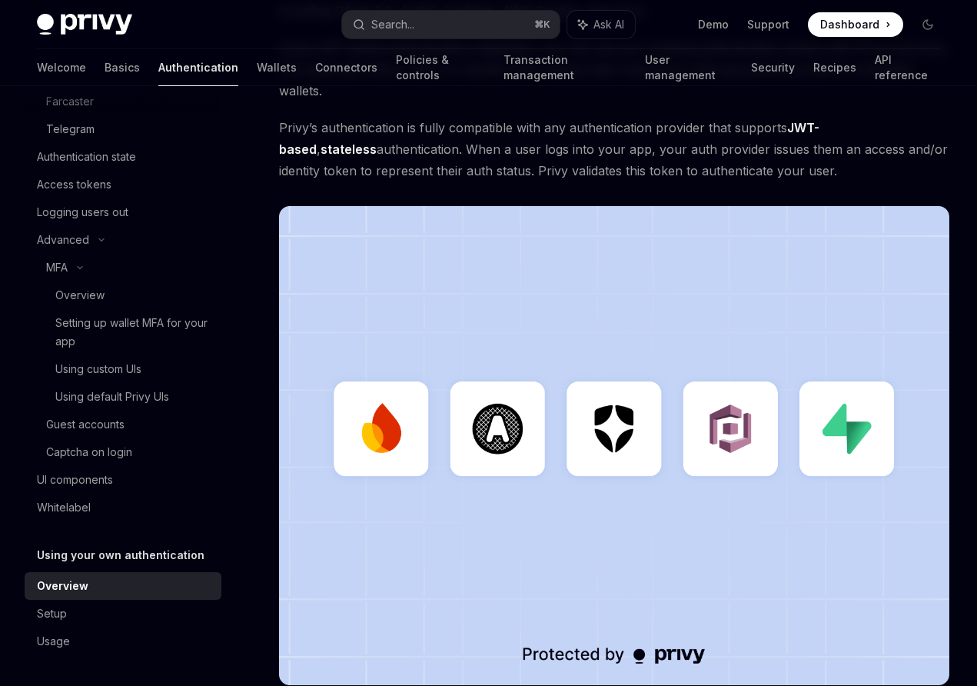
scroll to position [388, 0]
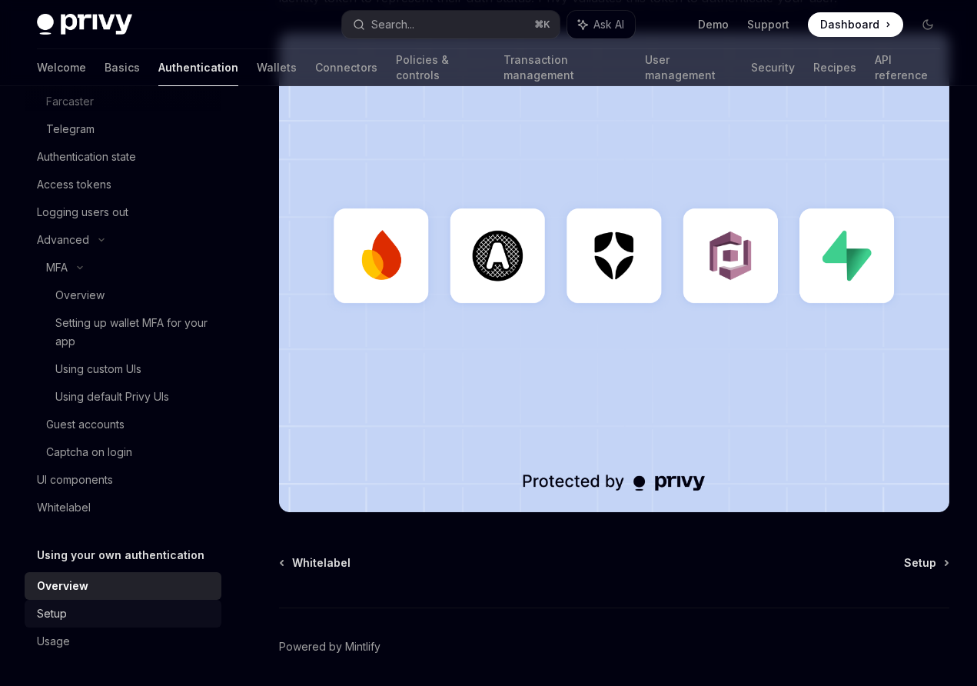
click at [105, 623] on link "Setup" at bounding box center [123, 614] width 197 height 28
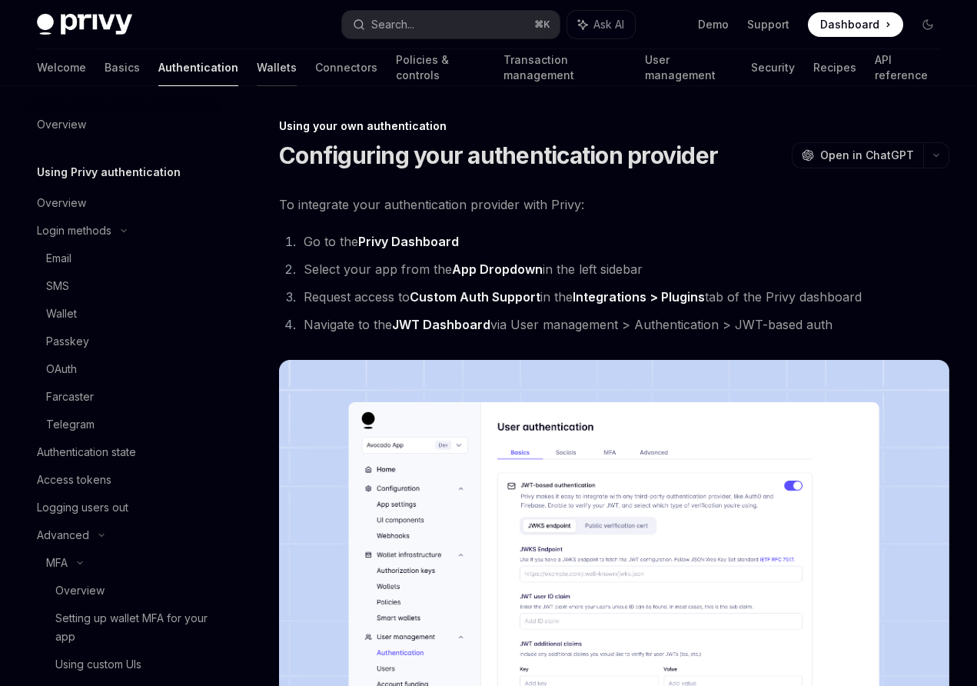
click at [257, 77] on link "Wallets" at bounding box center [277, 67] width 40 height 37
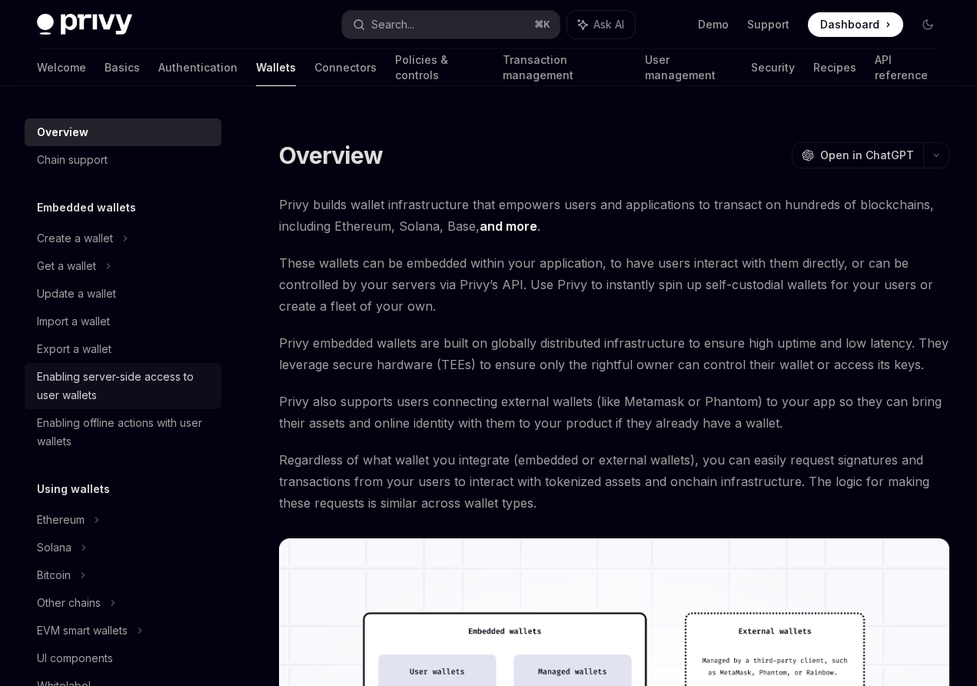
click at [156, 381] on div "Enabling server-side access to user wallets" at bounding box center [124, 385] width 175 height 37
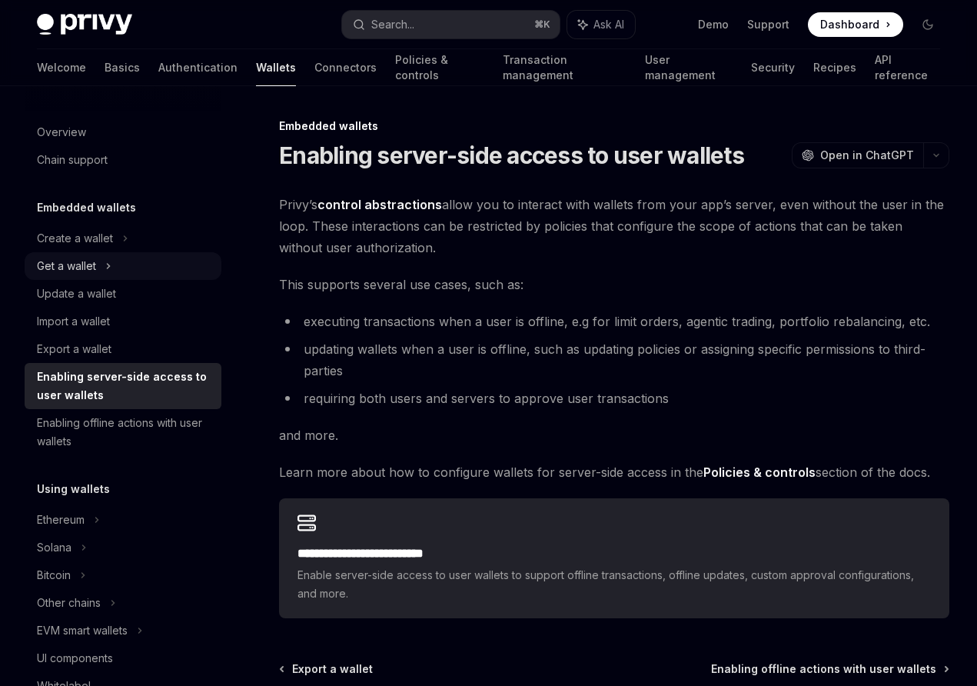
click at [151, 268] on div "Get a wallet" at bounding box center [123, 266] width 197 height 28
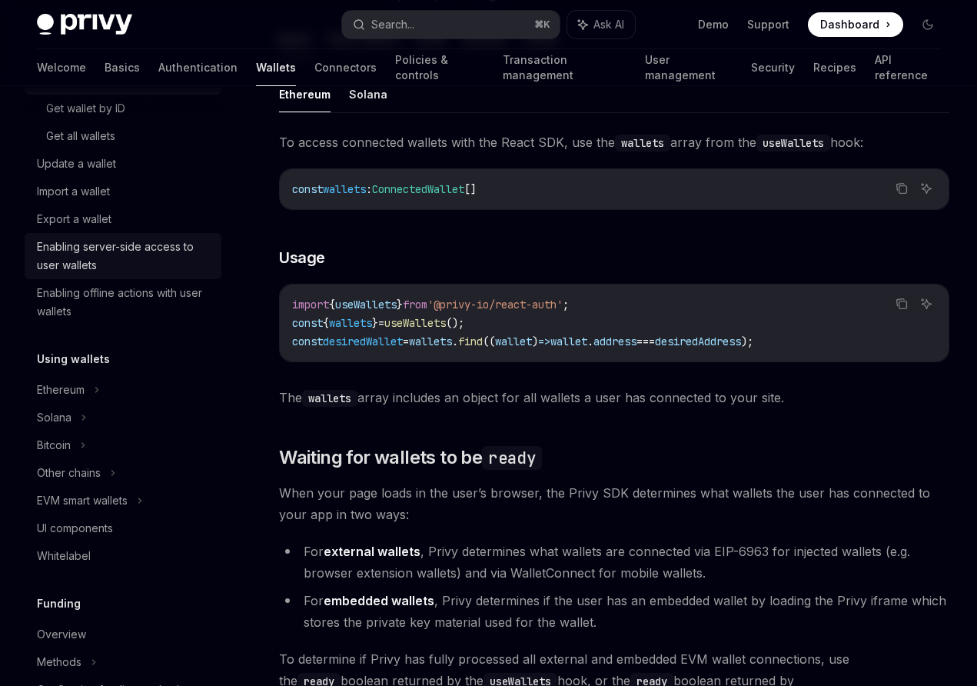
scroll to position [296, 0]
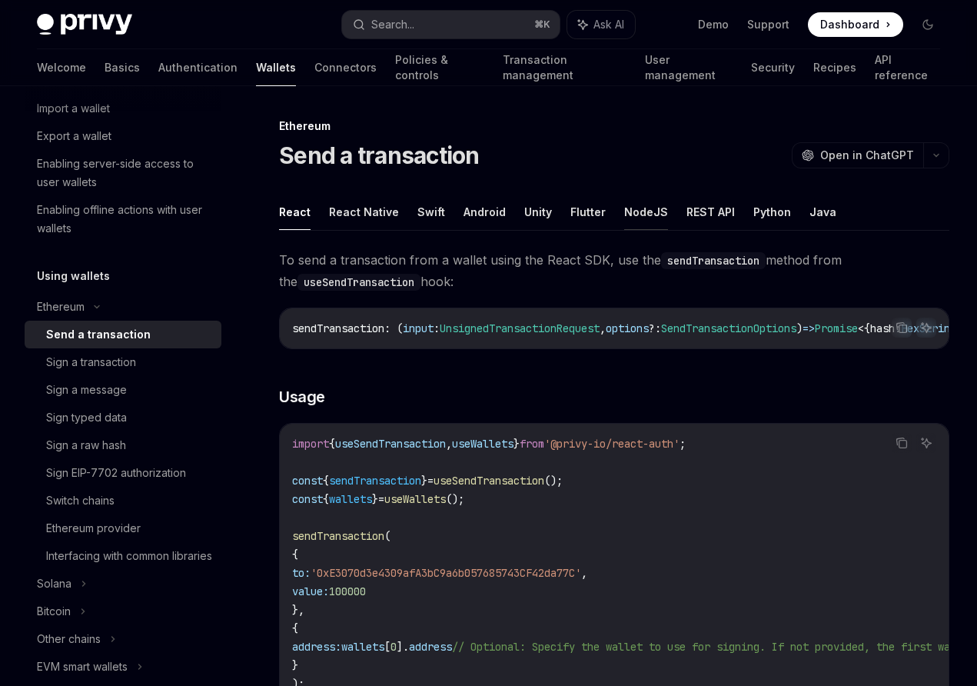
click at [639, 213] on button "NodeJS" at bounding box center [646, 212] width 44 height 36
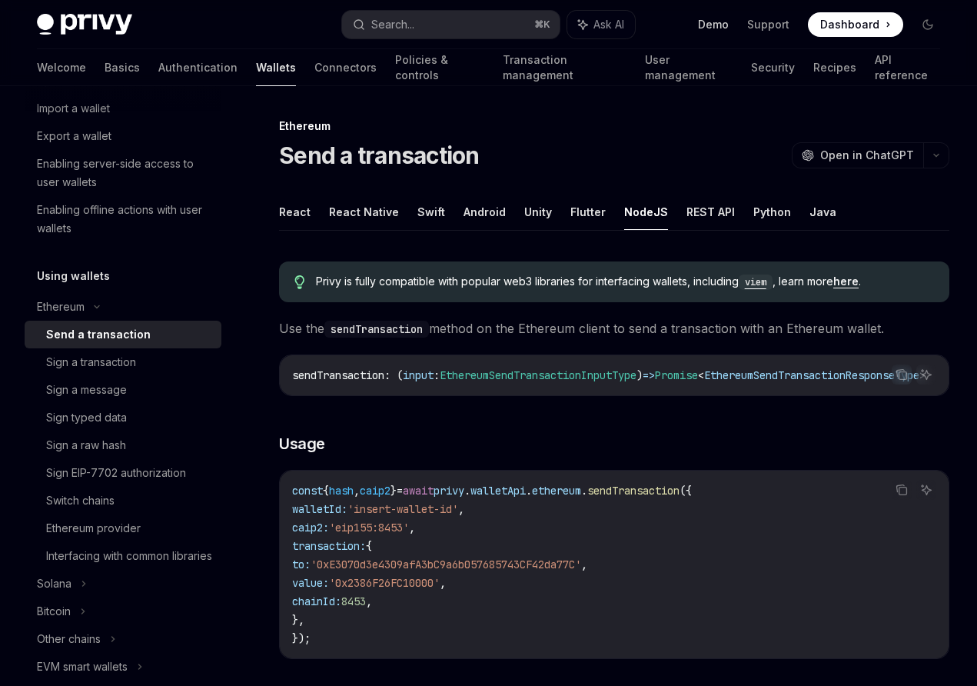
click at [724, 31] on link "Demo" at bounding box center [713, 24] width 31 height 15
click at [158, 68] on link "Authentication" at bounding box center [197, 67] width 79 height 37
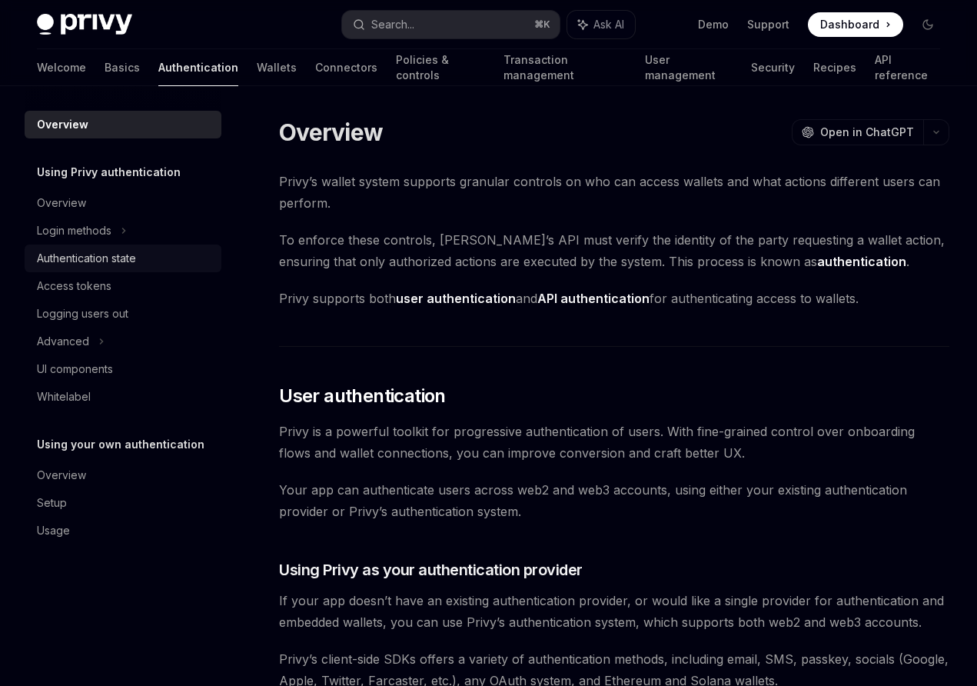
click at [136, 253] on div "Authentication state" at bounding box center [86, 258] width 99 height 18
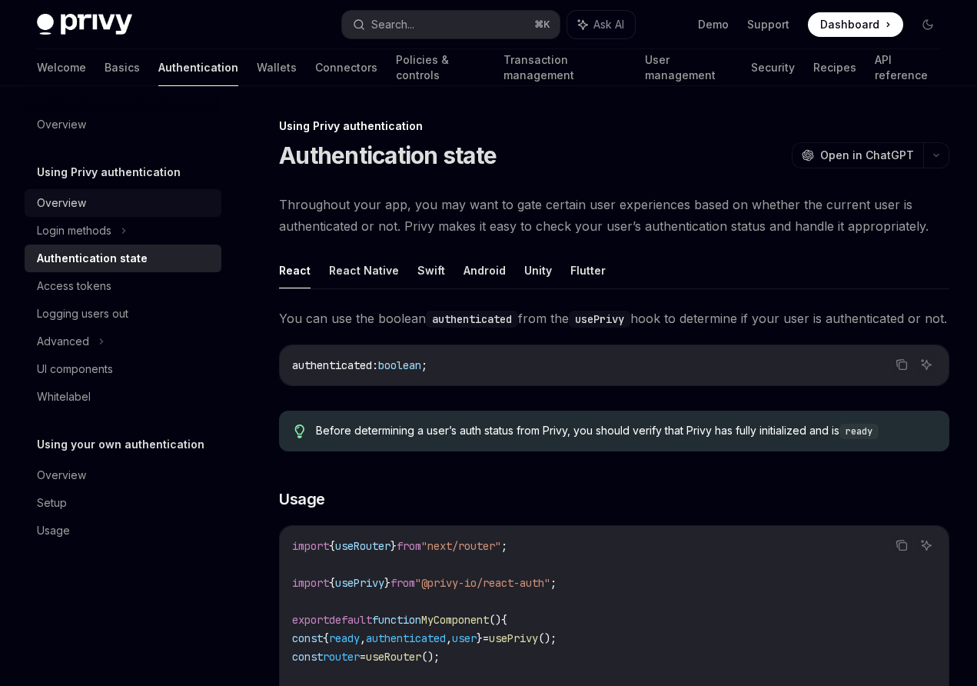
click at [101, 193] on link "Overview" at bounding box center [123, 203] width 197 height 28
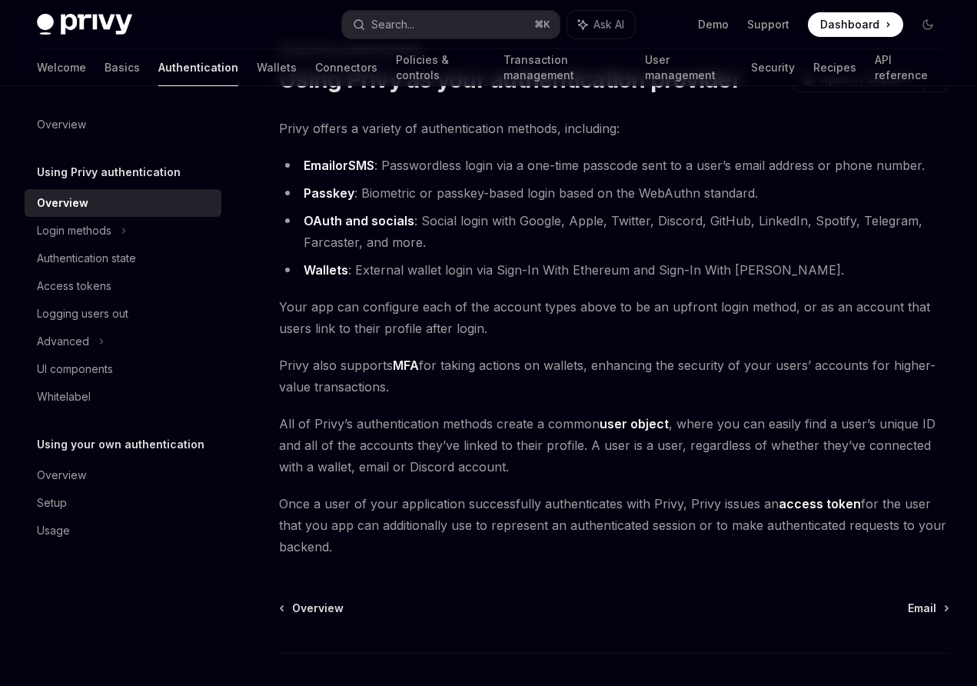
scroll to position [176, 0]
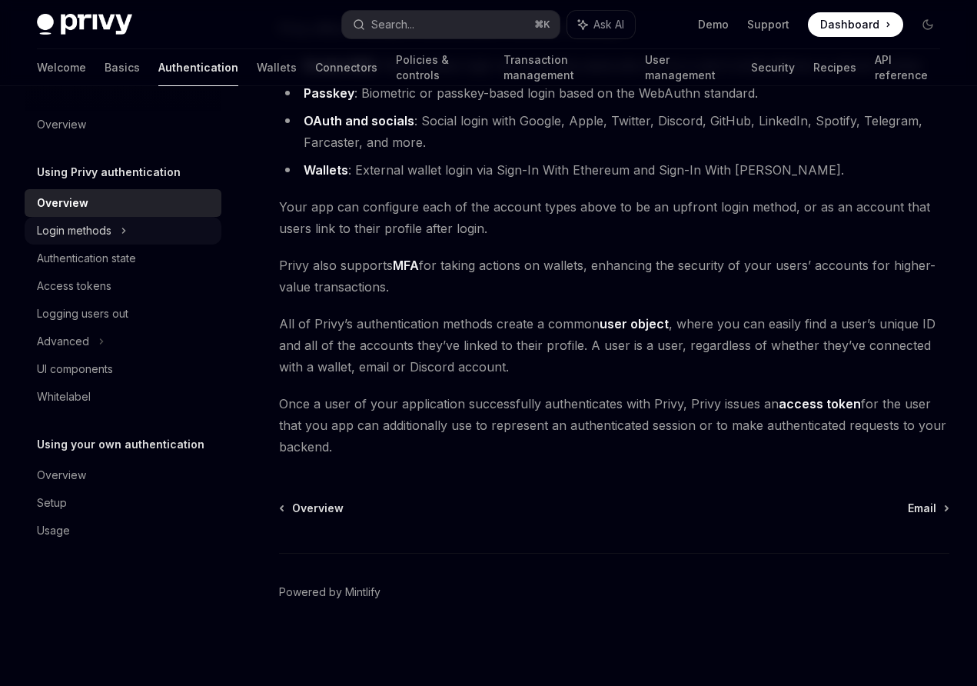
click at [125, 224] on icon at bounding box center [124, 230] width 6 height 18
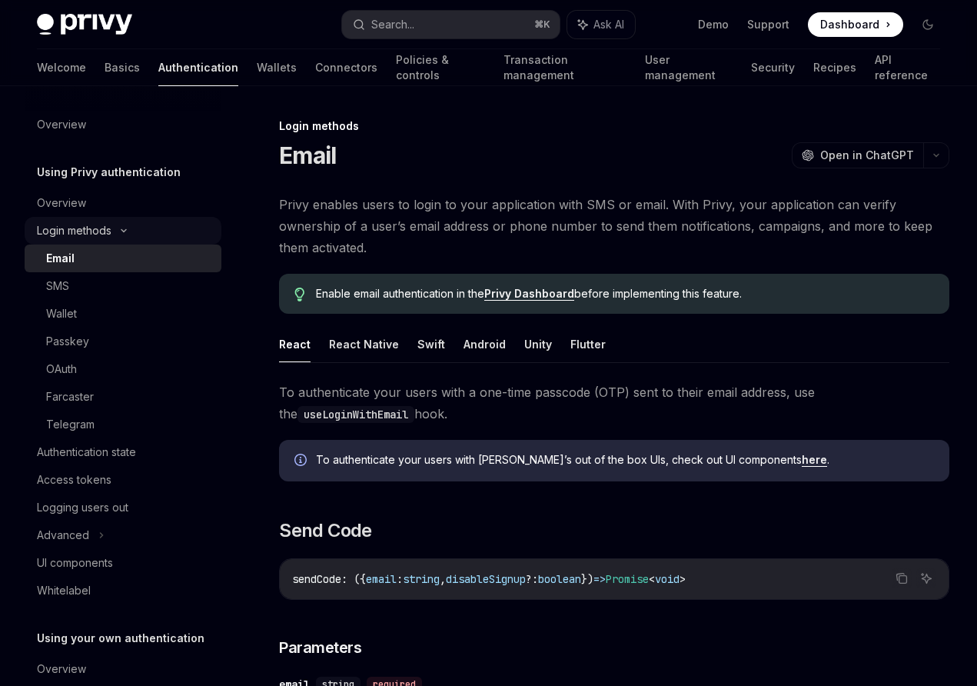
click at [121, 234] on div "Login methods" at bounding box center [123, 231] width 197 height 28
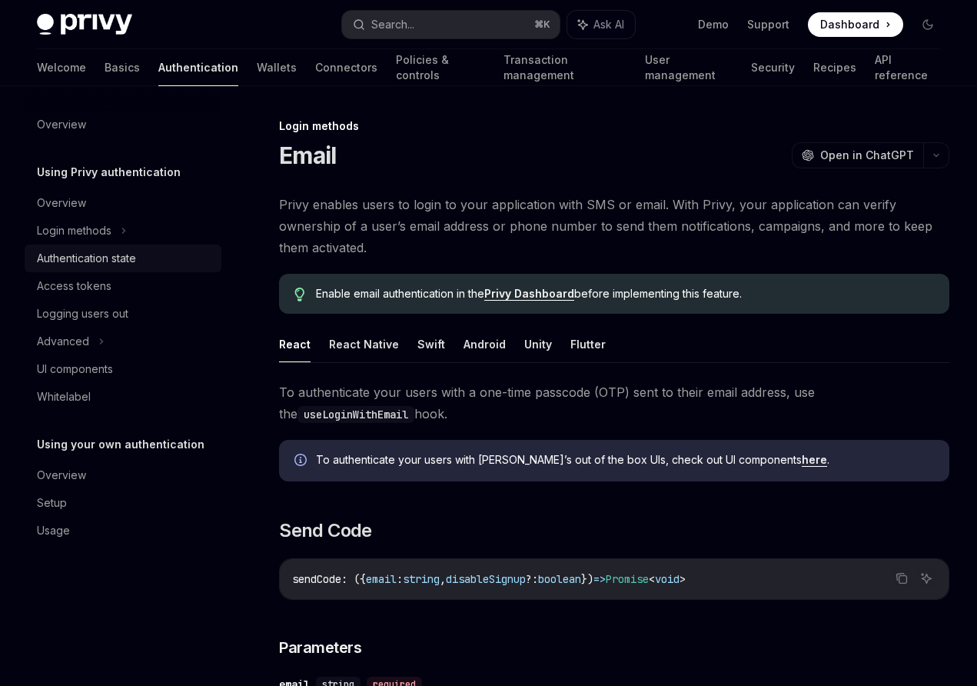
click at [124, 258] on div "Authentication state" at bounding box center [86, 258] width 99 height 18
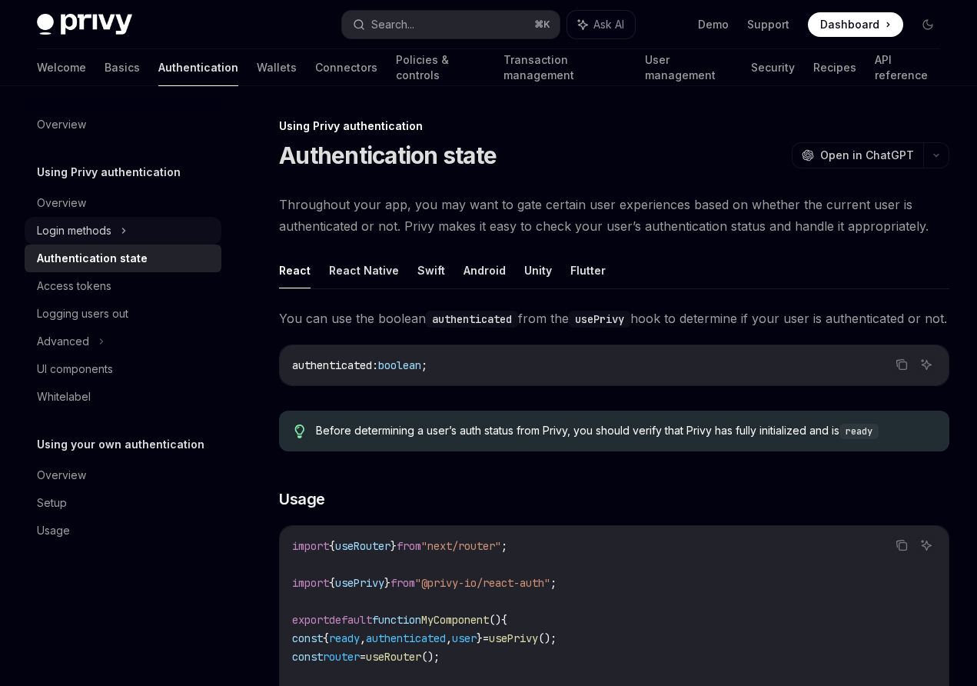
click at [125, 242] on div "Login methods" at bounding box center [123, 231] width 197 height 28
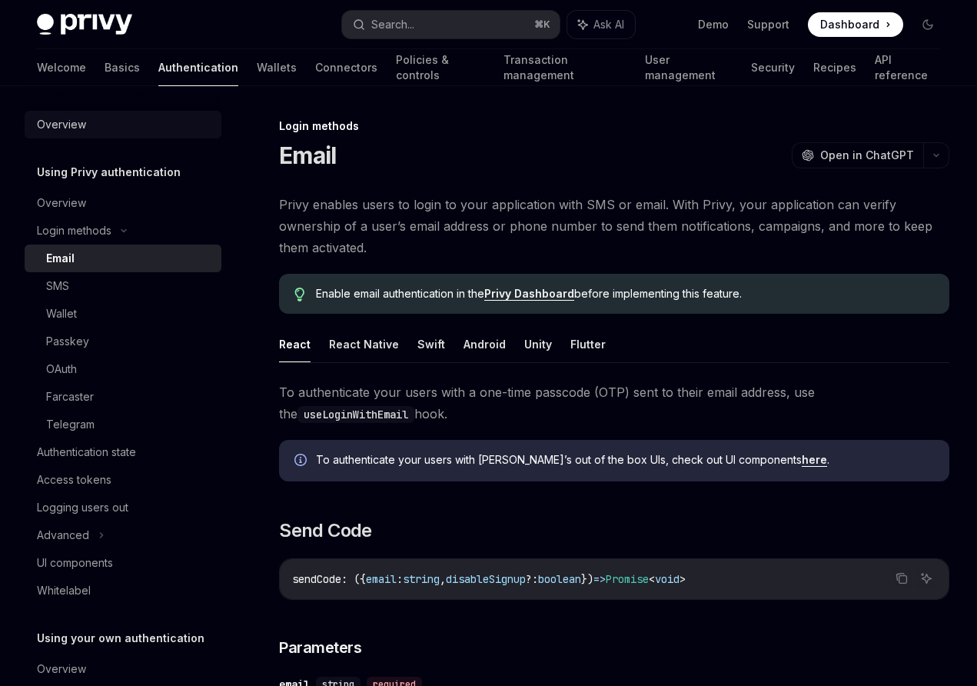
click at [123, 131] on div "Overview" at bounding box center [124, 124] width 175 height 18
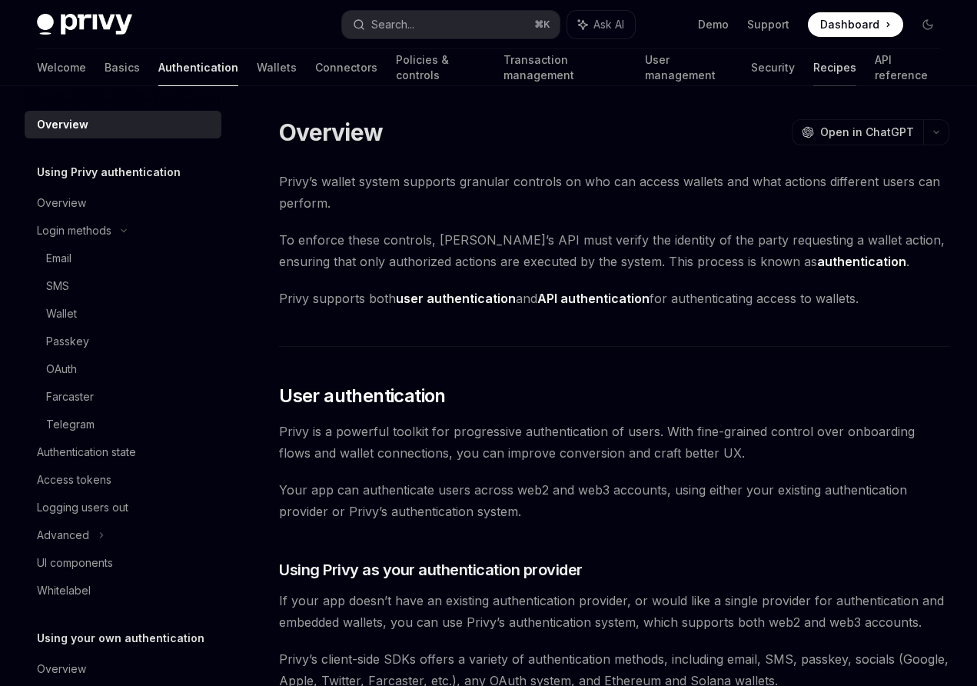
click at [813, 62] on link "Recipes" at bounding box center [834, 67] width 43 height 37
type textarea "*"
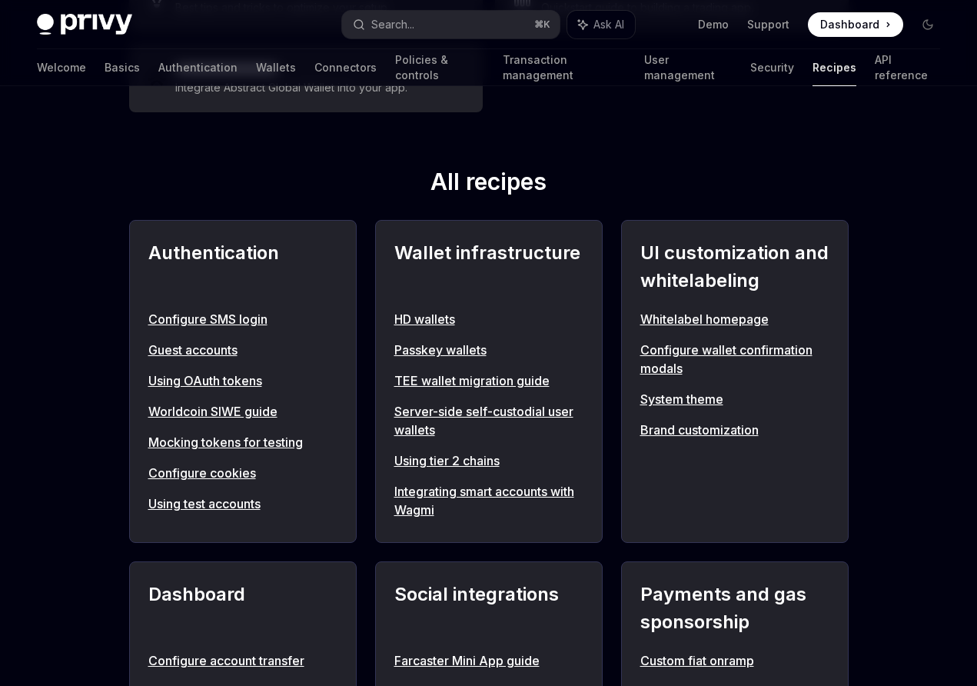
scroll to position [505, 0]
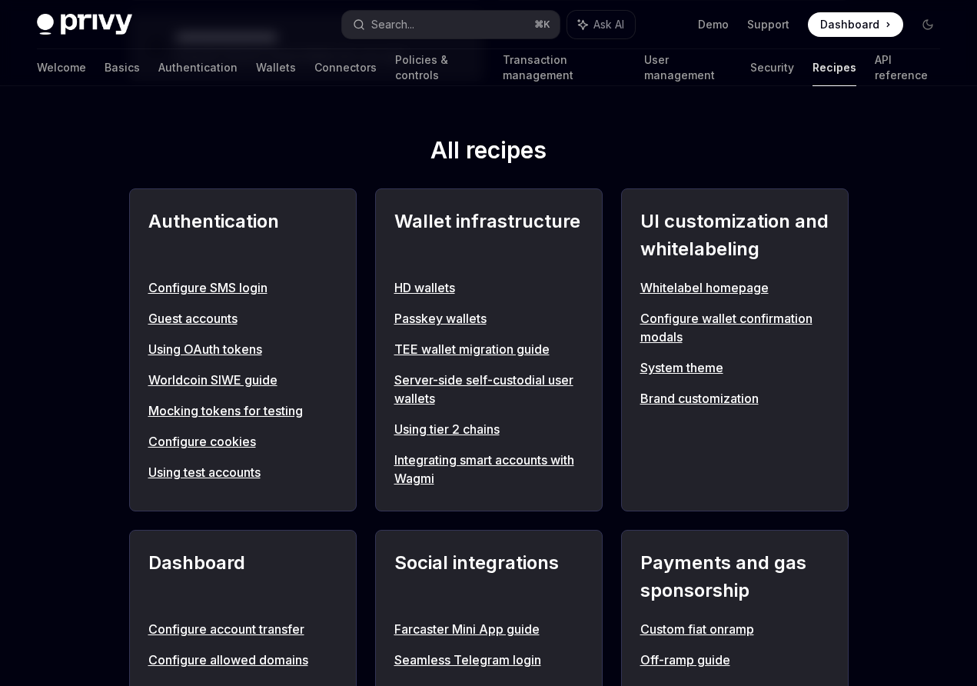
click at [210, 437] on link "Configure cookies" at bounding box center [242, 441] width 189 height 18
click at [212, 344] on link "Using OAuth tokens" at bounding box center [242, 349] width 189 height 18
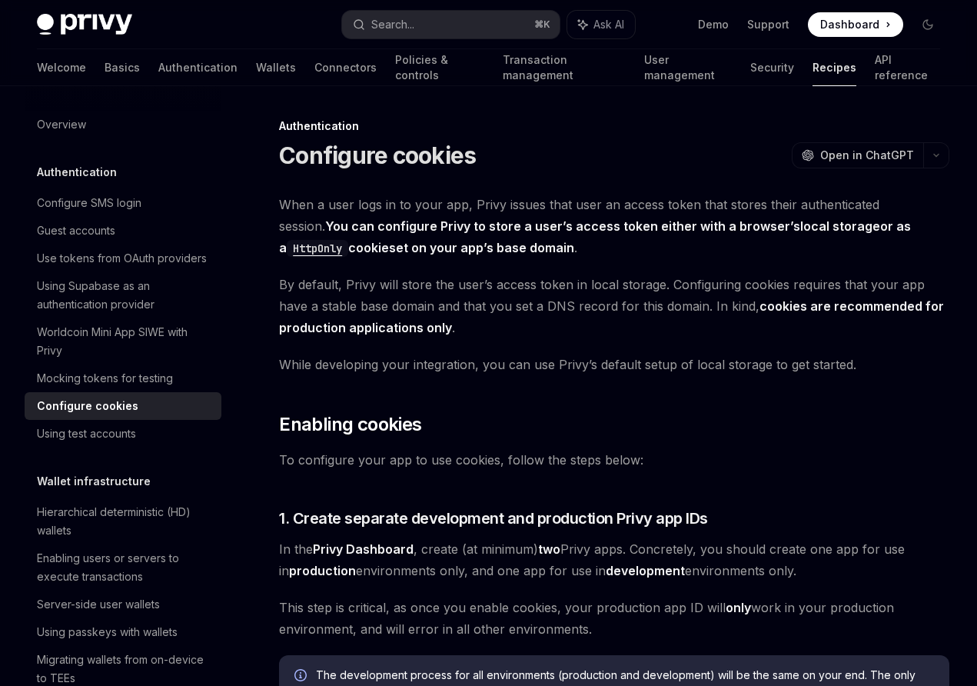
type textarea "*"
click at [432, 286] on span "By default, Privy will store the user’s access token in local storage. Configur…" at bounding box center [614, 306] width 670 height 65
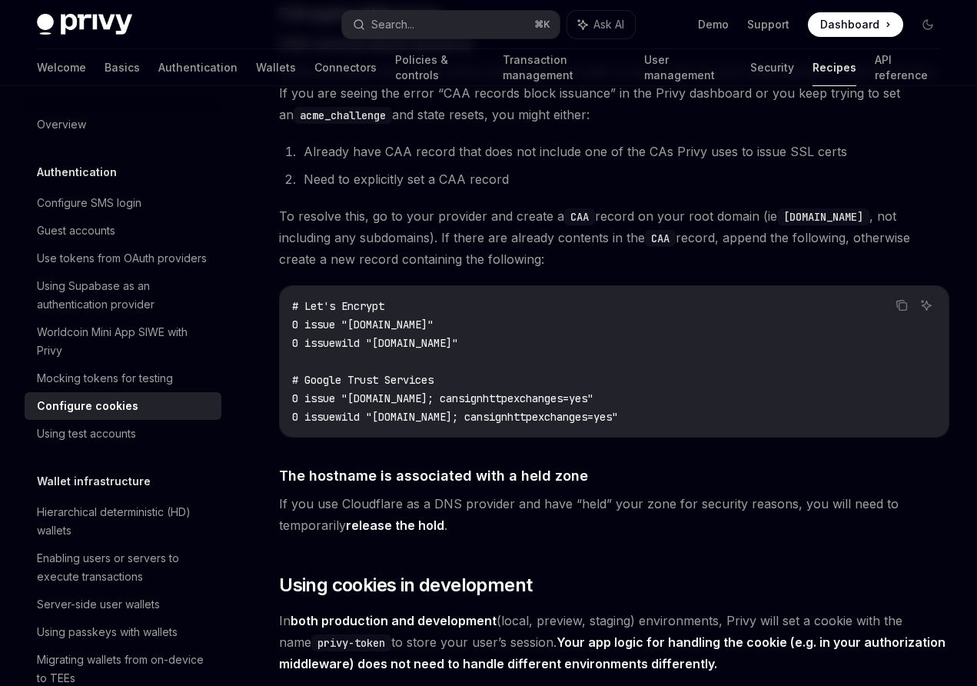
scroll to position [1818, 0]
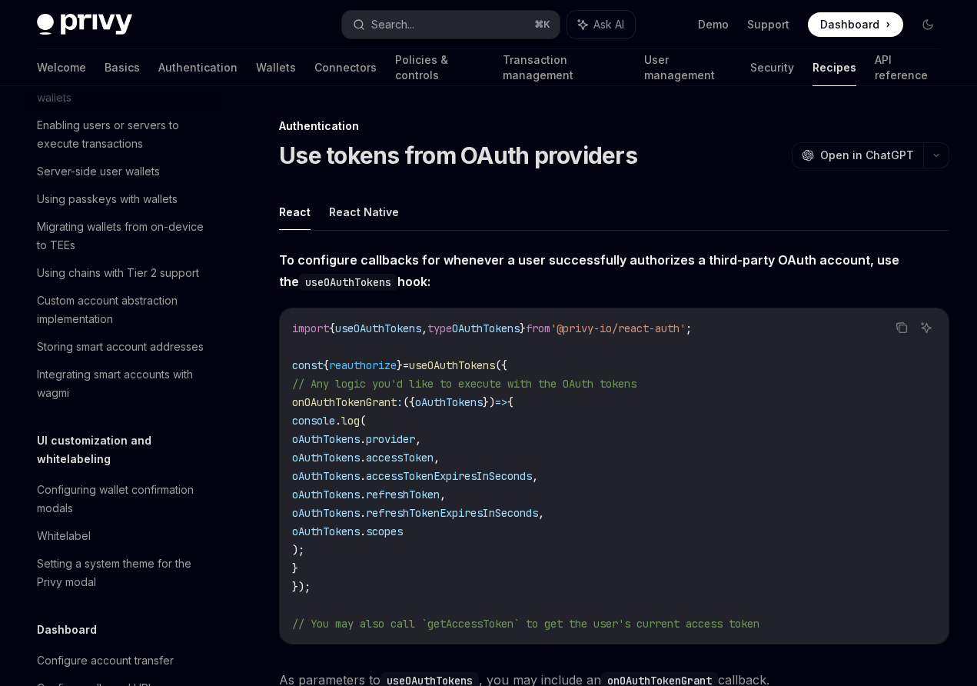
scroll to position [462, 0]
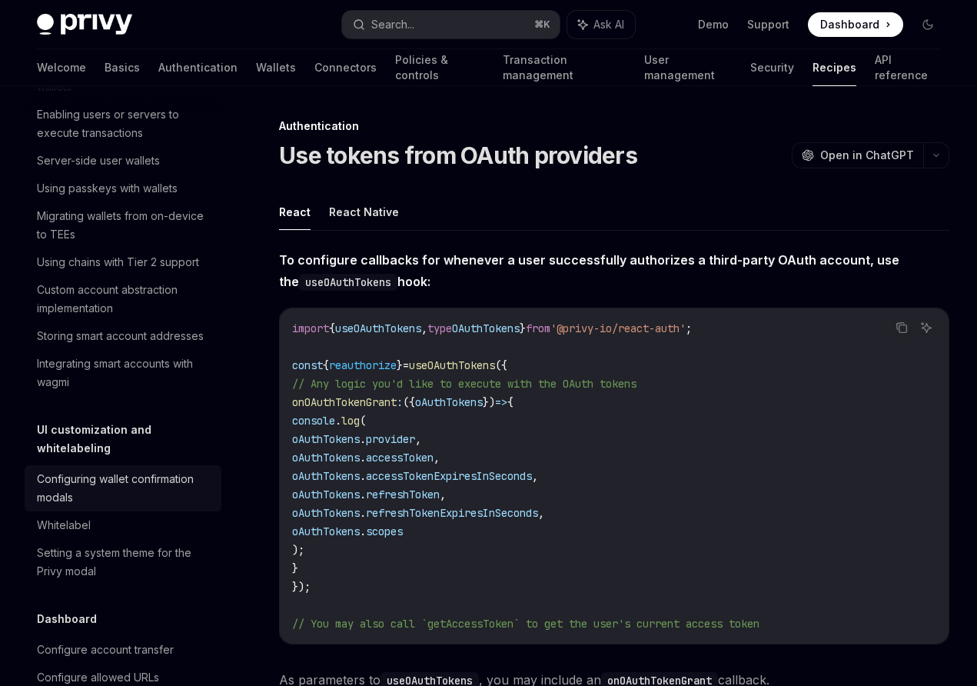
click at [201, 470] on div "Configuring wallet confirmation modals" at bounding box center [124, 488] width 175 height 37
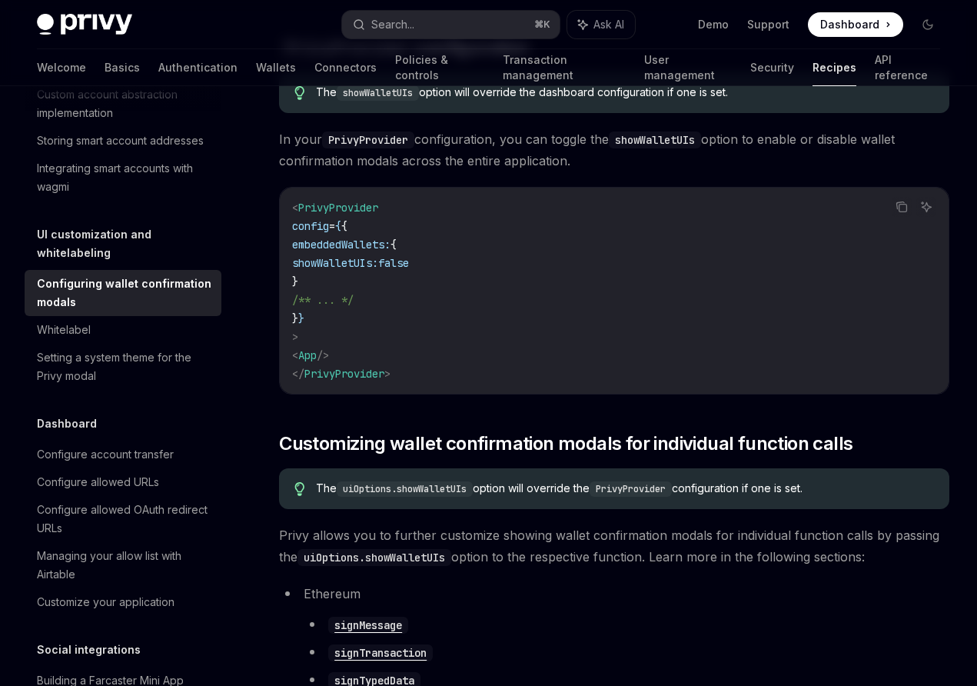
scroll to position [677, 0]
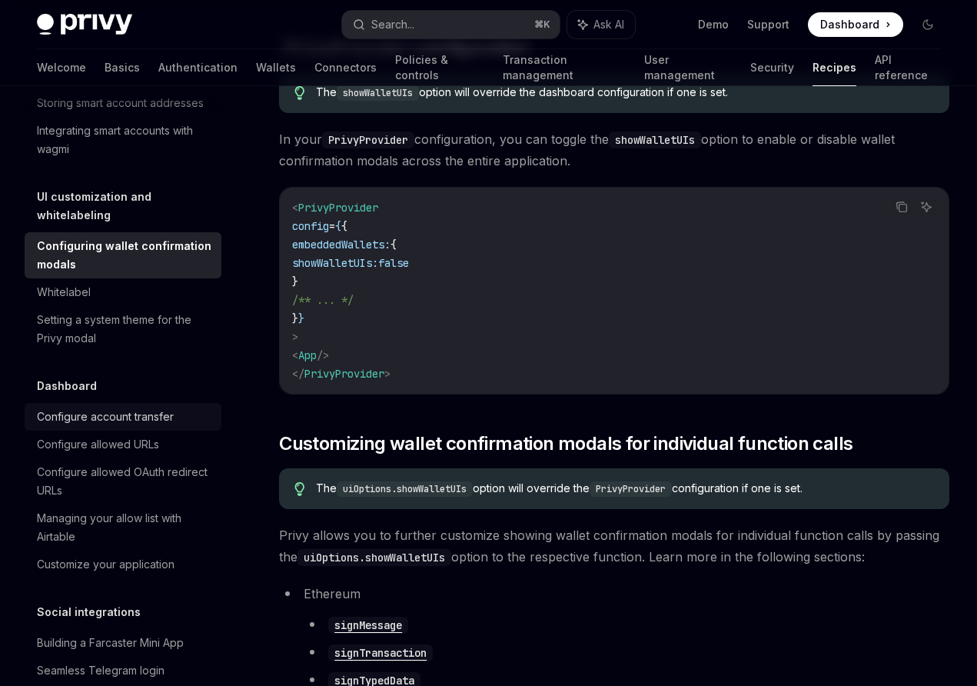
click at [211, 407] on div "Configure account transfer" at bounding box center [124, 416] width 175 height 18
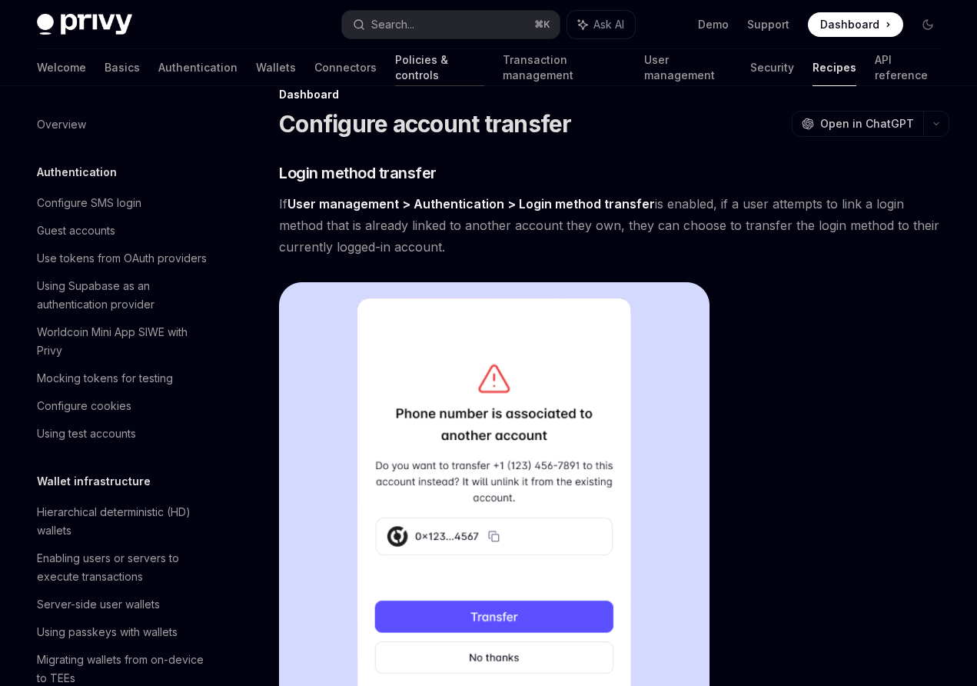
click at [403, 60] on link "Policies & controls" at bounding box center [439, 67] width 89 height 37
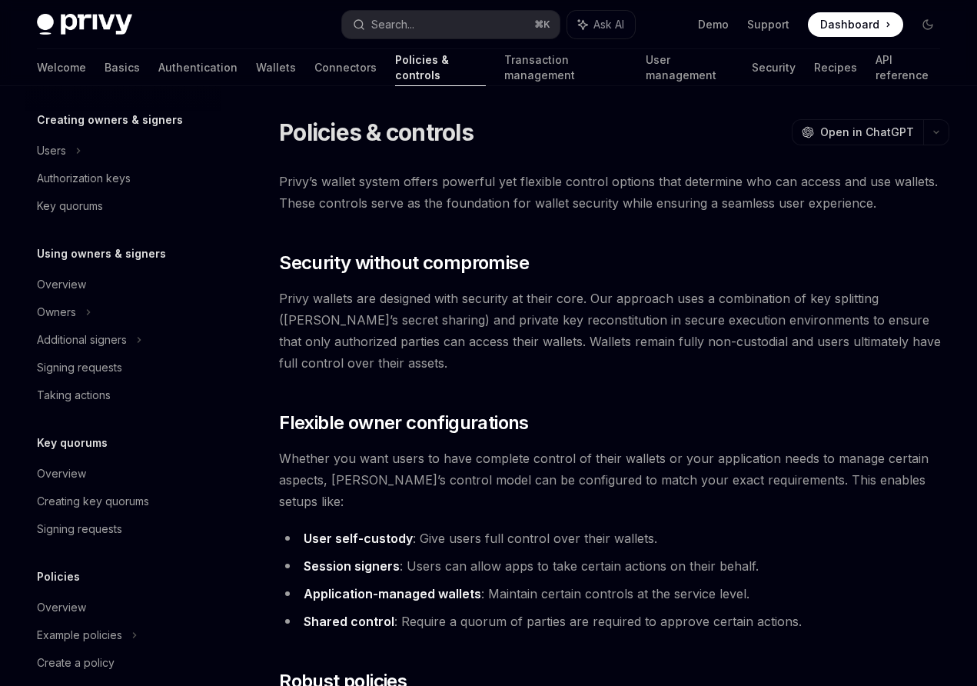
scroll to position [332, 0]
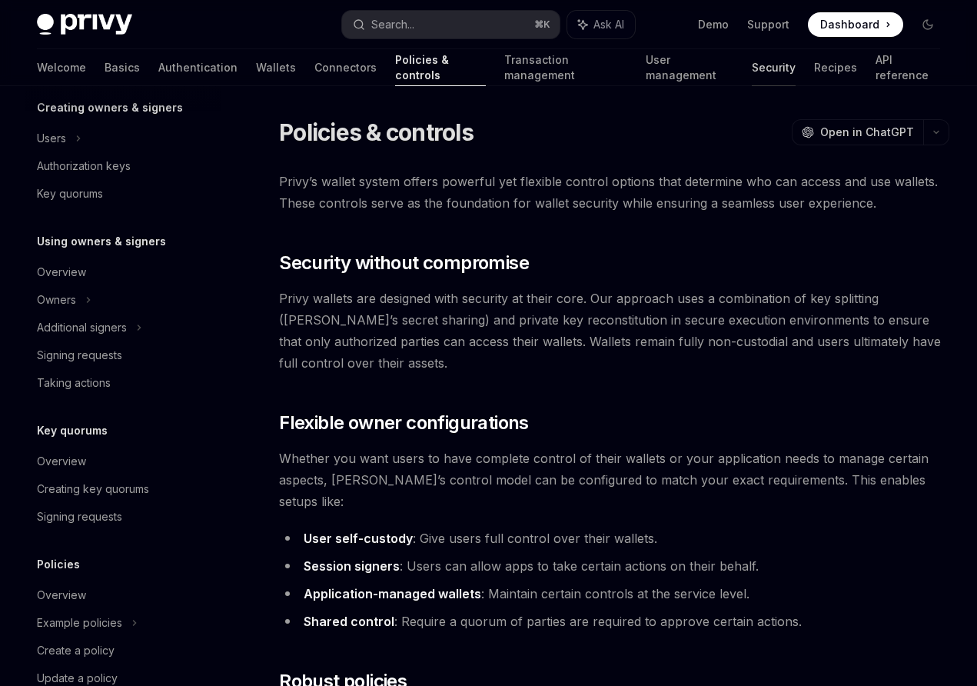
click at [752, 68] on link "Security" at bounding box center [774, 67] width 44 height 37
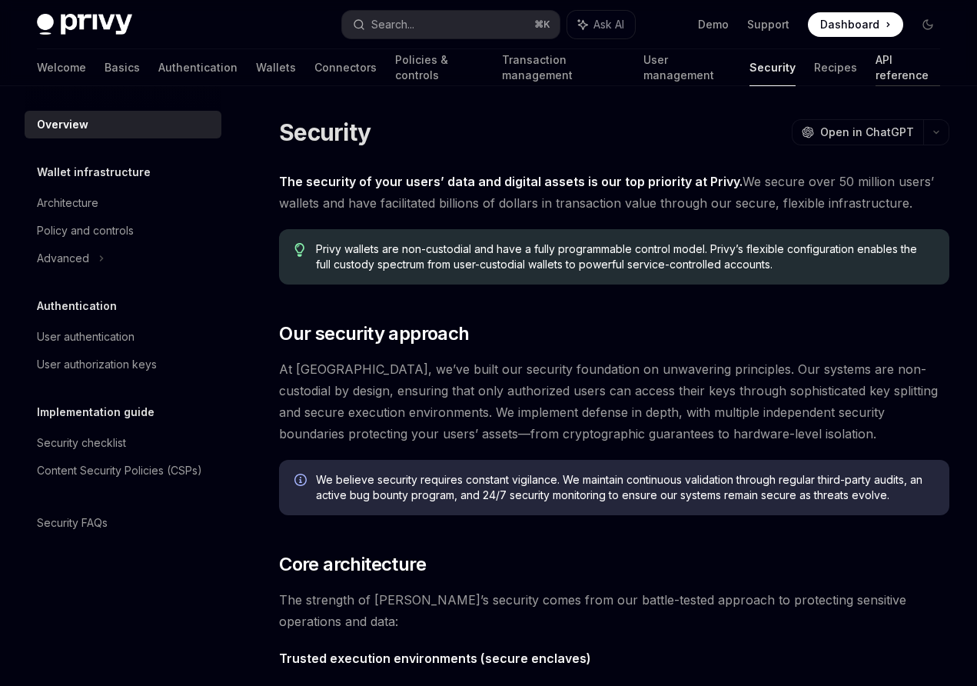
click at [876, 65] on link "API reference" at bounding box center [908, 67] width 65 height 37
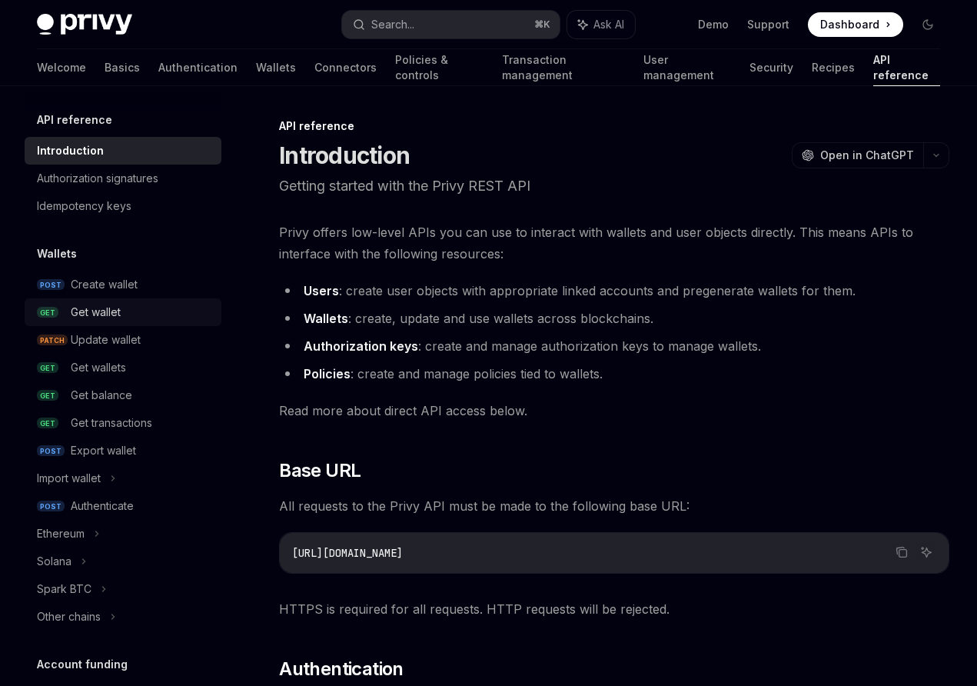
click at [140, 314] on div "Get wallet" at bounding box center [141, 312] width 141 height 18
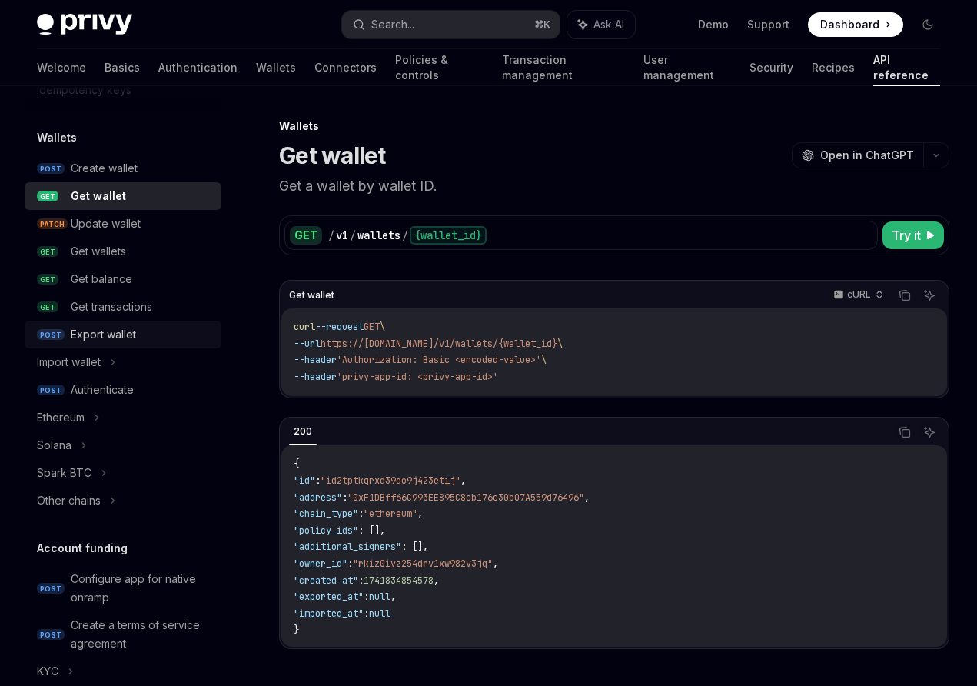
scroll to position [172, 0]
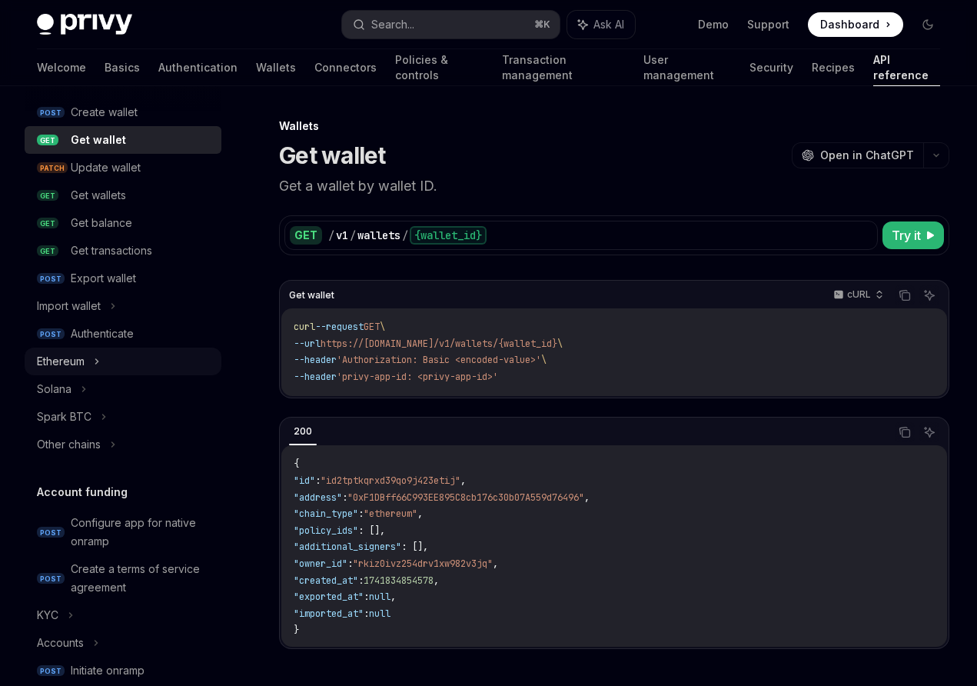
click at [93, 359] on div "Ethereum" at bounding box center [123, 361] width 197 height 28
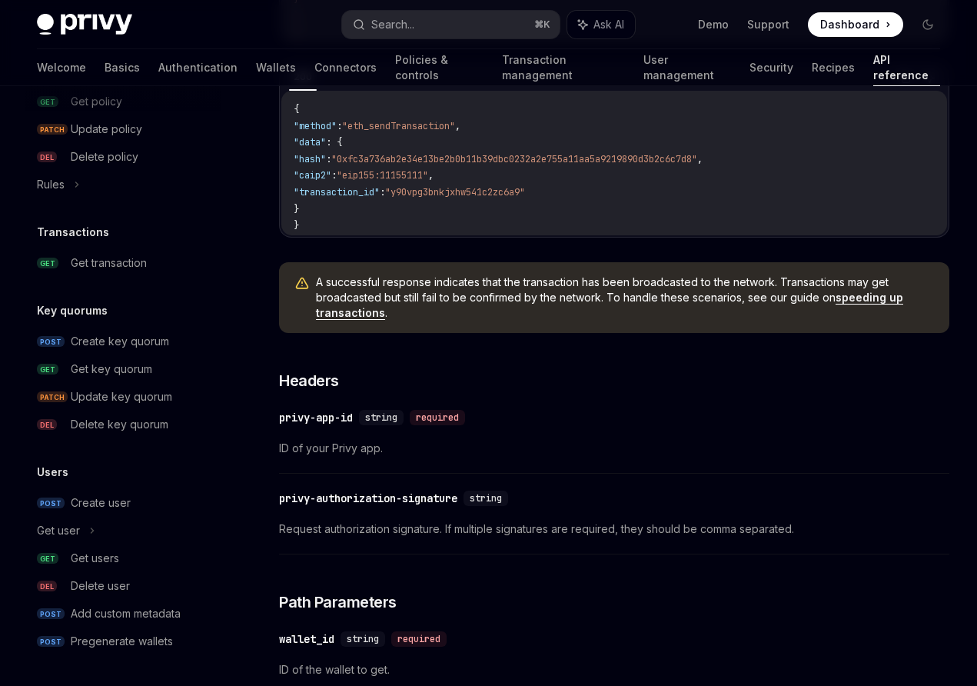
scroll to position [414, 0]
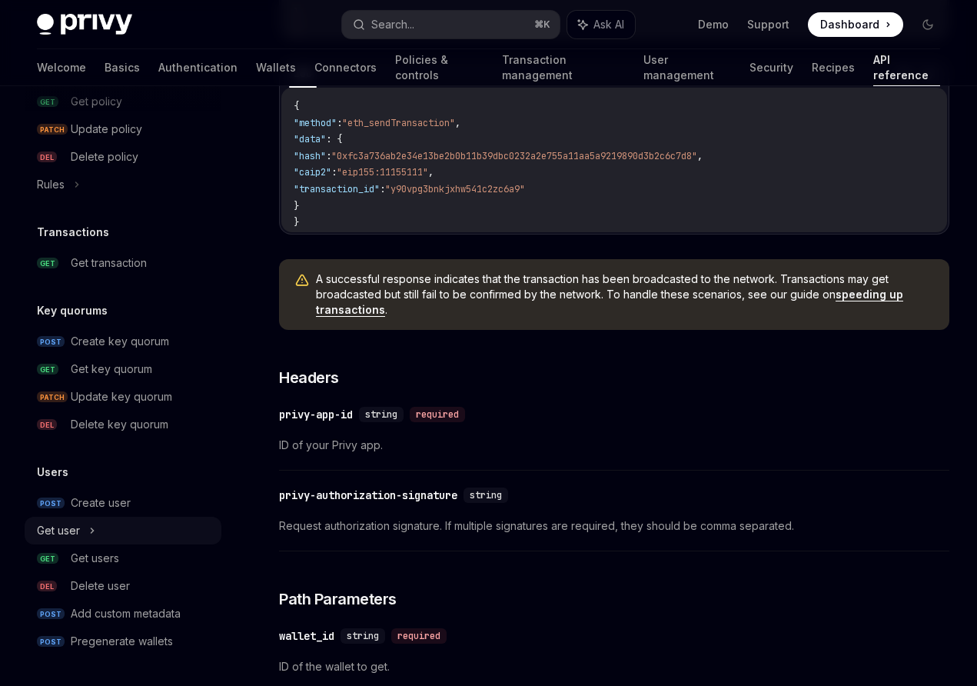
click at [125, 531] on div "Get user" at bounding box center [123, 531] width 197 height 28
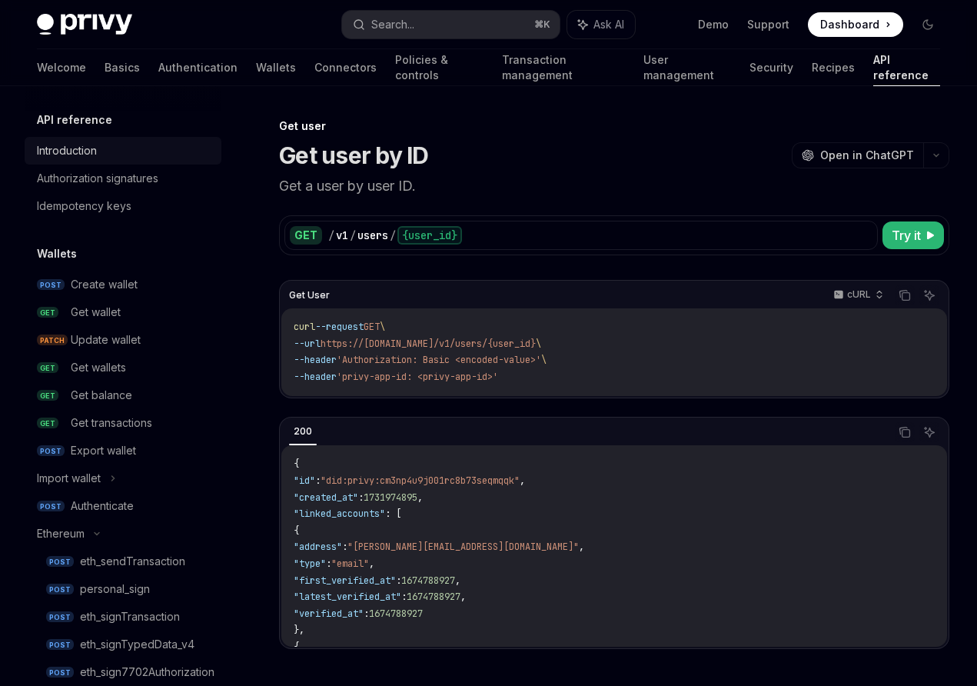
click at [151, 151] on div "Introduction" at bounding box center [124, 150] width 175 height 18
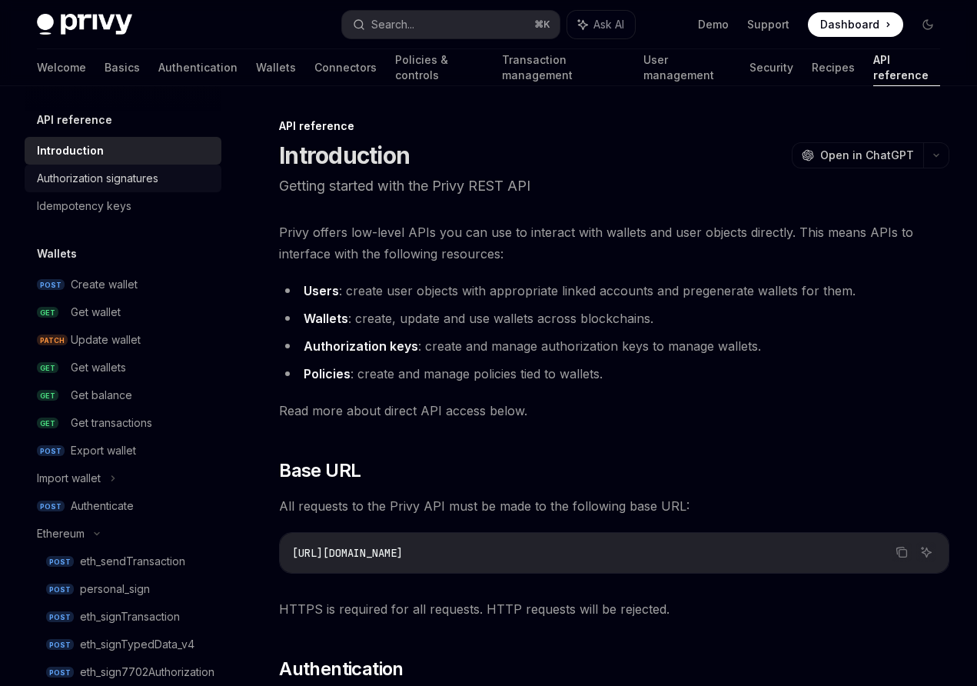
click at [165, 175] on div "Authorization signatures" at bounding box center [124, 178] width 175 height 18
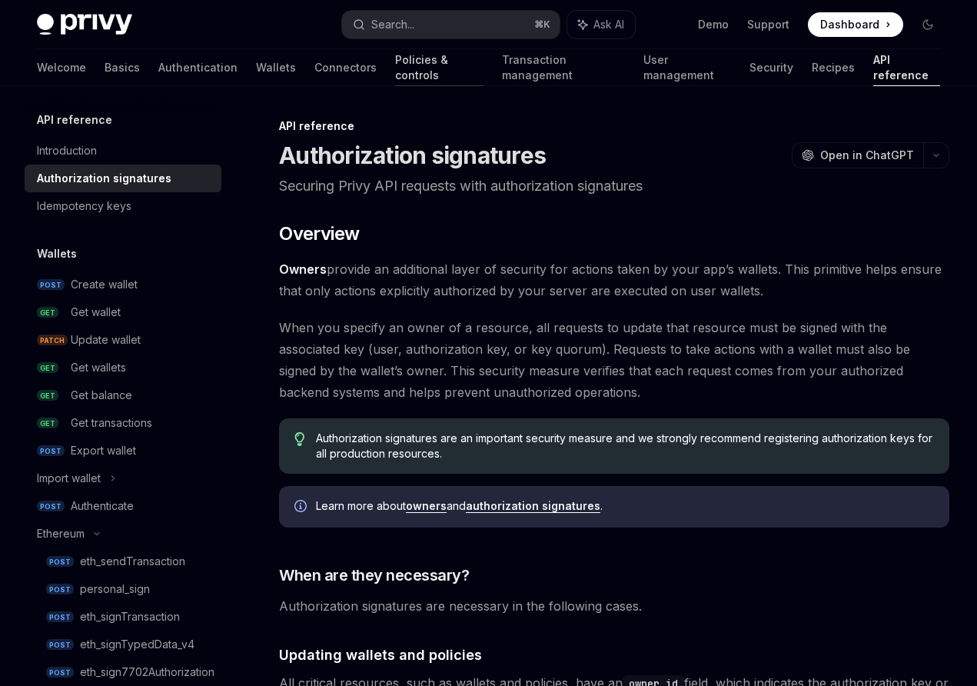
click at [395, 61] on link "Policies & controls" at bounding box center [439, 67] width 88 height 37
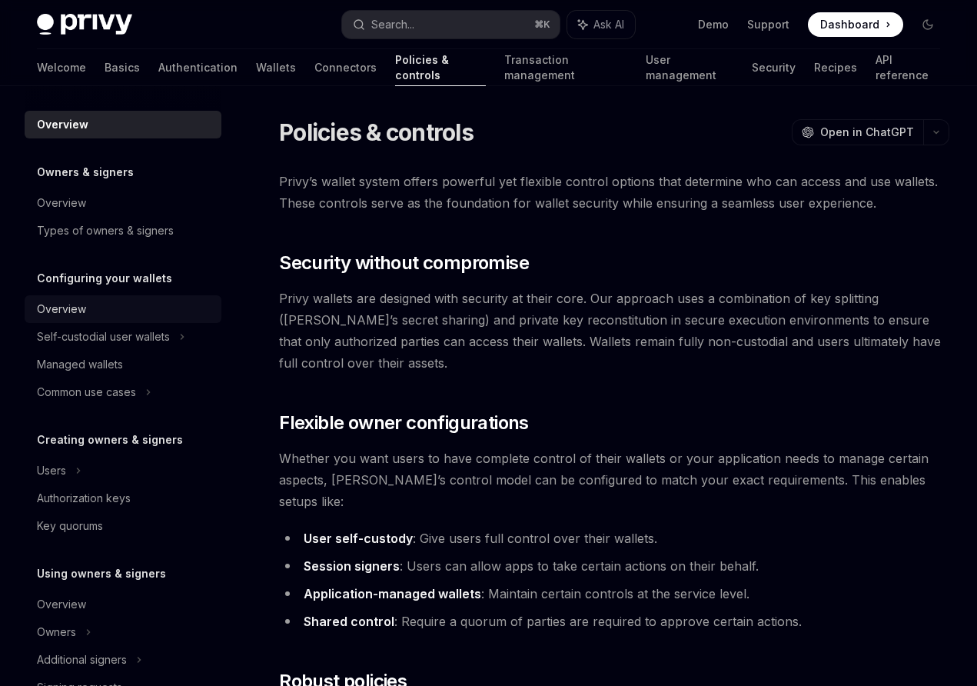
click at [168, 311] on div "Overview" at bounding box center [124, 309] width 175 height 18
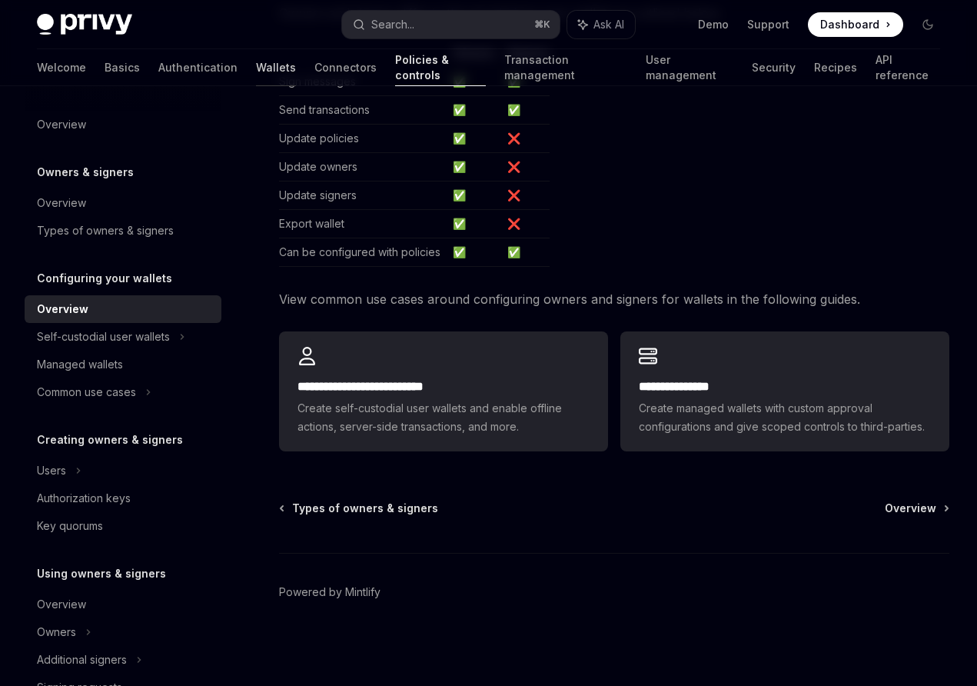
click at [256, 58] on link "Wallets" at bounding box center [276, 67] width 40 height 37
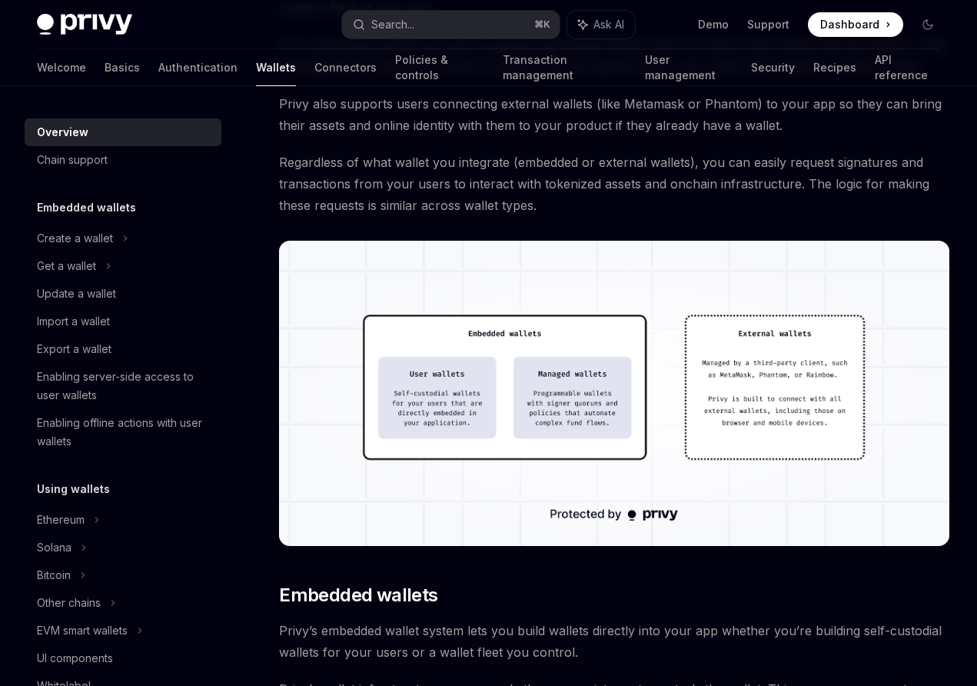
scroll to position [382, 0]
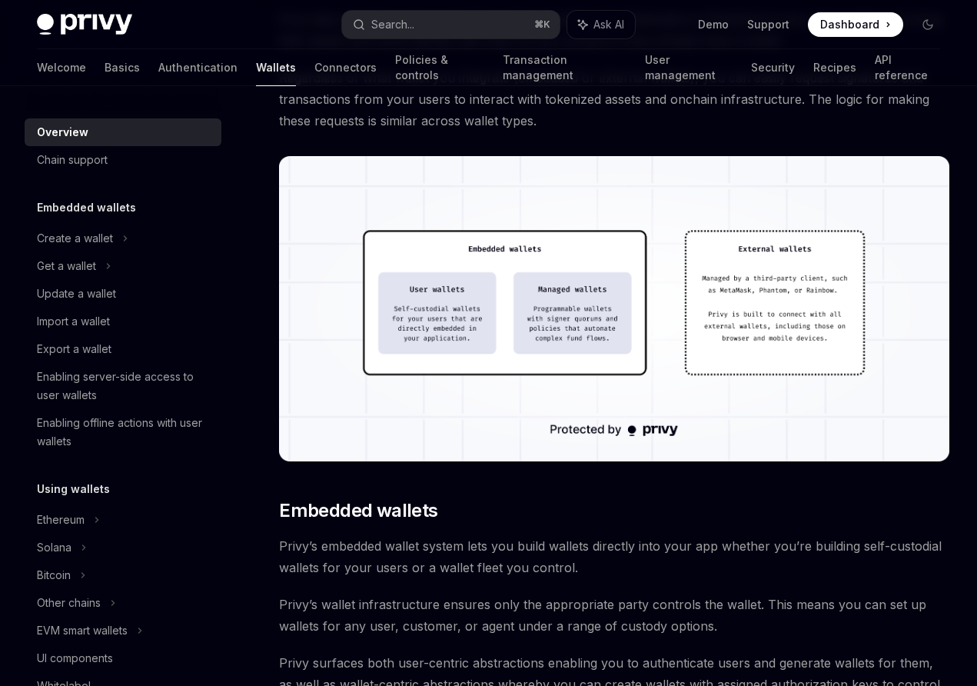
click at [455, 278] on img at bounding box center [614, 308] width 670 height 305
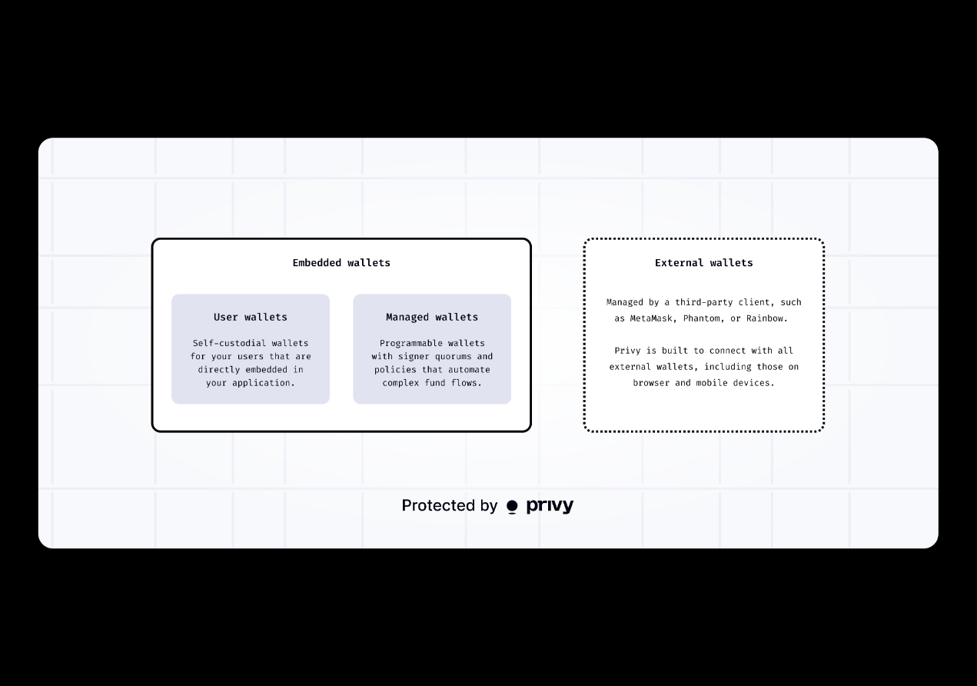
click at [455, 278] on img at bounding box center [488, 343] width 900 height 411
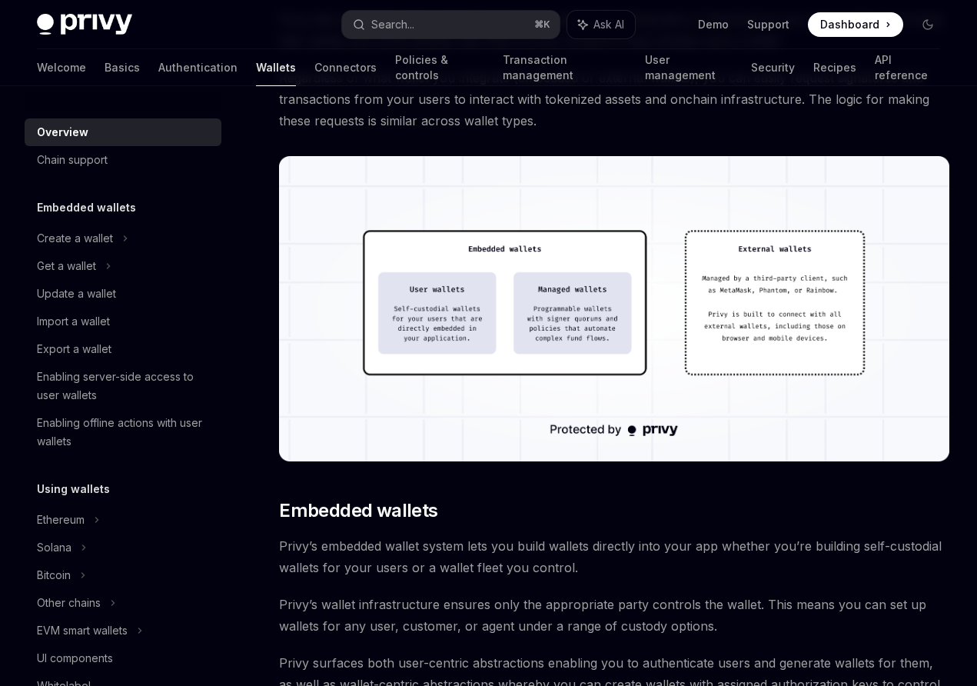
click at [455, 278] on img at bounding box center [614, 308] width 670 height 305
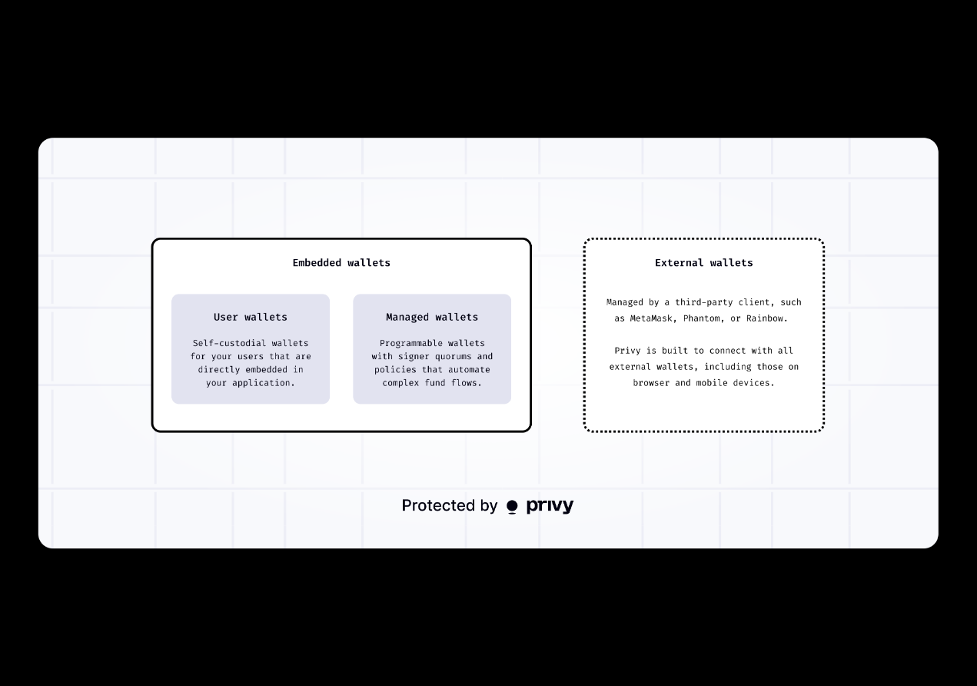
click at [421, 582] on div at bounding box center [488, 343] width 977 height 686
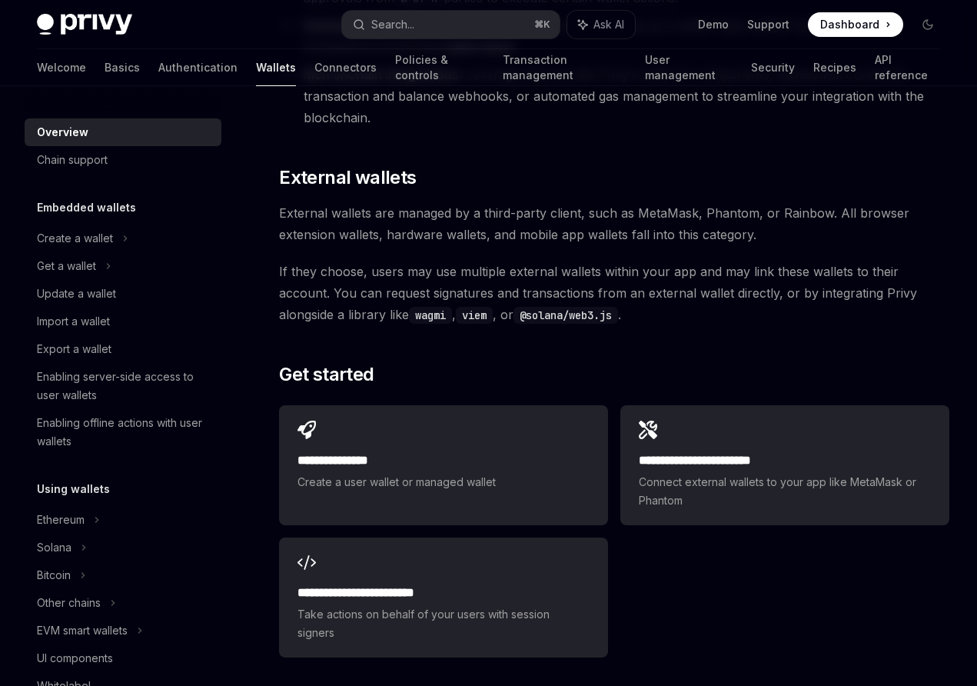
scroll to position [2274, 0]
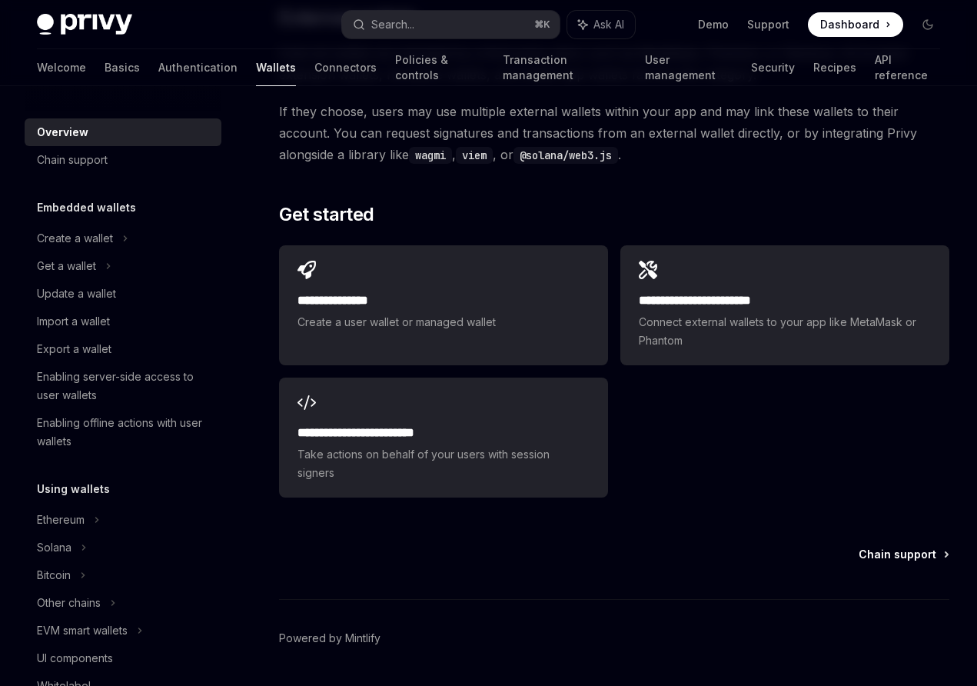
click at [873, 547] on span "Chain support" at bounding box center [898, 554] width 78 height 15
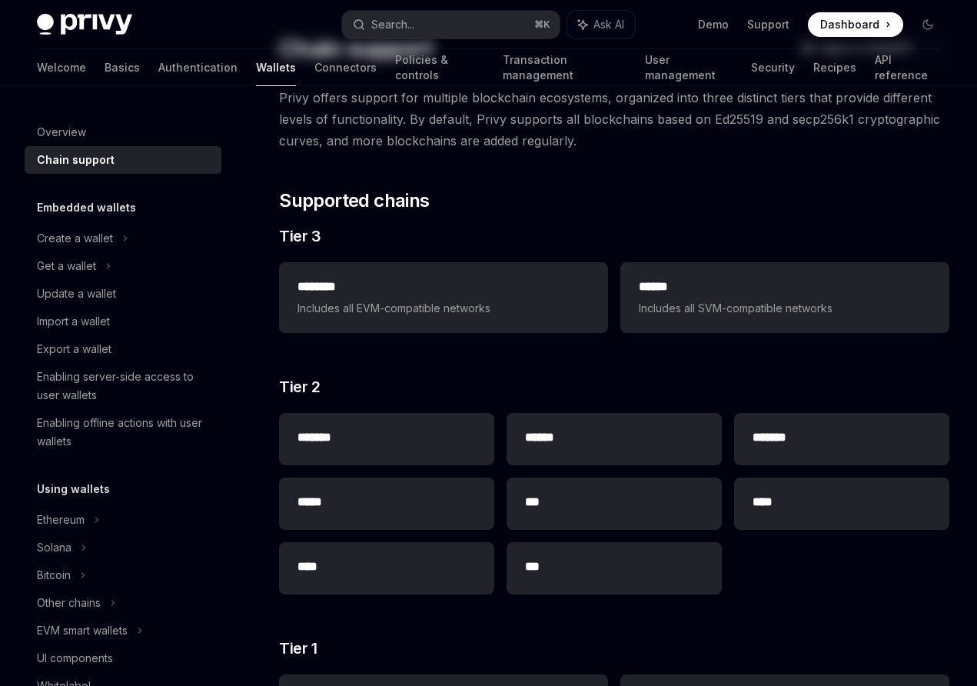
scroll to position [169, 0]
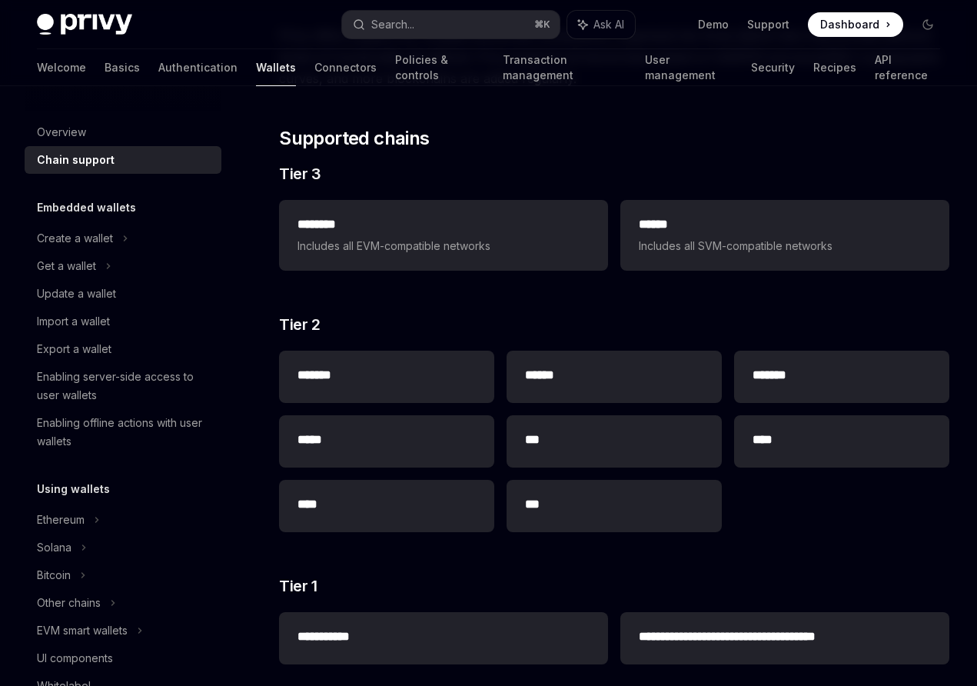
drag, startPoint x: 873, startPoint y: 534, endPoint x: 933, endPoint y: 494, distance: 72.1
click at [933, 494] on div "******* ****** ******* ***** *** **** **** ***" at bounding box center [614, 441] width 670 height 194
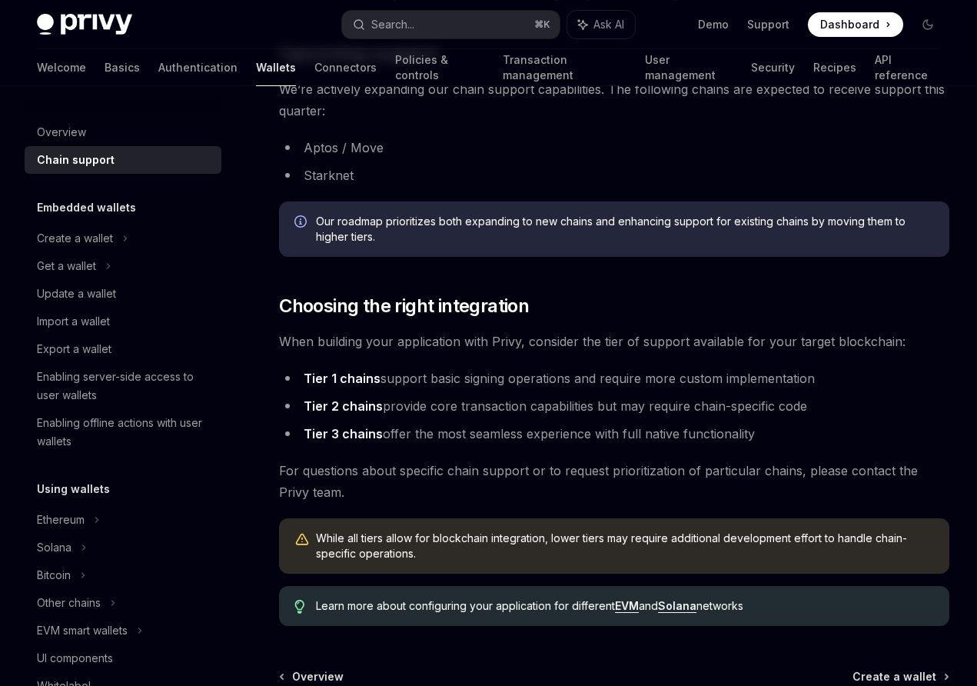
scroll to position [1870, 0]
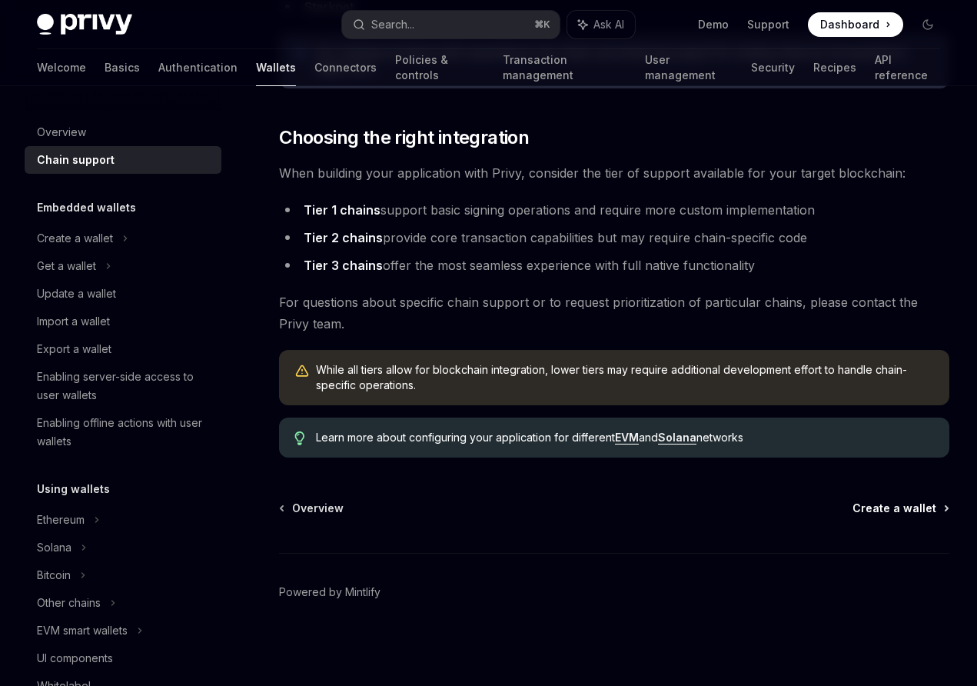
click at [908, 510] on span "Create a wallet" at bounding box center [895, 507] width 84 height 15
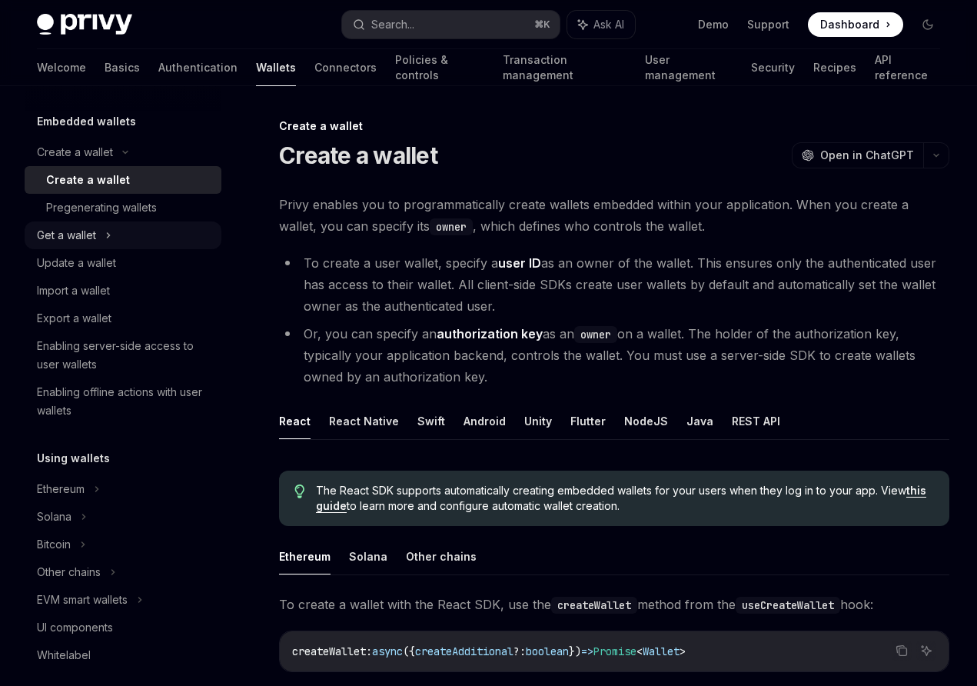
scroll to position [126, 0]
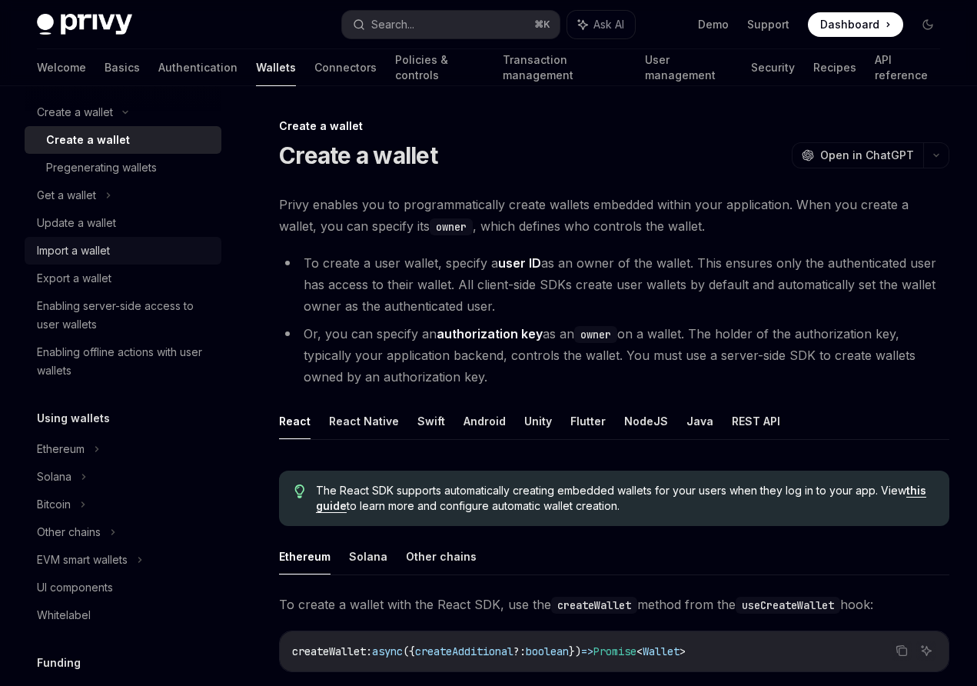
click at [152, 253] on div "Import a wallet" at bounding box center [124, 250] width 175 height 18
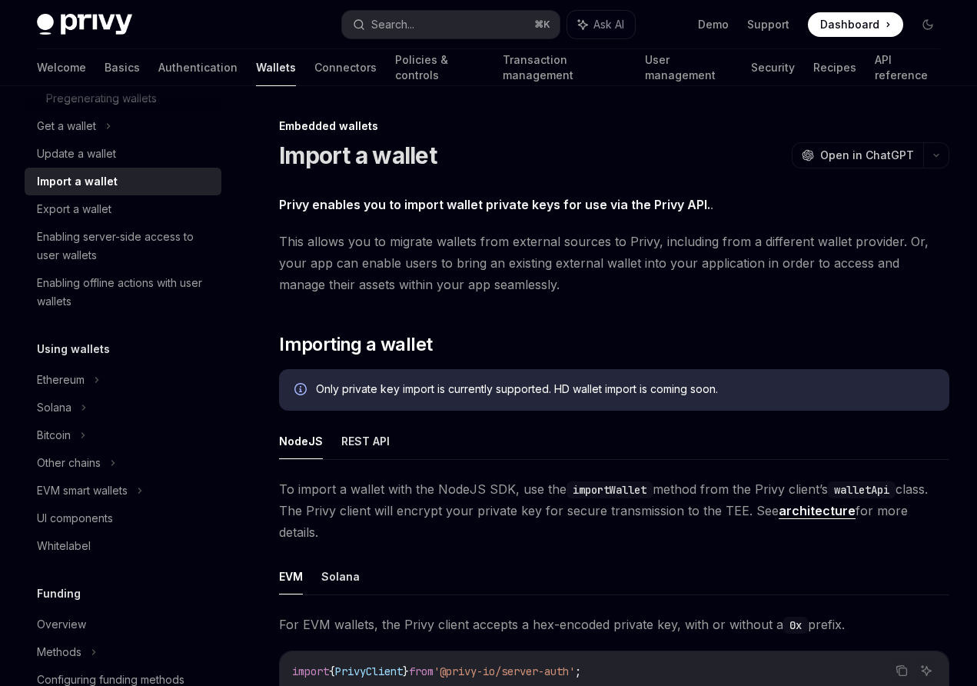
scroll to position [201, 0]
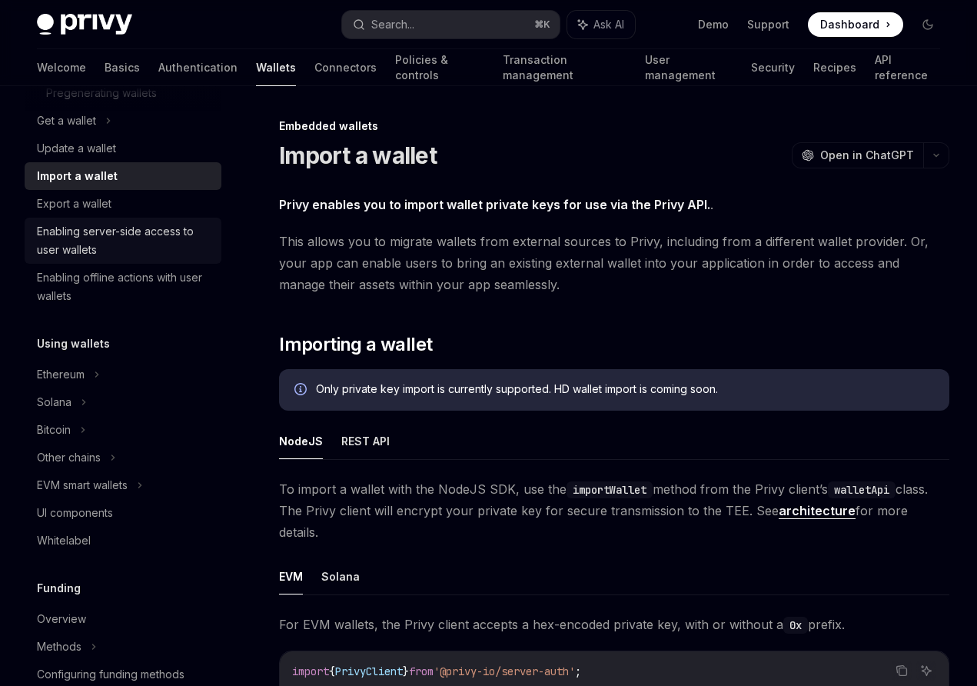
click at [198, 231] on div "Enabling server-side access to user wallets" at bounding box center [124, 240] width 175 height 37
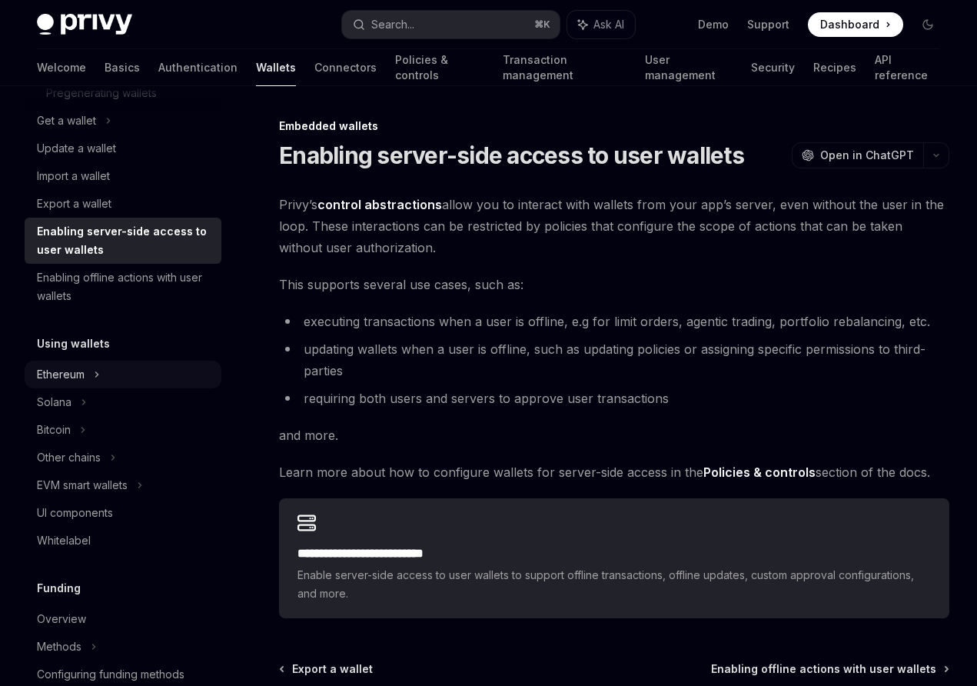
click at [157, 52] on div "Ethereum" at bounding box center [123, 38] width 197 height 28
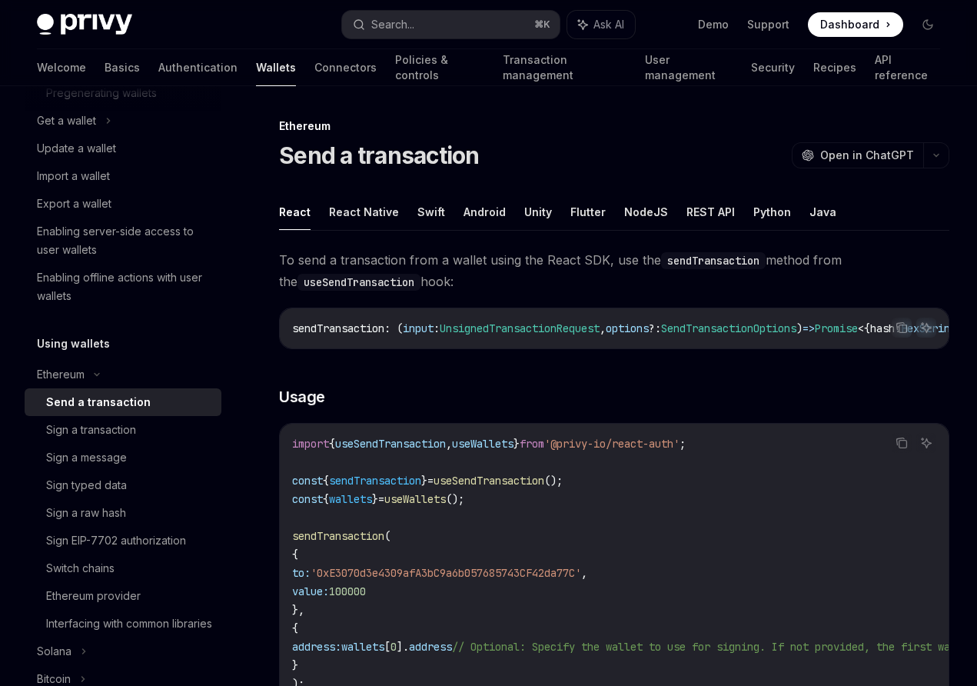
click at [658, 205] on ul "React React Native Swift Android Unity Flutter NodeJS REST API Python Java" at bounding box center [614, 212] width 670 height 37
click at [647, 210] on button "NodeJS" at bounding box center [646, 212] width 44 height 36
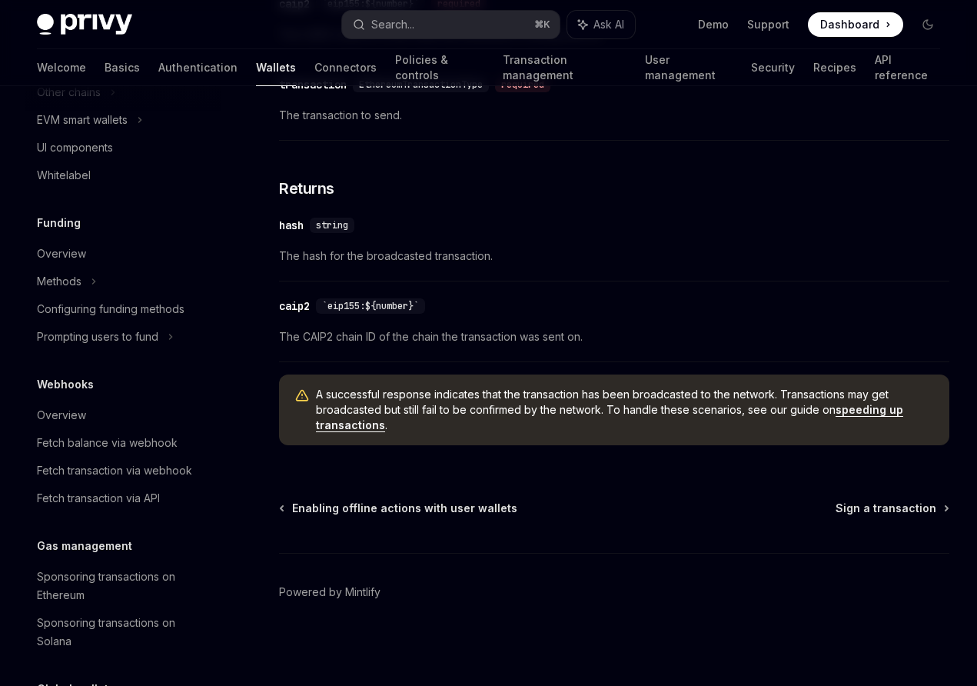
scroll to position [967, 0]
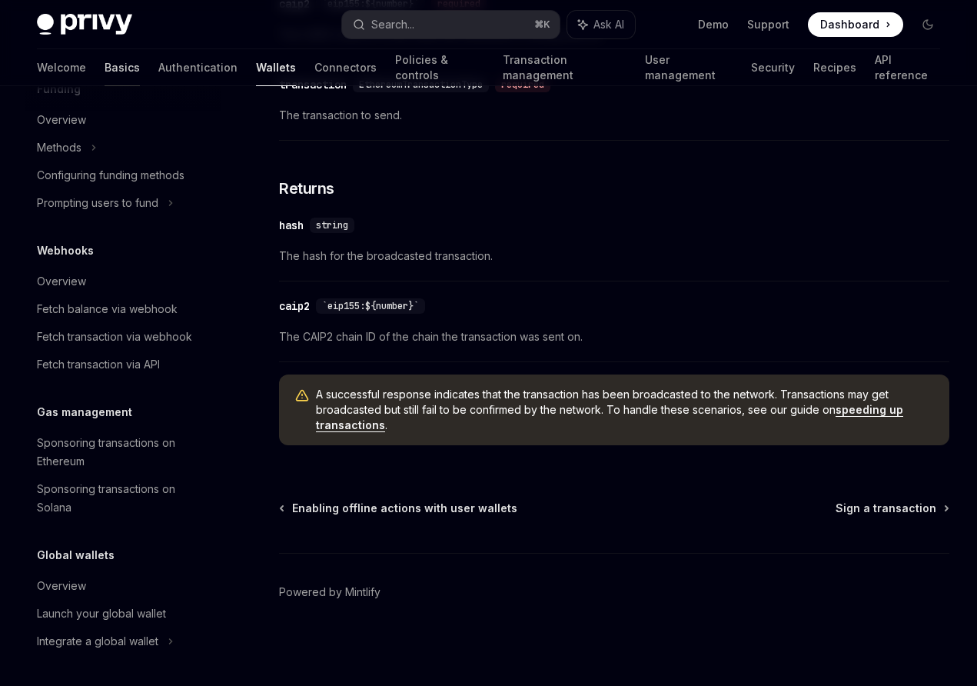
click at [105, 58] on link "Basics" at bounding box center [122, 67] width 35 height 37
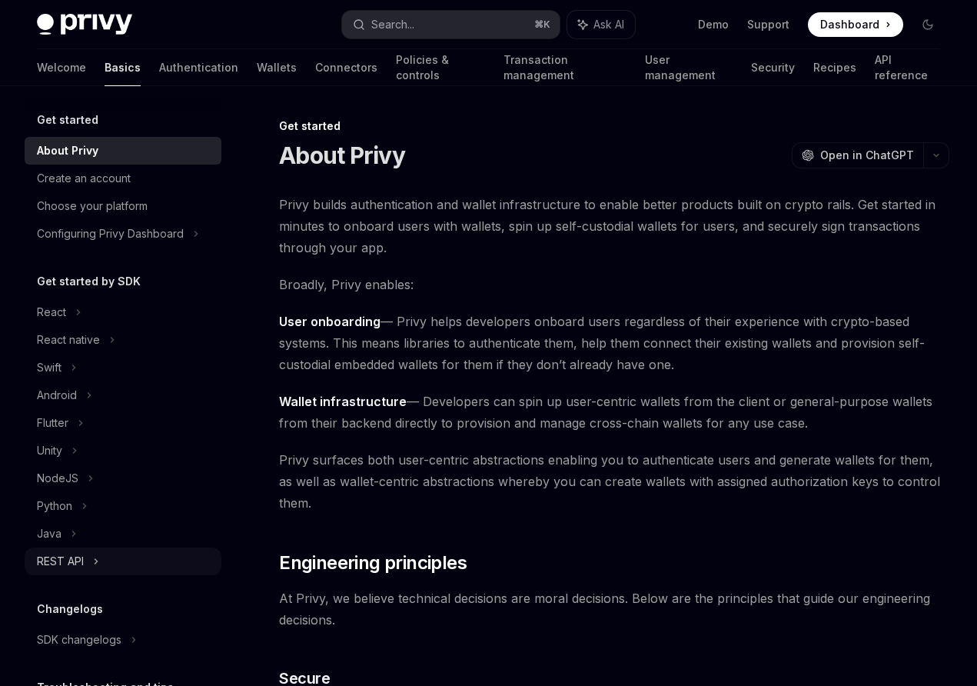
click at [116, 558] on div "REST API" at bounding box center [123, 561] width 197 height 28
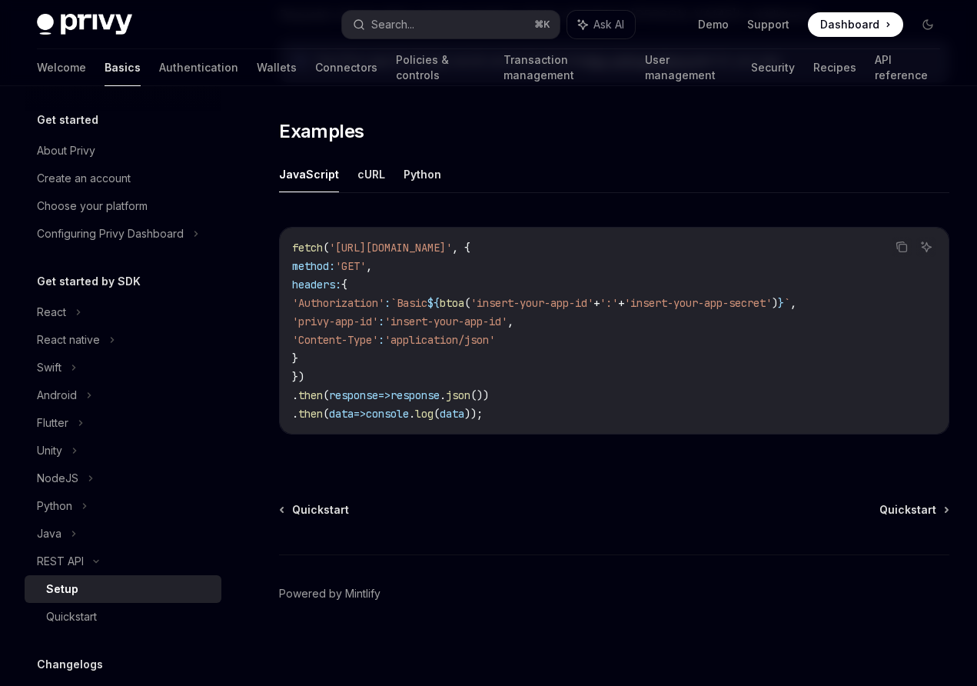
scroll to position [750, 0]
click at [128, 623] on div "Quickstart" at bounding box center [129, 616] width 166 height 18
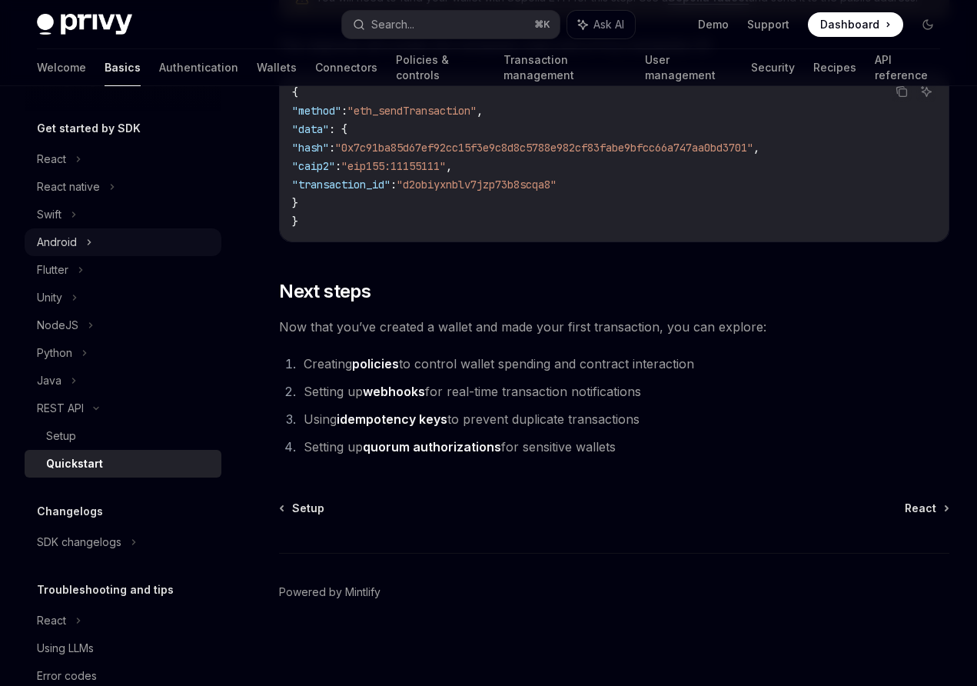
scroll to position [188, 0]
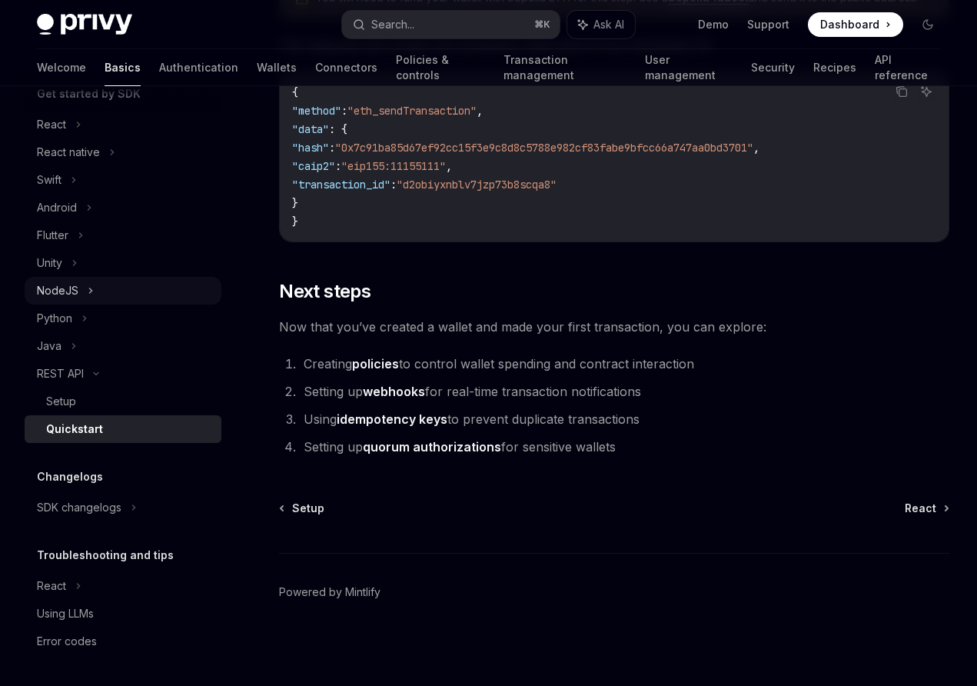
click at [170, 292] on div "NodeJS" at bounding box center [123, 291] width 197 height 28
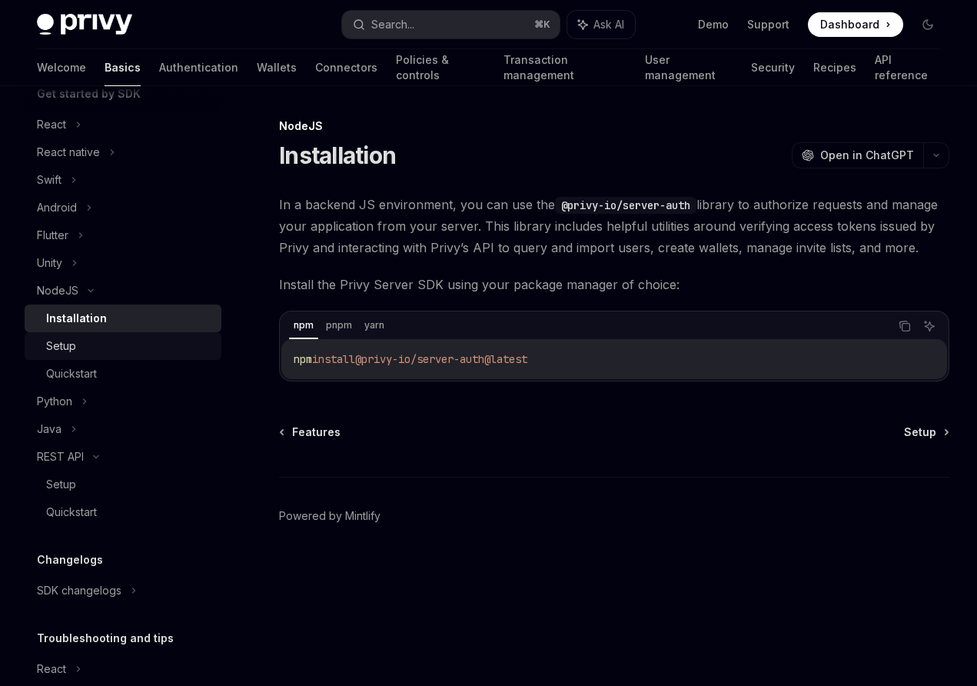
click at [164, 344] on div "Setup" at bounding box center [129, 346] width 166 height 18
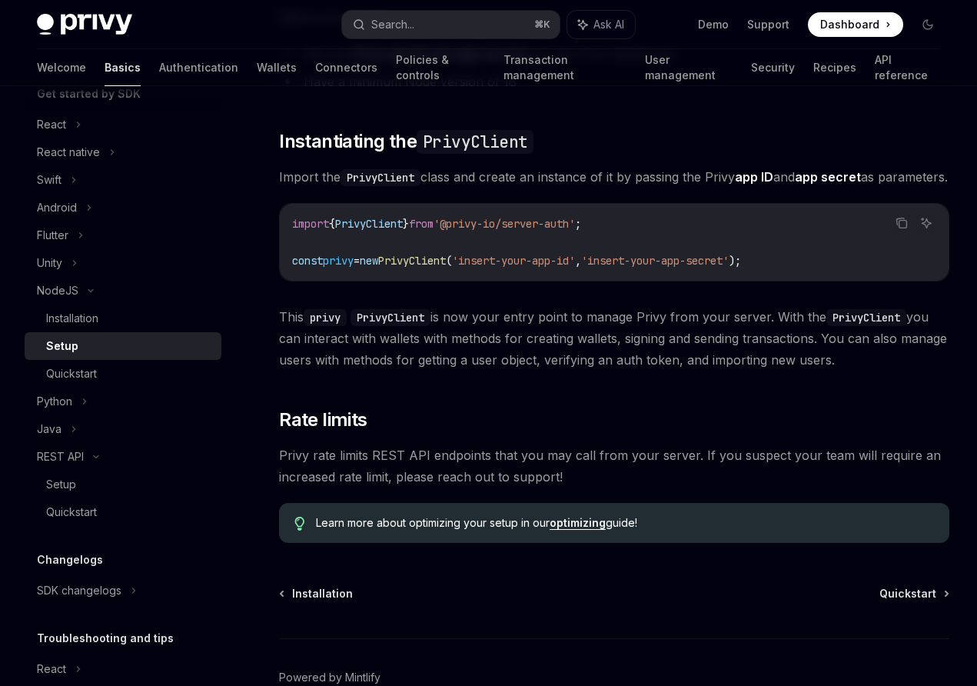
scroll to position [331, 0]
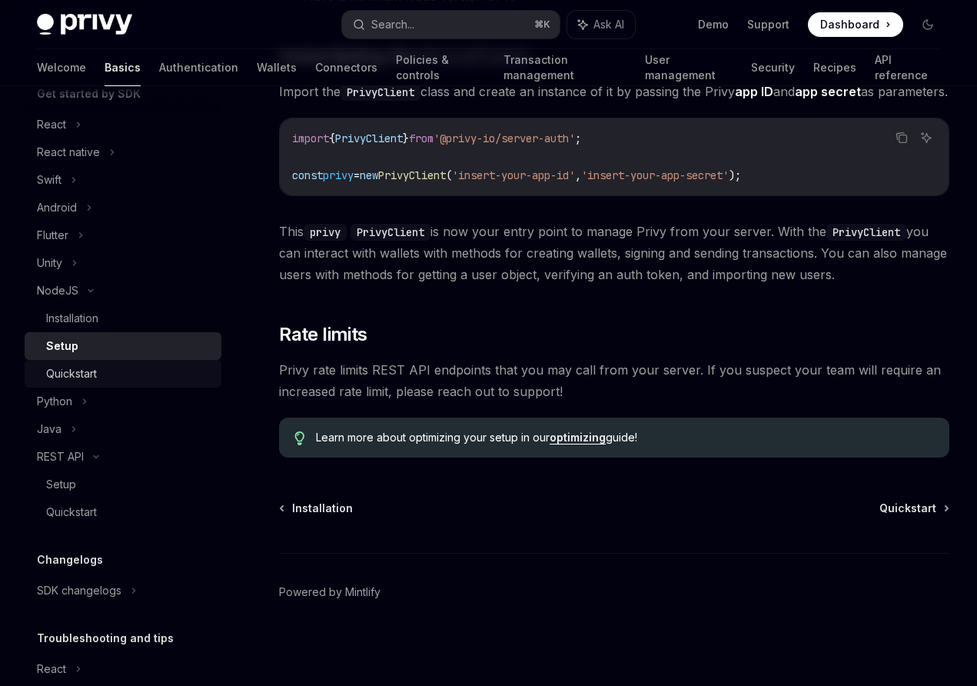
click at [127, 384] on link "Quickstart" at bounding box center [123, 374] width 197 height 28
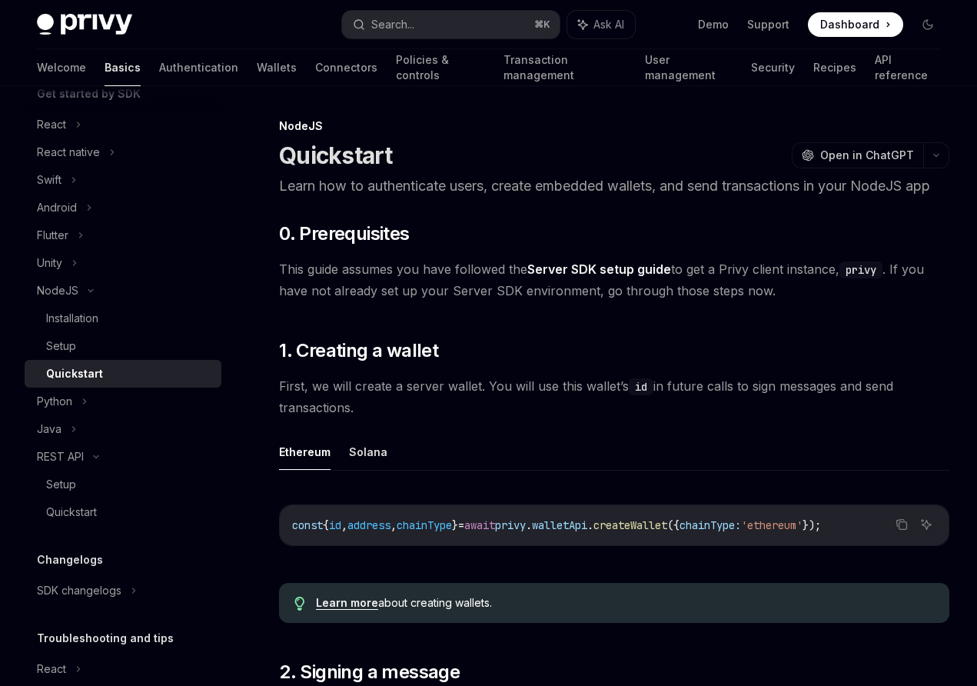
click at [595, 263] on link "Server SDK setup guide" at bounding box center [599, 269] width 144 height 16
type textarea "*"
